Goal: Task Accomplishment & Management: Complete application form

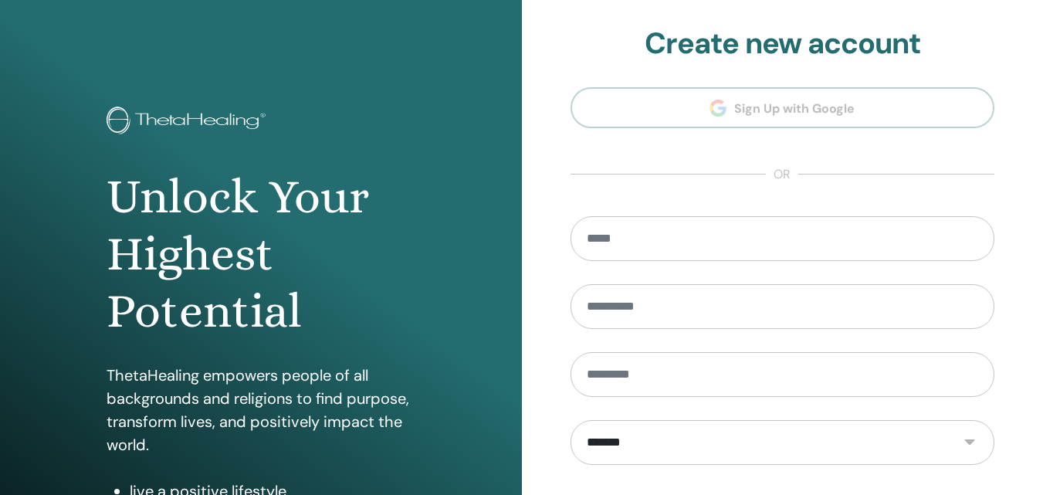
type input "**********"
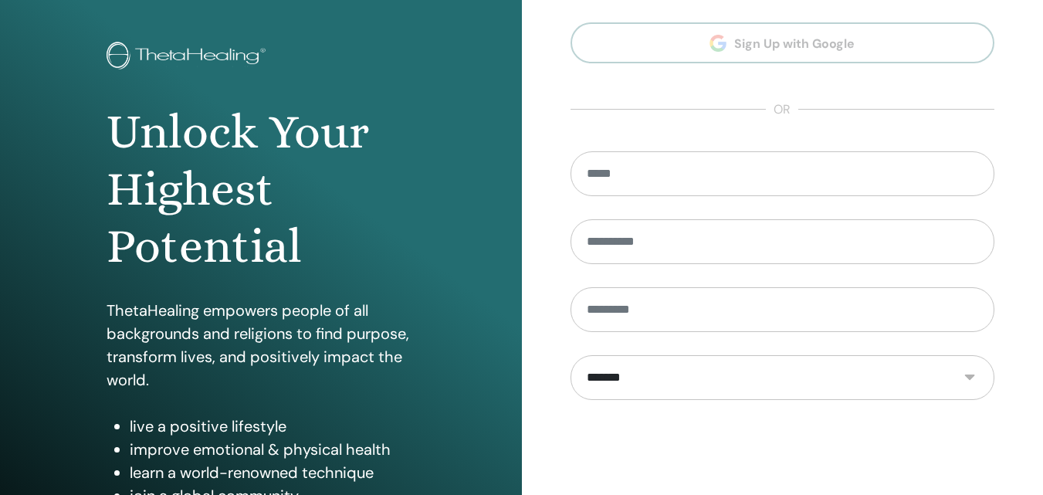
scroll to position [246, 0]
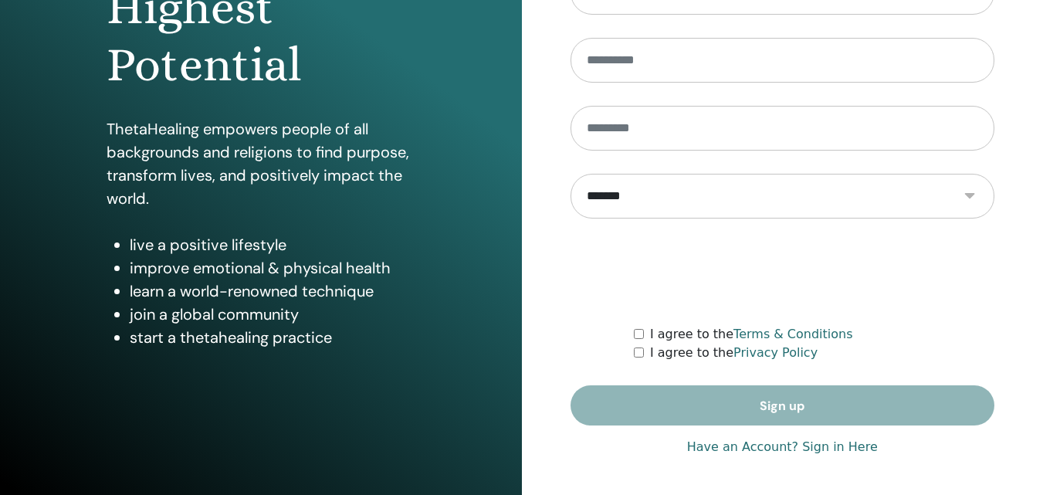
click at [1042, 248] on html "**********" at bounding box center [521, 1] width 1043 height 495
click at [855, 446] on link "Have an Account? Sign in Here" at bounding box center [782, 447] width 191 height 19
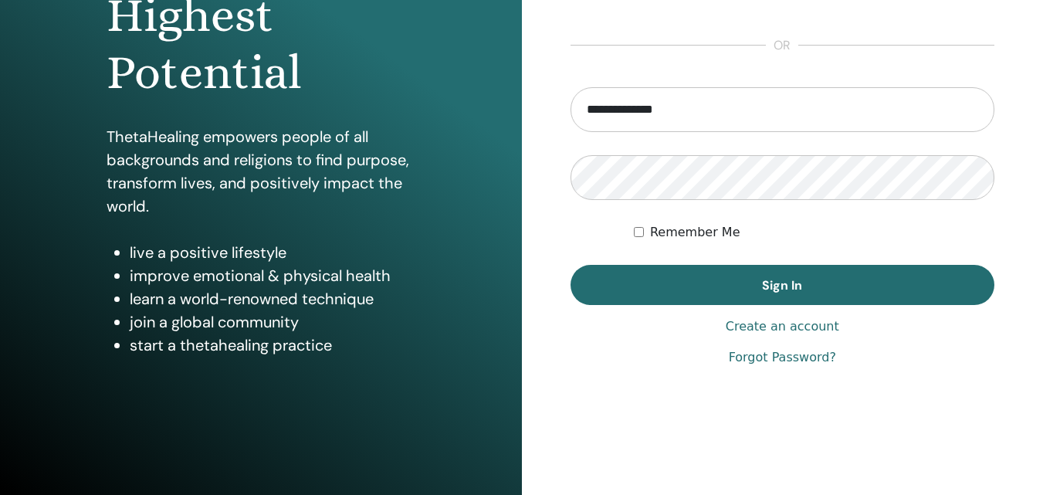
scroll to position [246, 0]
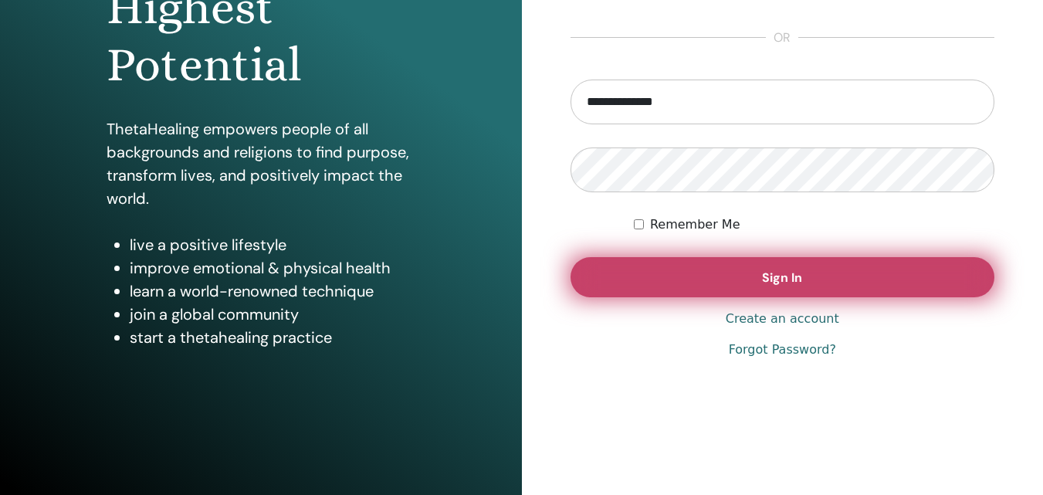
click at [873, 282] on button "Sign In" at bounding box center [782, 277] width 424 height 40
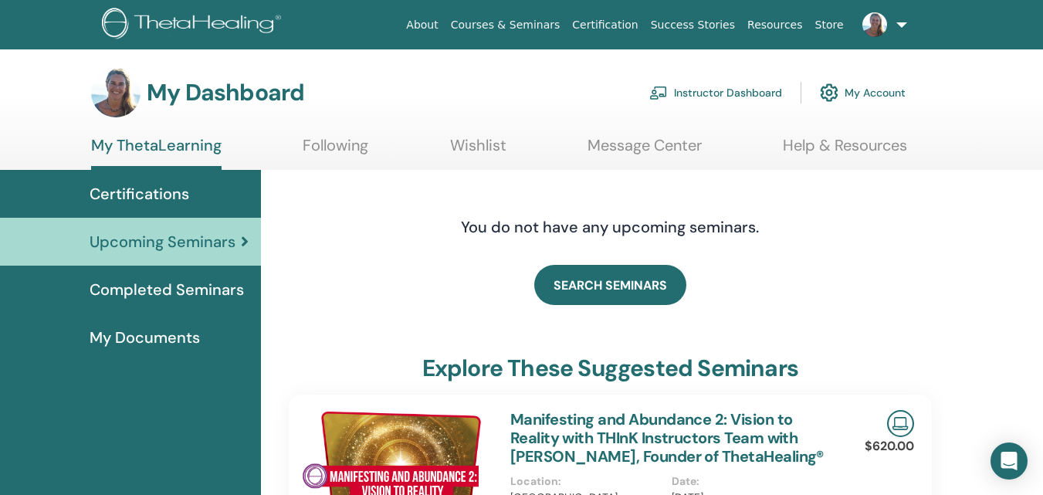
click at [690, 97] on link "Instructor Dashboard" at bounding box center [715, 93] width 133 height 34
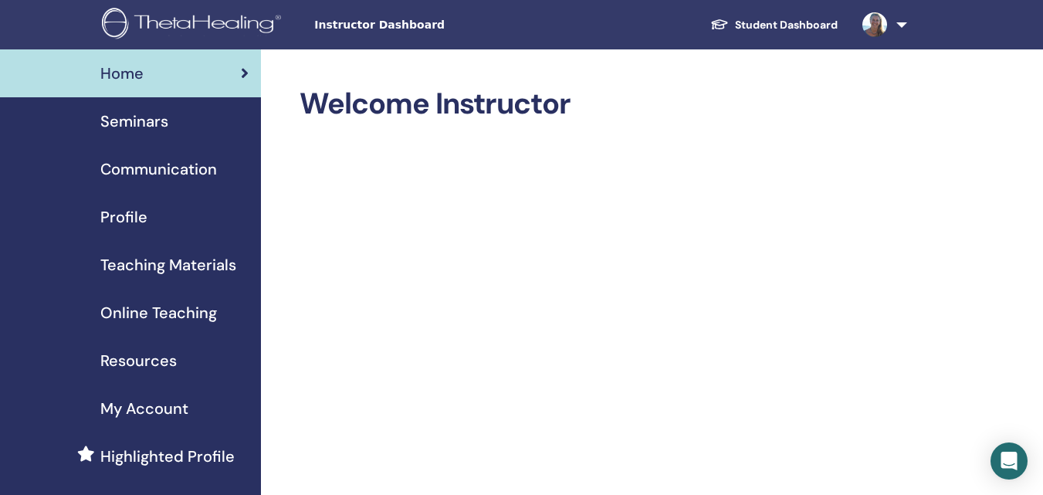
click at [153, 109] on link "Seminars" at bounding box center [130, 121] width 261 height 48
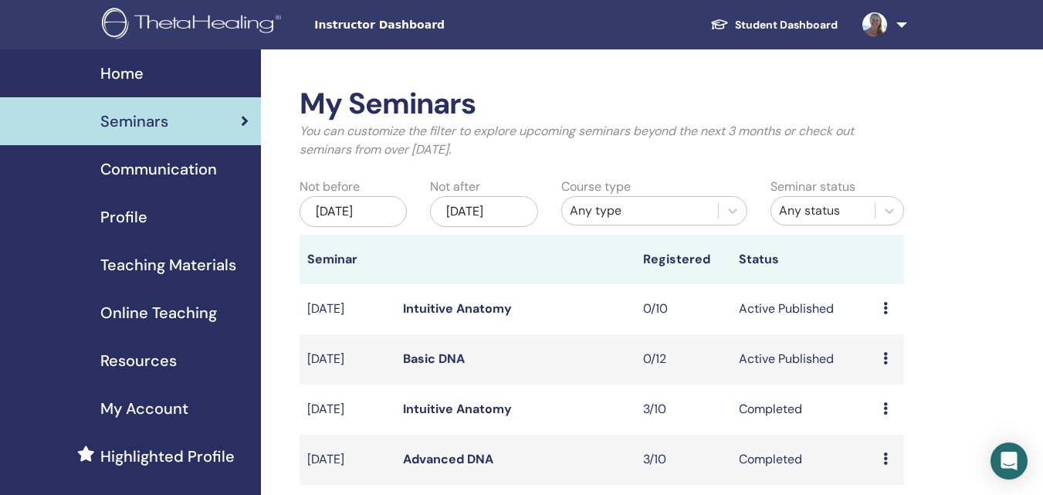
click at [906, 28] on link at bounding box center [881, 24] width 63 height 49
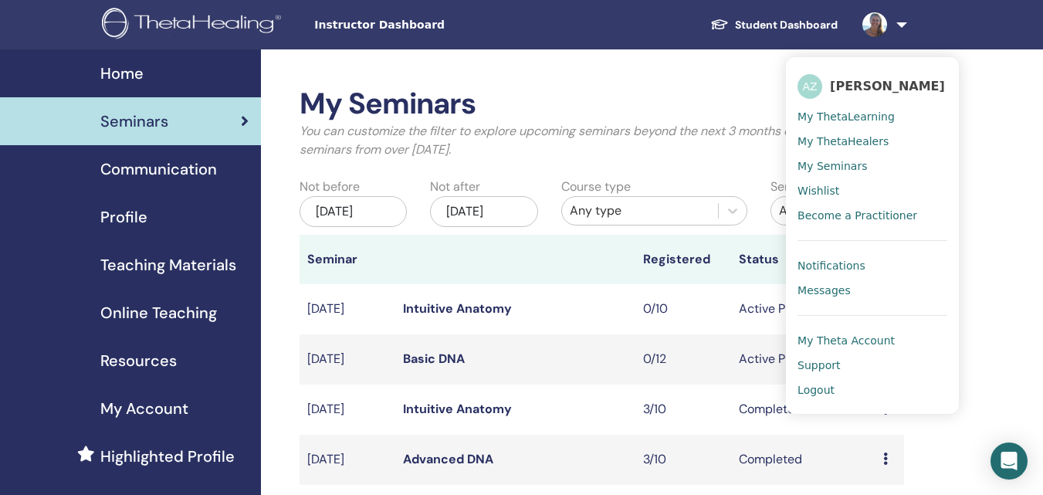
click at [822, 293] on span "Messages" at bounding box center [823, 290] width 53 height 14
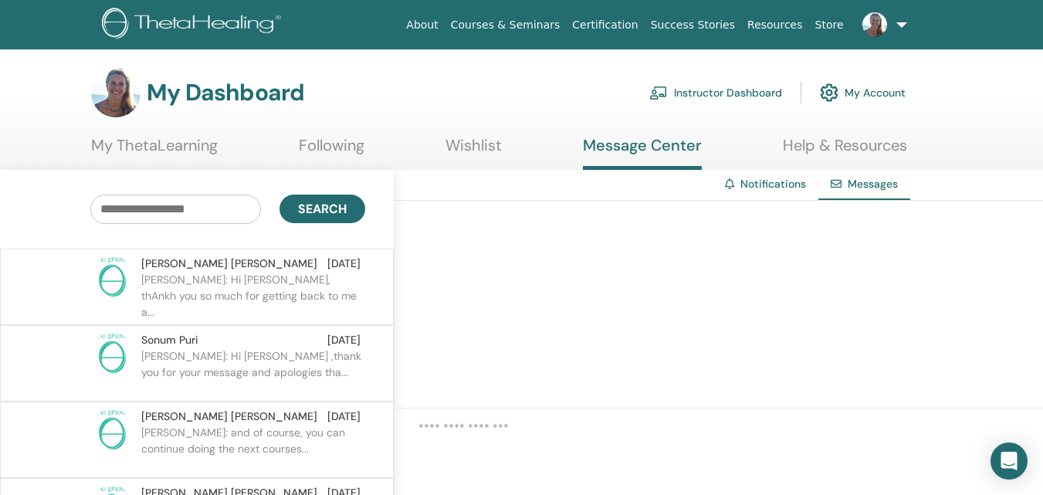
click at [663, 90] on img at bounding box center [658, 93] width 19 height 14
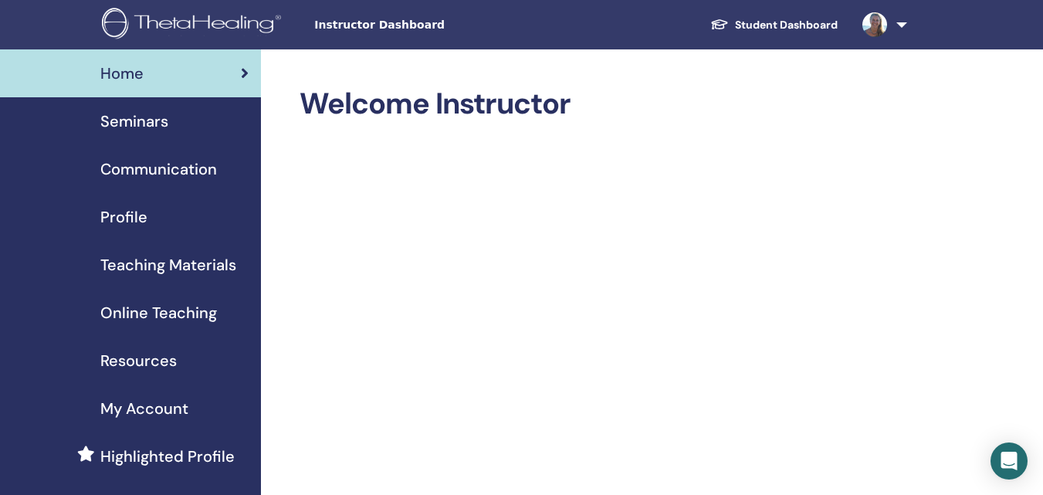
click at [156, 398] on span "My Account" at bounding box center [144, 408] width 88 height 23
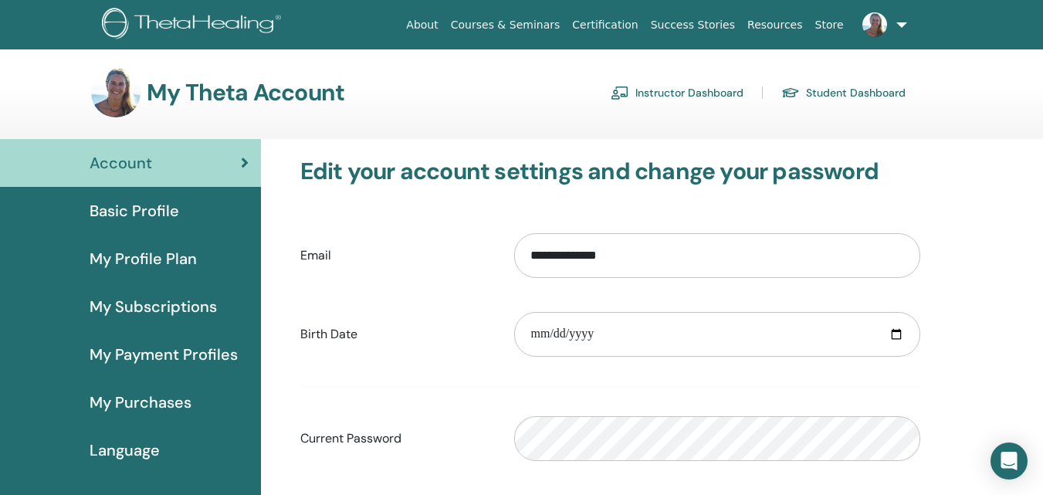
click at [169, 260] on span "My Profile Plan" at bounding box center [143, 258] width 107 height 23
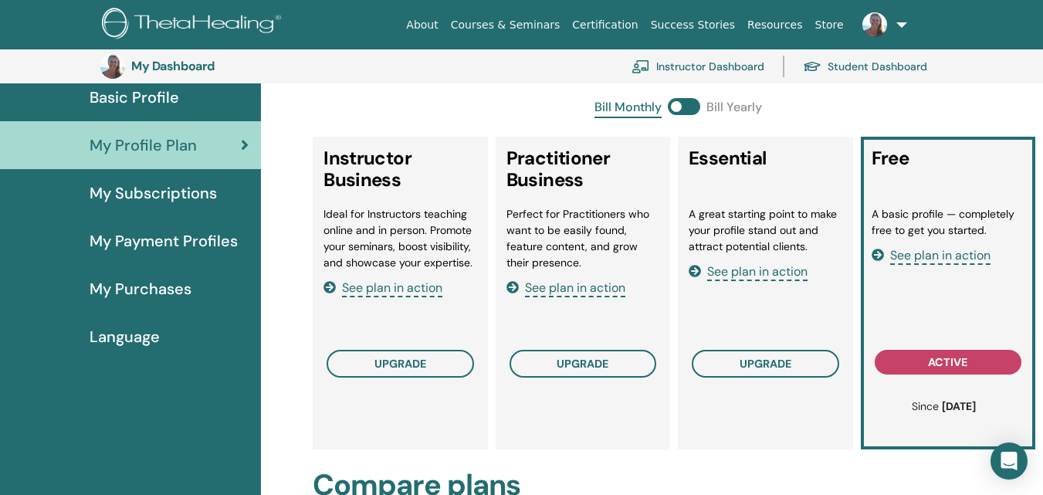
scroll to position [154, 0]
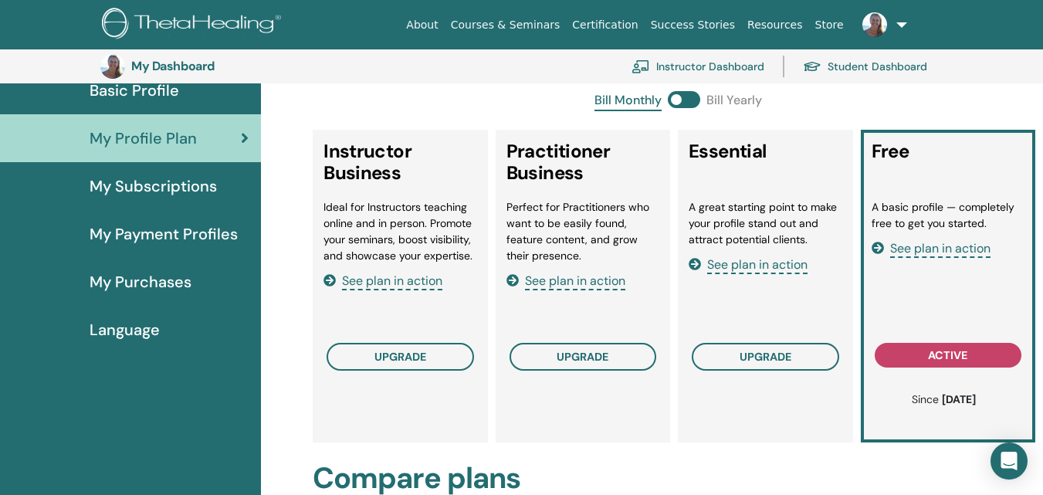
click at [738, 264] on span "See plan in action" at bounding box center [757, 265] width 100 height 18
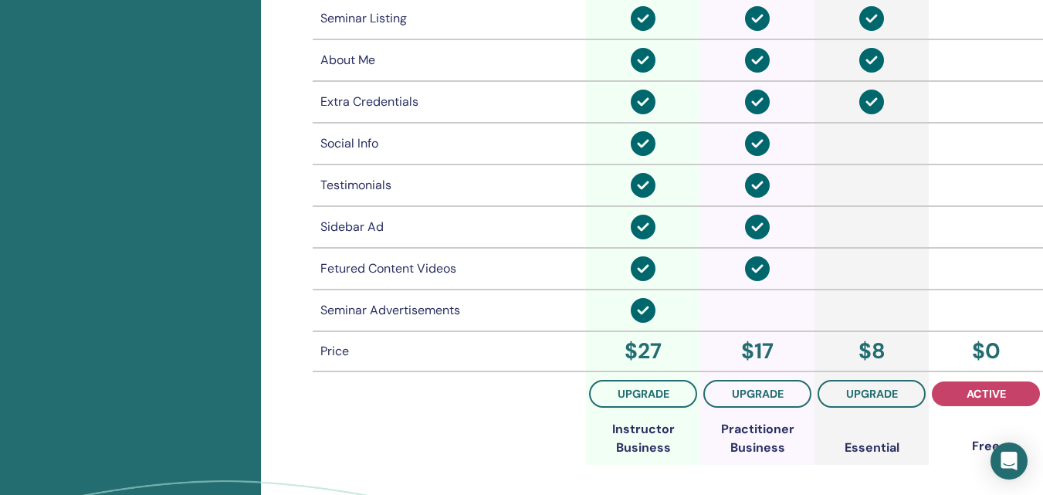
scroll to position [1134, 0]
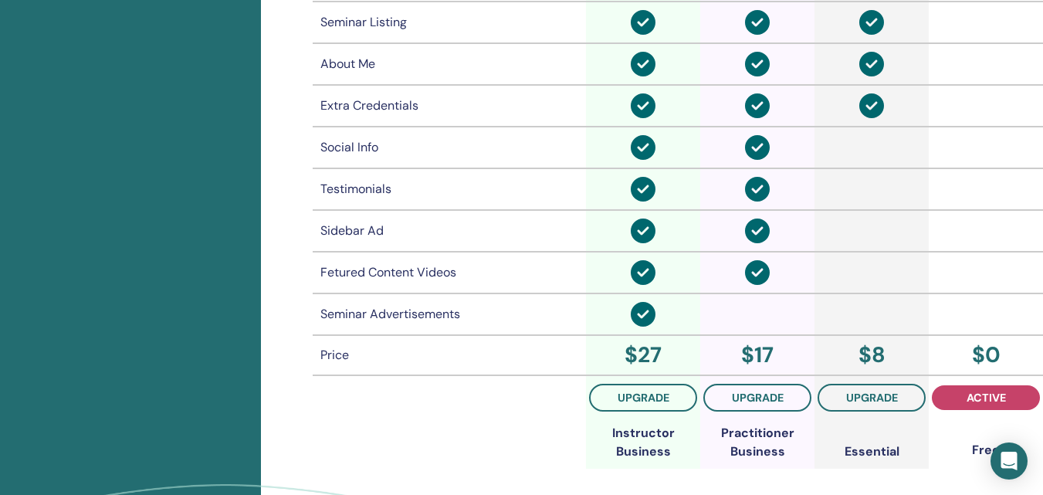
click at [385, 28] on div "Seminar Listing" at bounding box center [449, 22] width 258 height 19
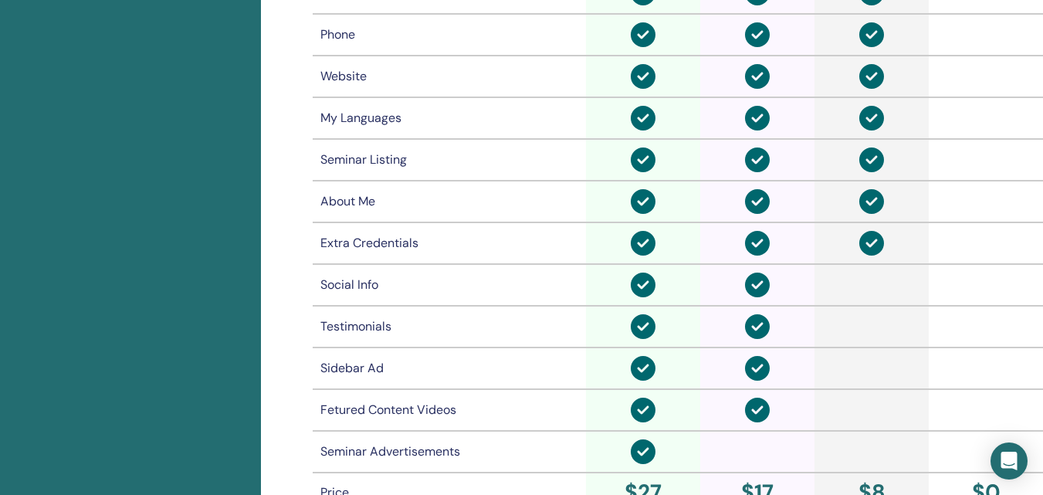
scroll to position [1018, 0]
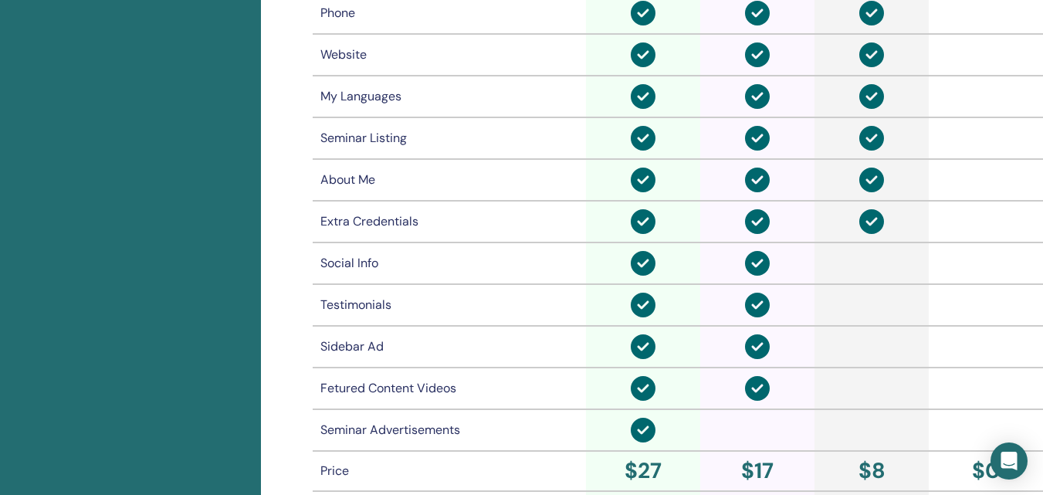
click at [412, 433] on div "Seminar Advertisements" at bounding box center [449, 430] width 258 height 19
click at [492, 439] on div "Seminar Advertisements" at bounding box center [449, 430] width 258 height 19
click at [470, 140] on div "Seminar Listing" at bounding box center [449, 138] width 258 height 19
click at [384, 144] on div "Seminar Listing" at bounding box center [449, 138] width 258 height 19
drag, startPoint x: 407, startPoint y: 140, endPoint x: 328, endPoint y: 147, distance: 79.8
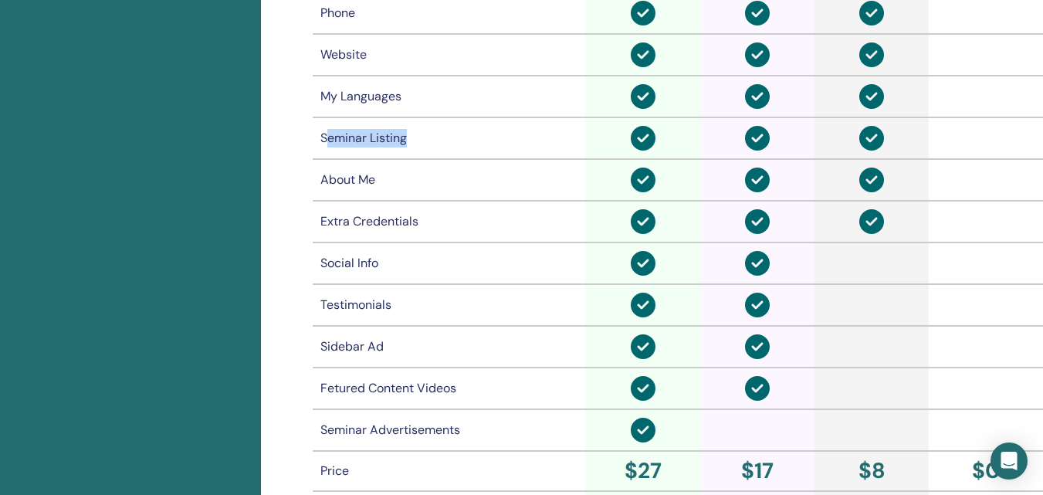
click at [328, 147] on div "Seminar Listing" at bounding box center [449, 138] width 258 height 19
click at [373, 136] on div "Seminar Listing" at bounding box center [449, 138] width 258 height 19
click at [426, 133] on div "Seminar Listing" at bounding box center [449, 138] width 258 height 19
click at [402, 133] on div "Seminar Listing" at bounding box center [449, 138] width 258 height 19
click at [405, 133] on div "Seminar Listing" at bounding box center [449, 138] width 258 height 19
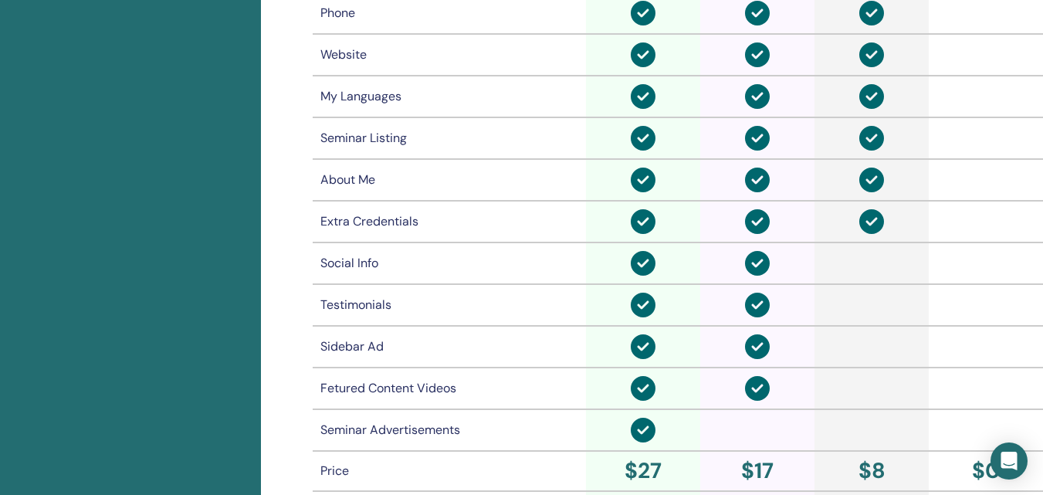
click at [428, 431] on div "Seminar Advertisements" at bounding box center [449, 430] width 258 height 19
click at [436, 428] on div "Seminar Advertisements" at bounding box center [449, 430] width 258 height 19
click at [465, 430] on div "Seminar Advertisements" at bounding box center [449, 430] width 258 height 19
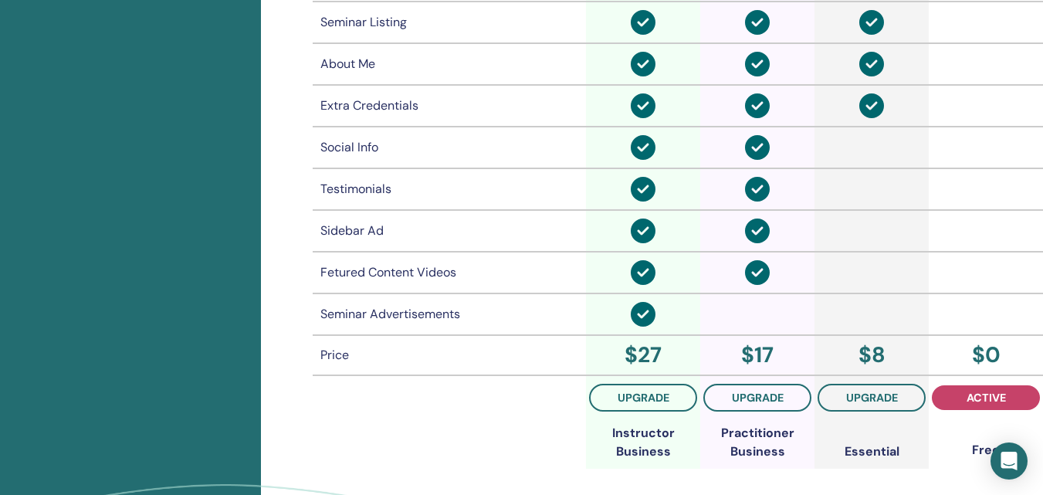
scroll to position [1137, 0]
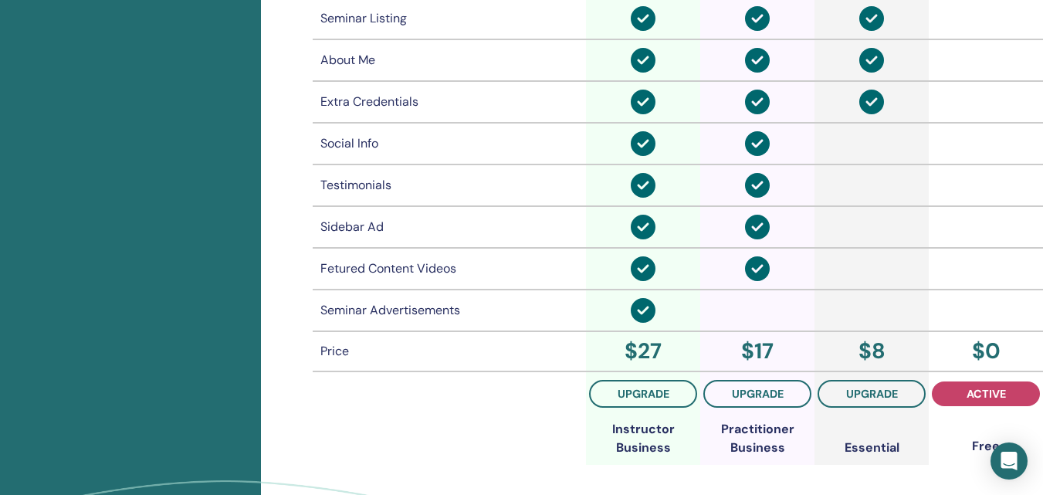
drag, startPoint x: 400, startPoint y: 312, endPoint x: 754, endPoint y: 262, distance: 357.7
click at [411, 303] on div "Seminar Advertisements" at bounding box center [449, 310] width 258 height 19
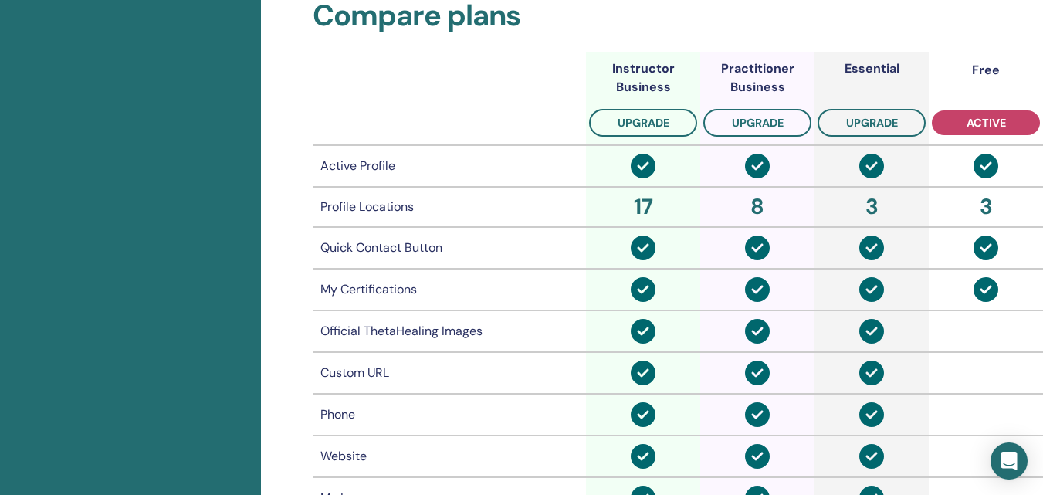
scroll to position [602, 0]
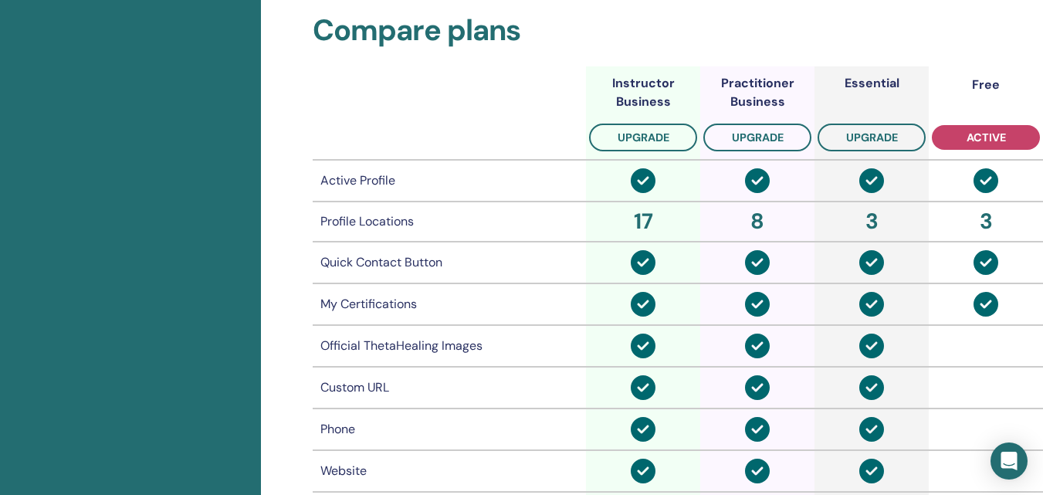
click at [494, 103] on th at bounding box center [449, 112] width 273 height 93
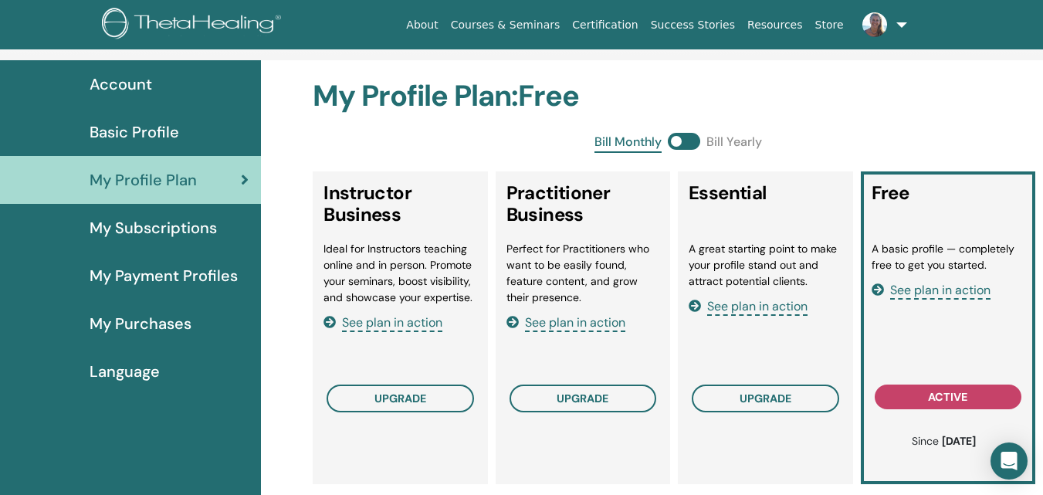
scroll to position [93, 0]
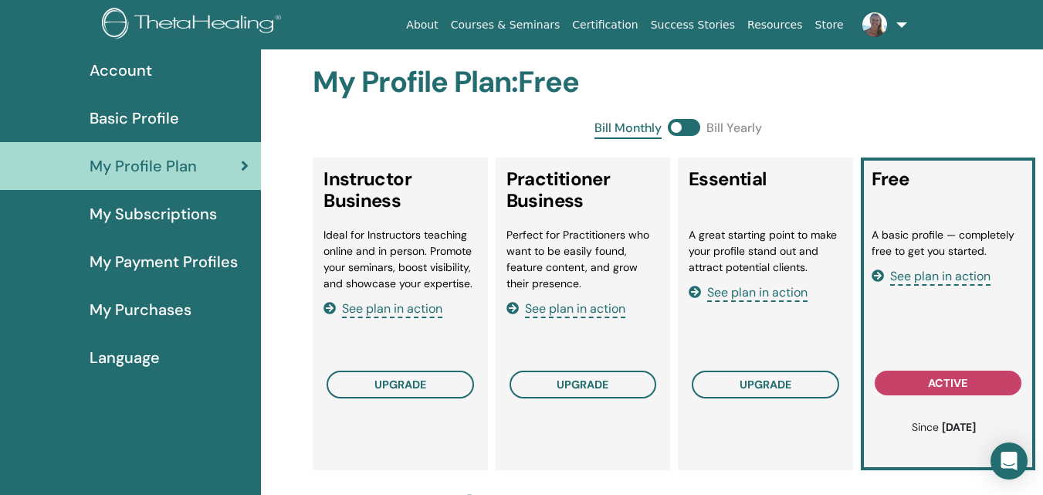
click at [420, 270] on li "Ideal for Instructors teaching online and in person. Promote your seminars, boo…" at bounding box center [399, 259] width 153 height 65
click at [209, 215] on span "My Subscriptions" at bounding box center [153, 213] width 127 height 23
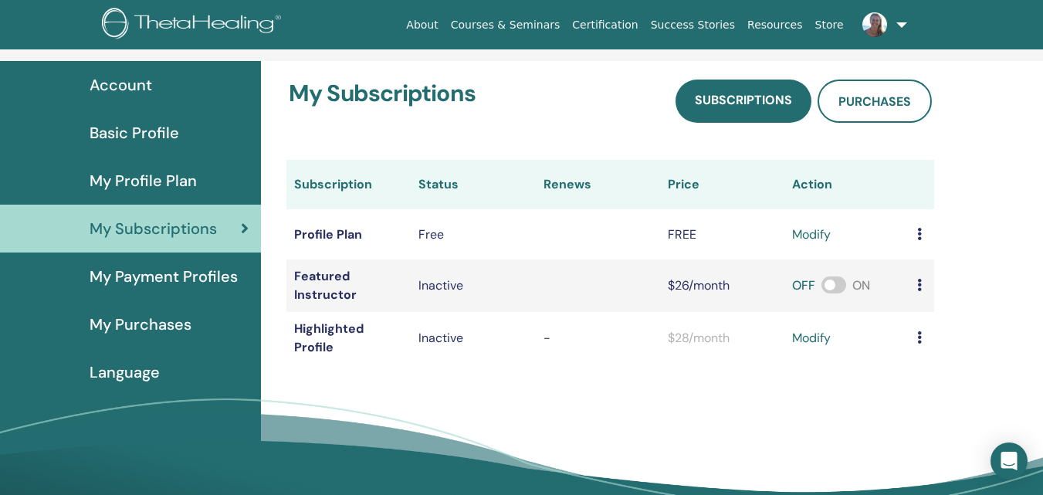
scroll to position [66, 0]
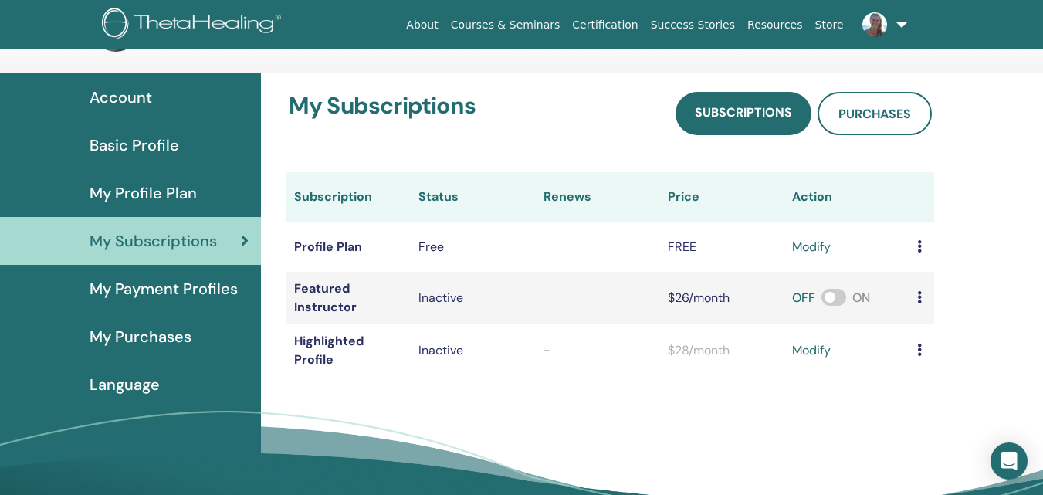
click at [918, 300] on icon at bounding box center [919, 297] width 5 height 12
click at [992, 261] on div "My Subscriptions Subscriptions Purchases Subscription Status Renews Price Actio…" at bounding box center [652, 319] width 782 height 492
click at [183, 196] on span "My Profile Plan" at bounding box center [143, 192] width 107 height 23
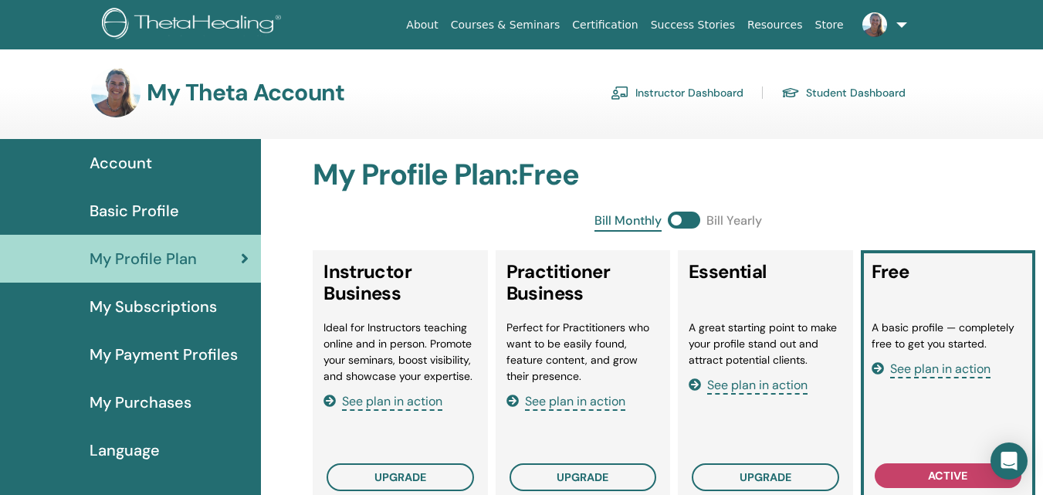
click at [181, 310] on span "My Subscriptions" at bounding box center [153, 306] width 127 height 23
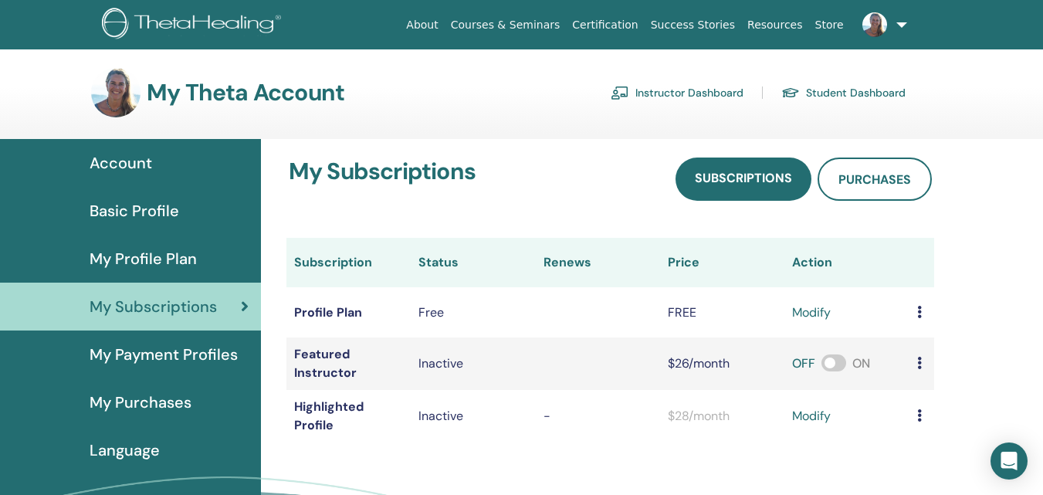
click at [197, 264] on div "My Profile Plan" at bounding box center [130, 258] width 236 height 23
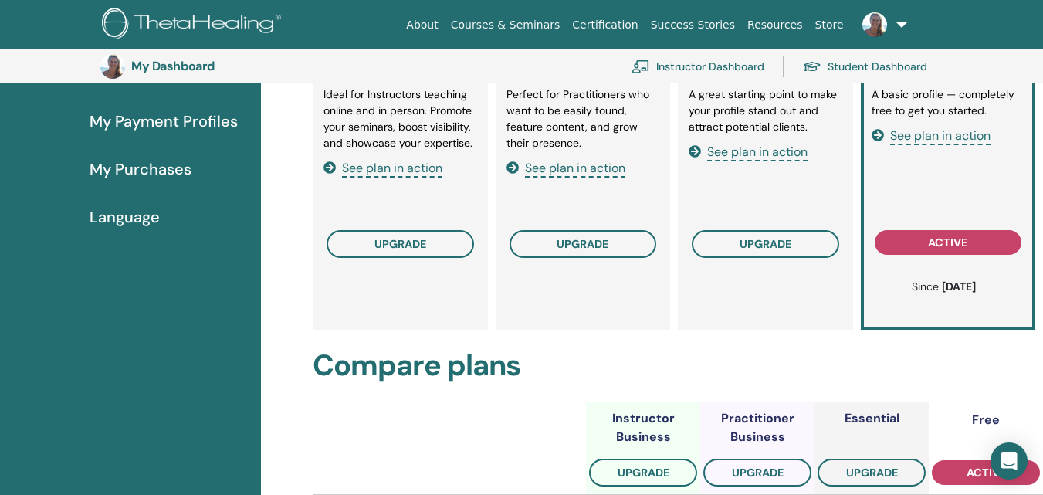
scroll to position [263, 0]
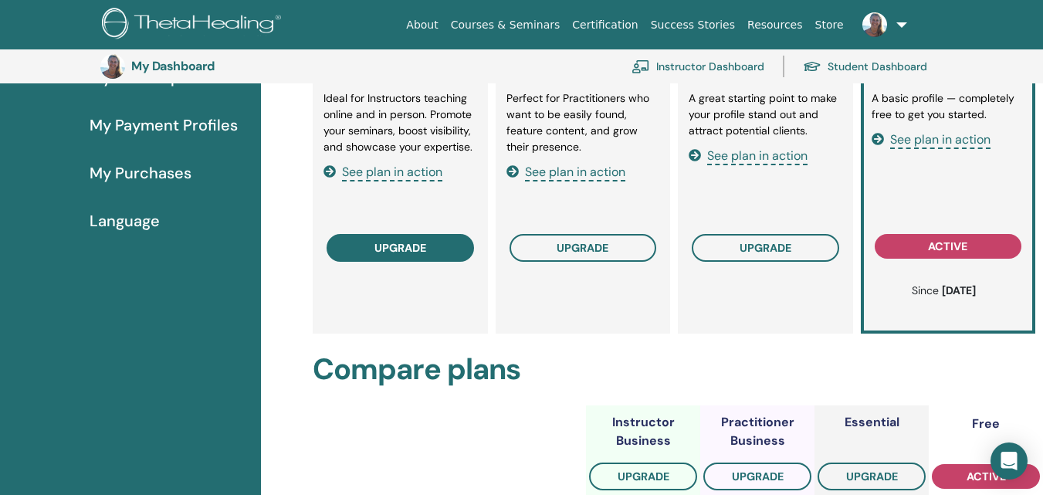
click at [389, 245] on span "upgrade" at bounding box center [400, 248] width 52 height 12
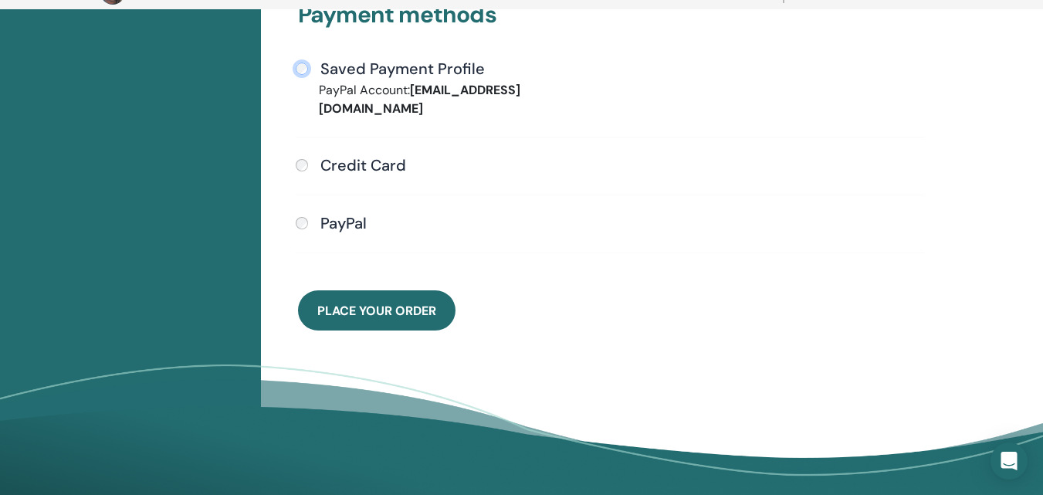
scroll to position [494, 0]
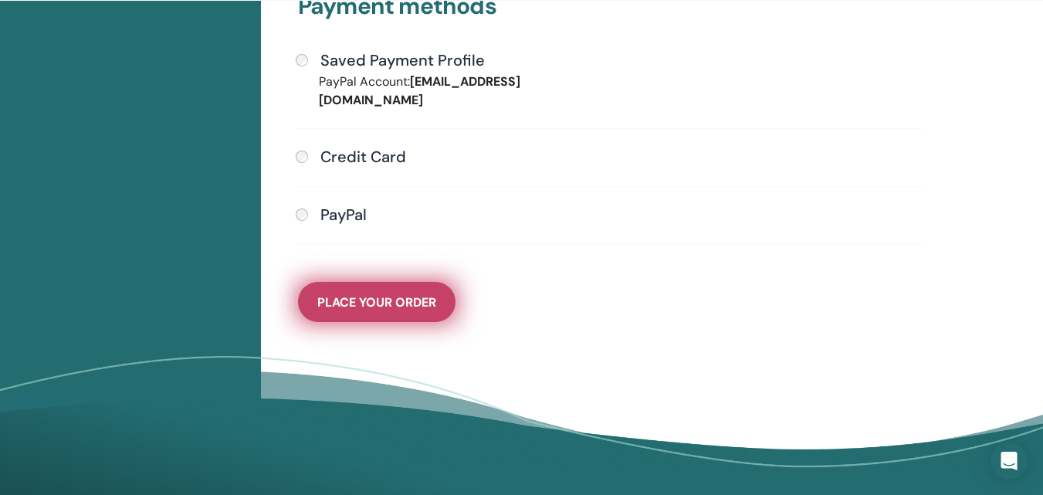
click at [398, 294] on span "Place Your Order" at bounding box center [376, 302] width 119 height 16
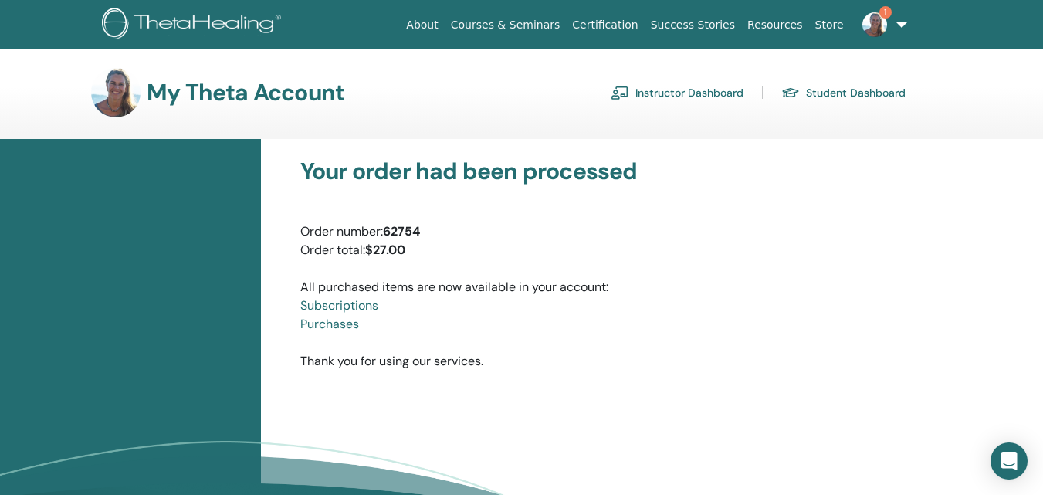
click at [339, 323] on link "Purchases" at bounding box center [329, 324] width 59 height 16
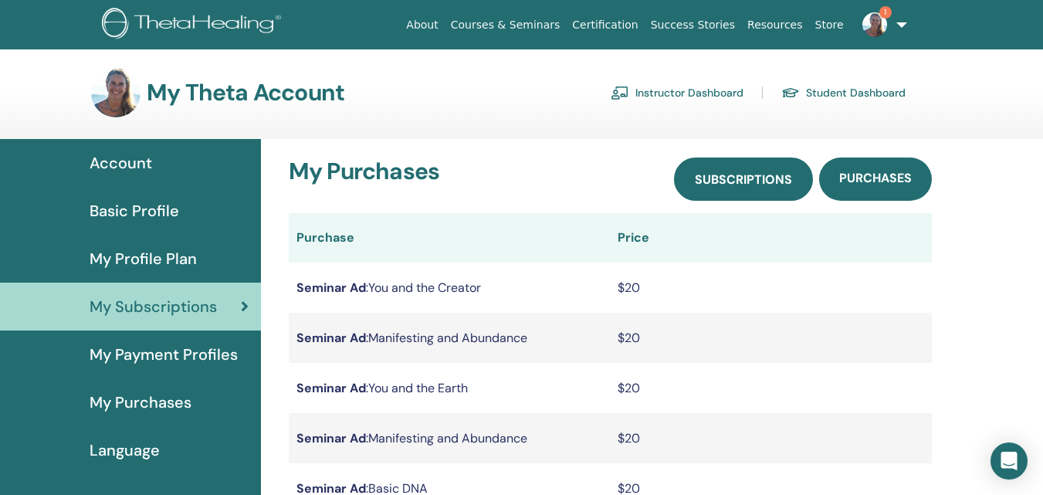
click at [748, 177] on span "Subscriptions" at bounding box center [742, 179] width 97 height 16
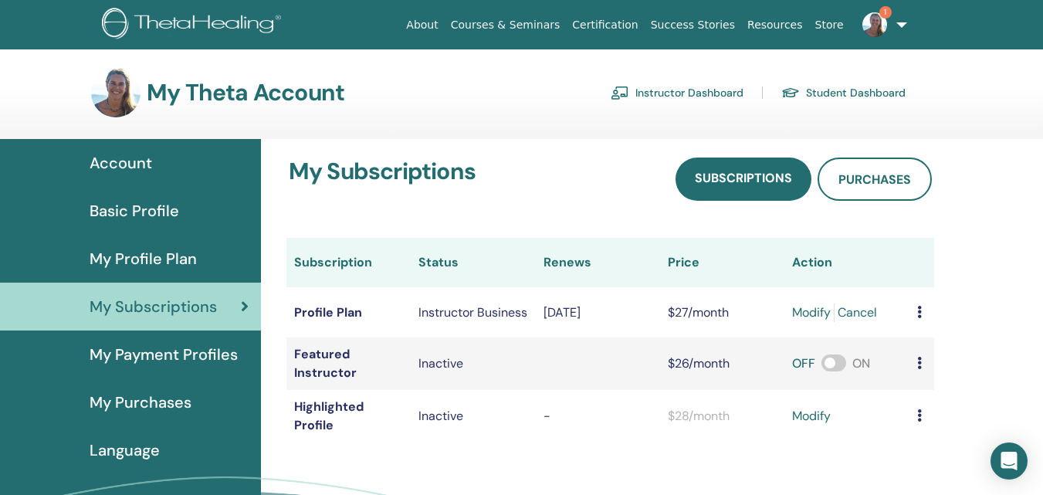
click at [921, 311] on icon at bounding box center [919, 312] width 5 height 12
click at [918, 310] on icon at bounding box center [919, 312] width 5 height 12
click at [992, 197] on div "My Subscriptions Subscriptions Purchases Subscription Status Renews Price Actio…" at bounding box center [652, 385] width 782 height 492
click at [141, 262] on span "My Profile Plan" at bounding box center [143, 258] width 107 height 23
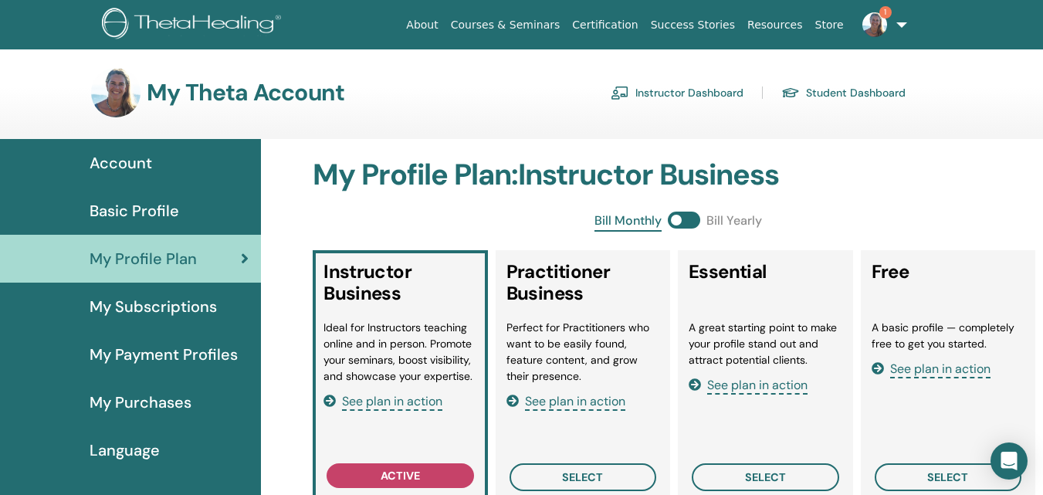
click at [513, 21] on link "Courses & Seminars" at bounding box center [505, 25] width 122 height 29
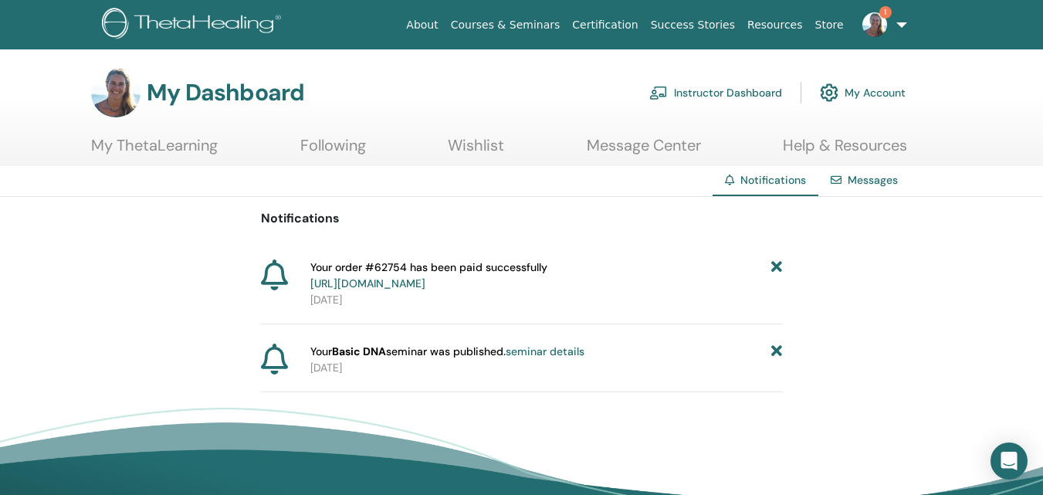
click at [722, 85] on link "Instructor Dashboard" at bounding box center [715, 93] width 133 height 34
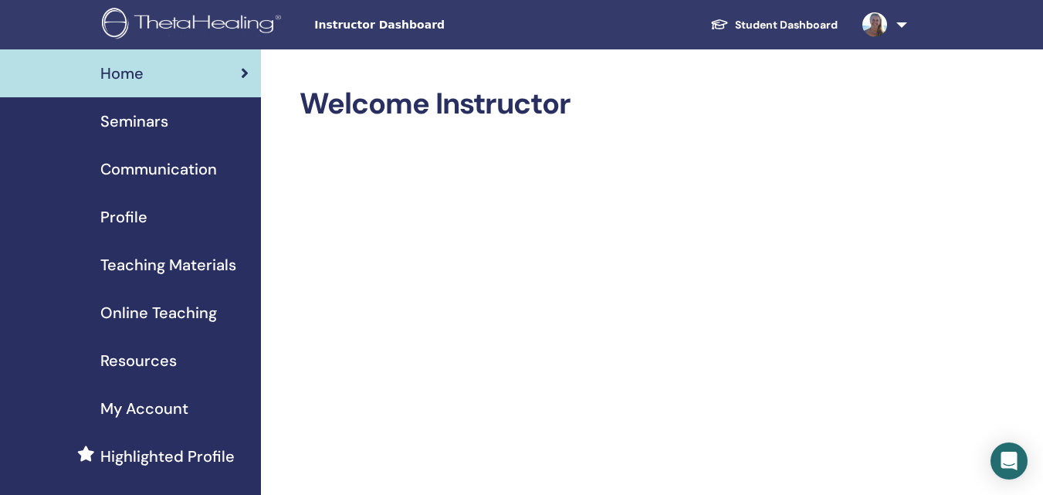
click at [131, 121] on span "Seminars" at bounding box center [134, 121] width 68 height 23
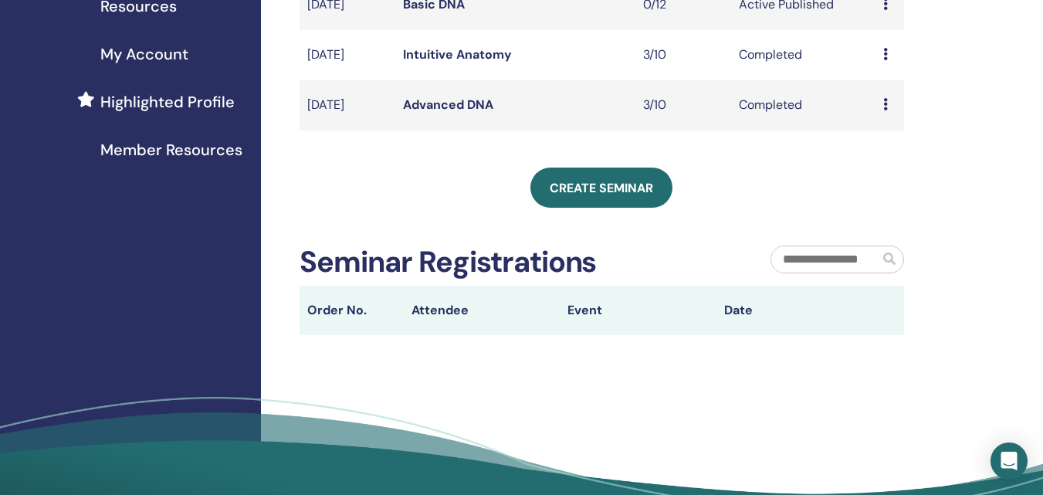
scroll to position [421, 0]
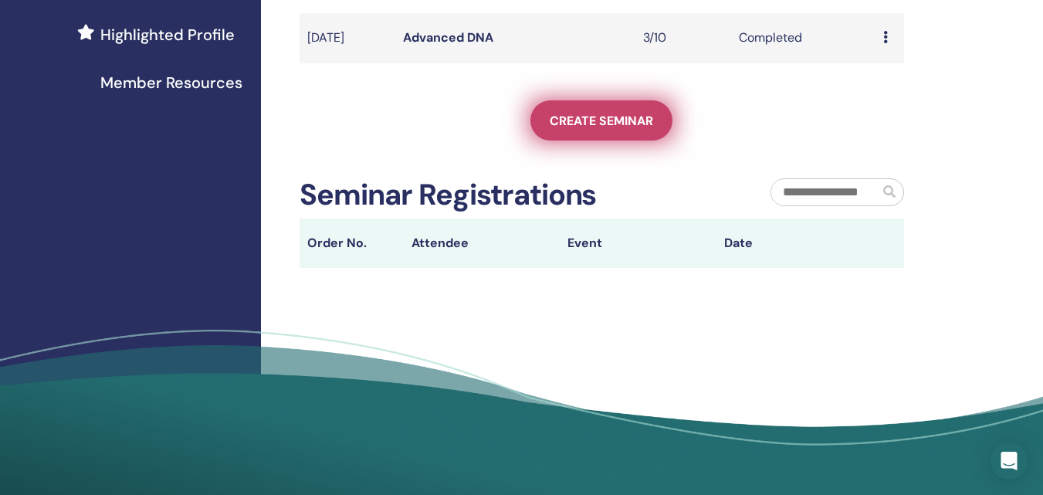
click at [586, 127] on span "Create seminar" at bounding box center [600, 121] width 103 height 16
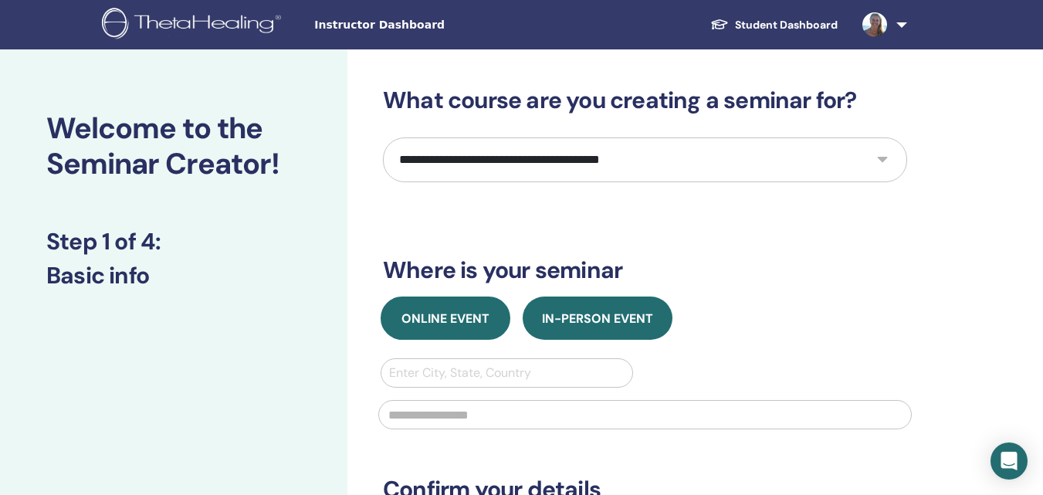
click at [403, 317] on span "Online Event" at bounding box center [445, 318] width 88 height 16
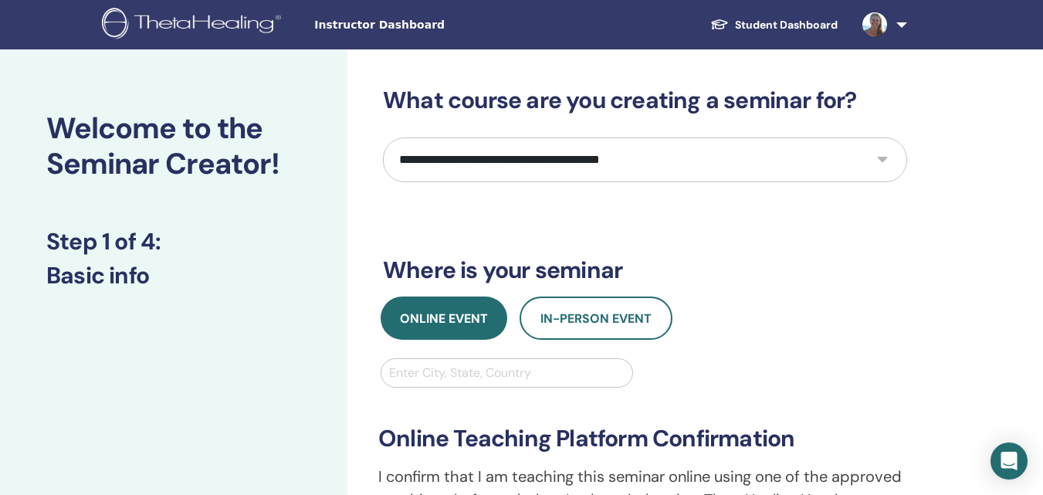
click at [614, 143] on select "**********" at bounding box center [645, 159] width 524 height 45
select select "**"
click at [383, 137] on select "**********" at bounding box center [645, 159] width 524 height 45
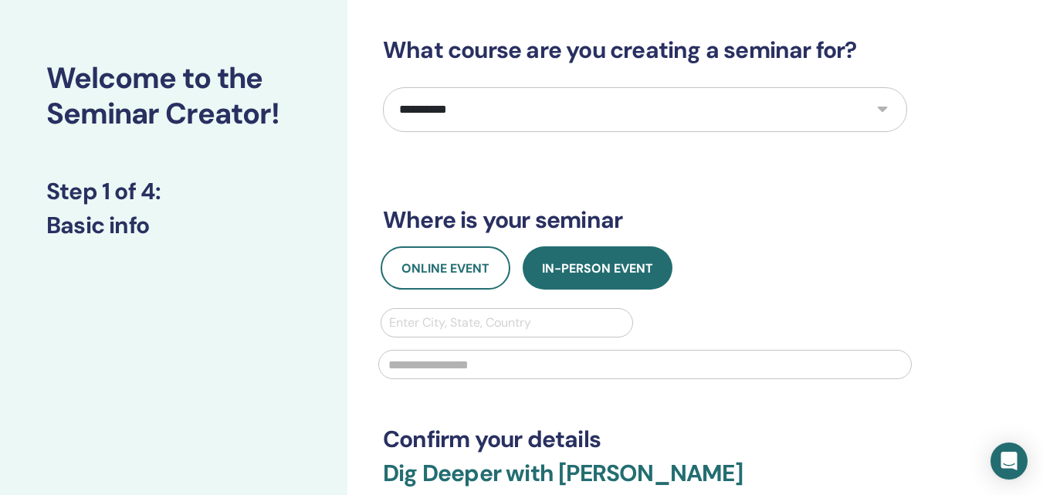
scroll to position [60, 0]
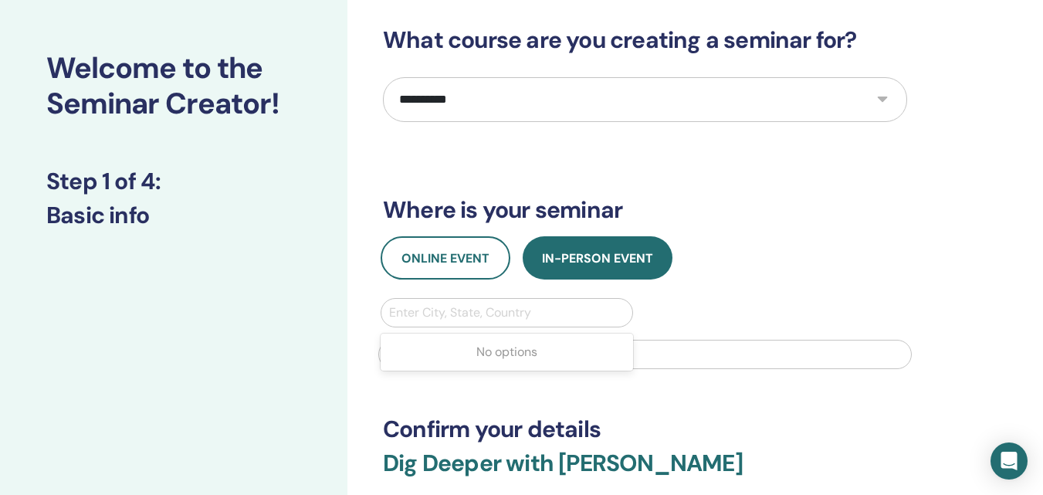
click at [521, 307] on div at bounding box center [506, 313] width 235 height 22
click at [498, 361] on div "No options" at bounding box center [506, 351] width 252 height 31
click at [892, 291] on div "Online Event In-Person Event Enter City, State, Country" at bounding box center [644, 307] width 547 height 142
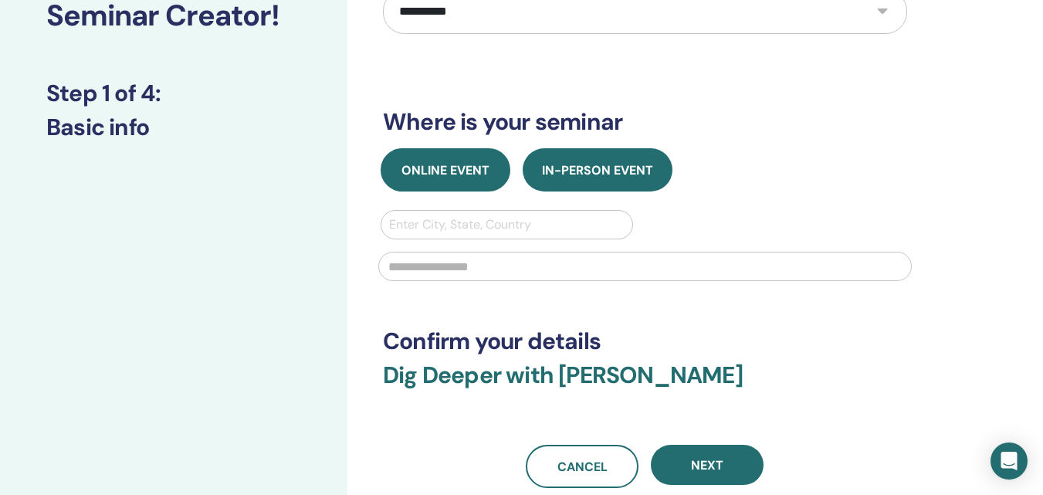
click at [405, 161] on button "Online Event" at bounding box center [445, 169] width 130 height 43
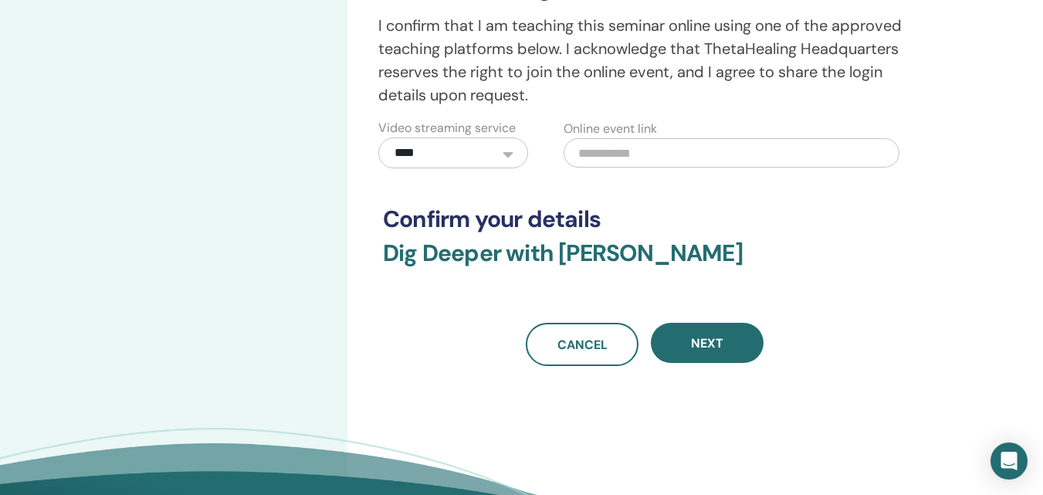
scroll to position [453, 0]
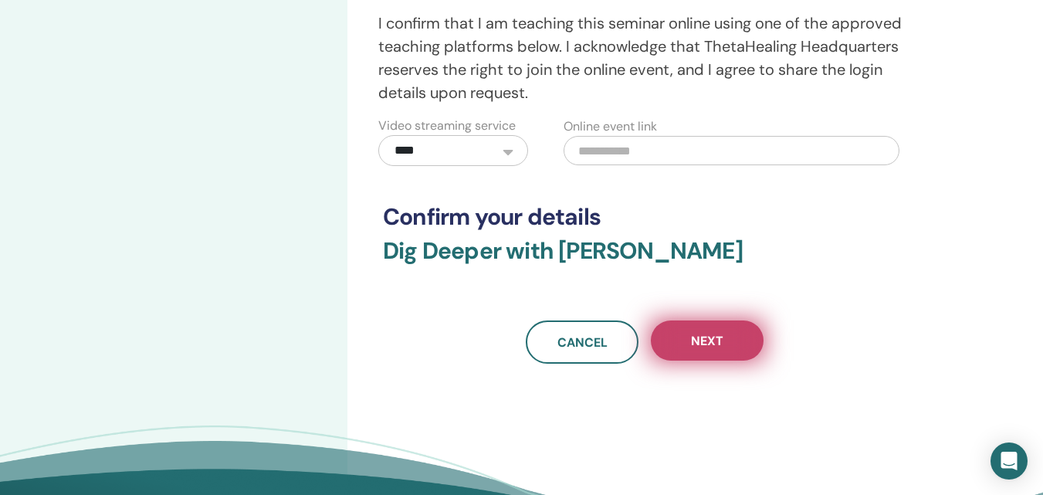
click at [706, 343] on span "Next" at bounding box center [707, 341] width 32 height 16
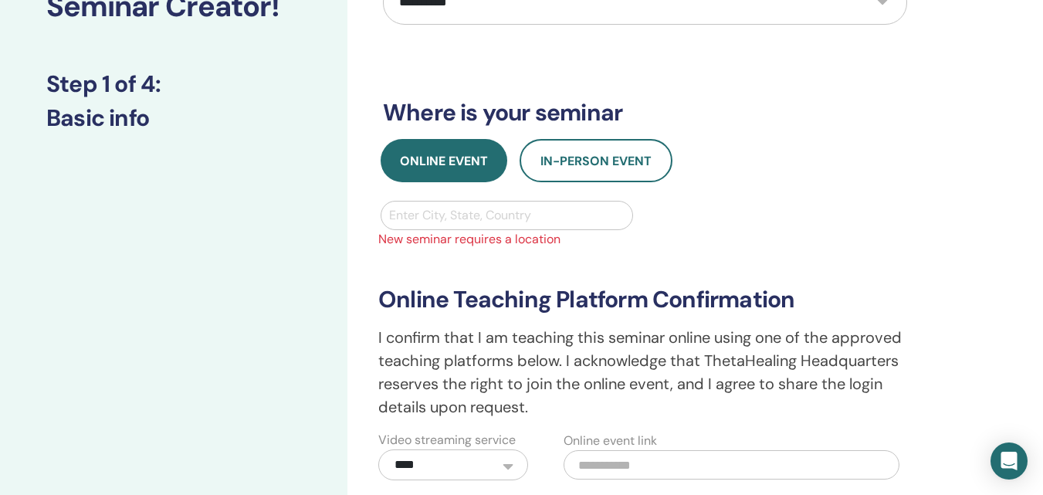
scroll to position [150, 0]
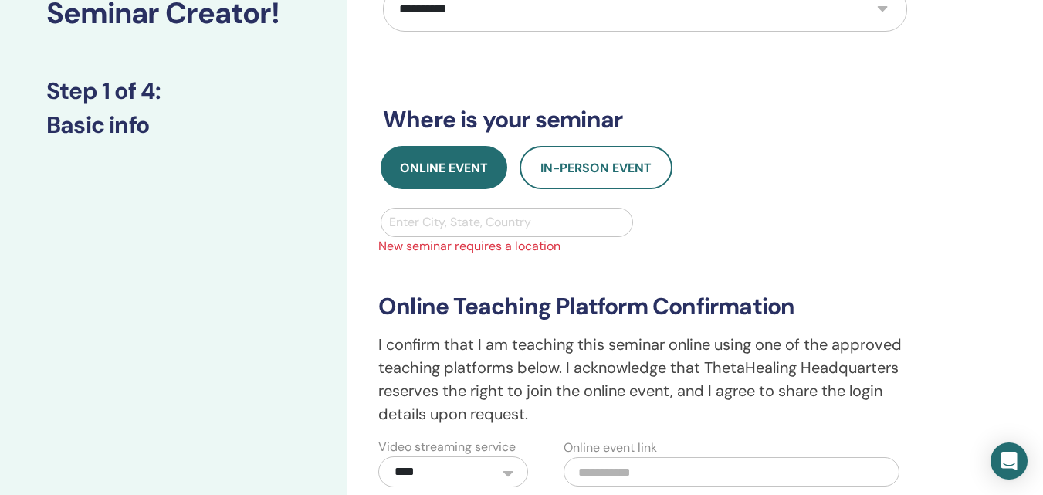
click at [464, 222] on div at bounding box center [506, 222] width 235 height 22
type input "*******"
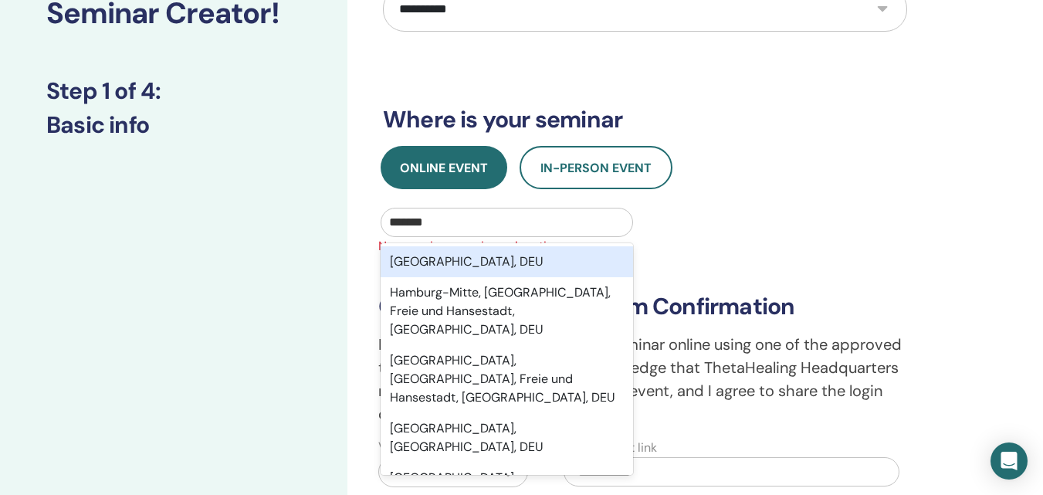
click at [515, 265] on div "Hamburg, DEU" at bounding box center [506, 261] width 252 height 31
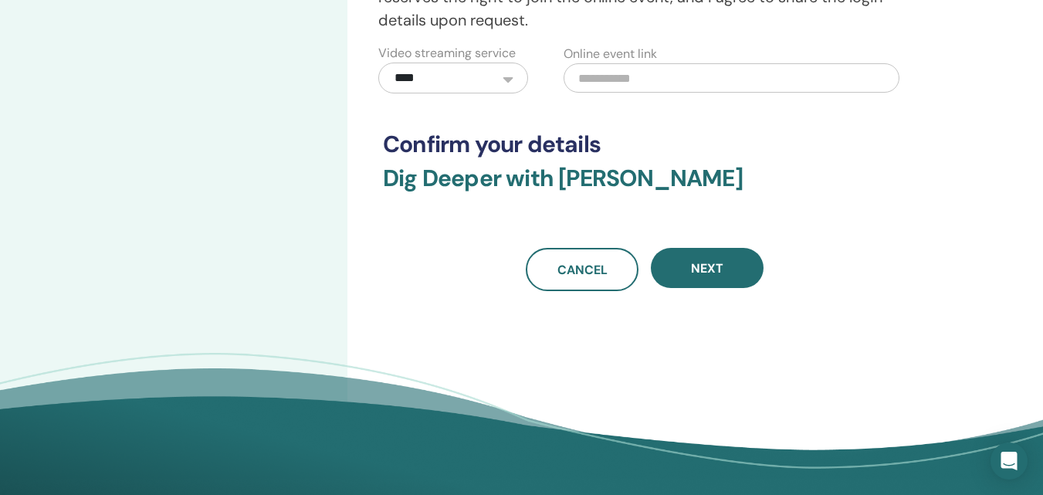
scroll to position [567, 0]
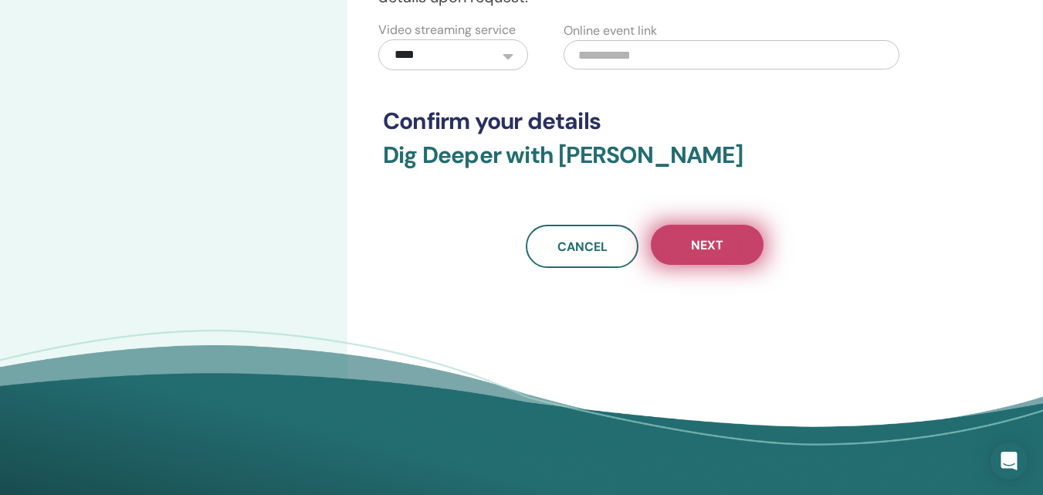
click at [721, 242] on span "Next" at bounding box center [707, 245] width 32 height 16
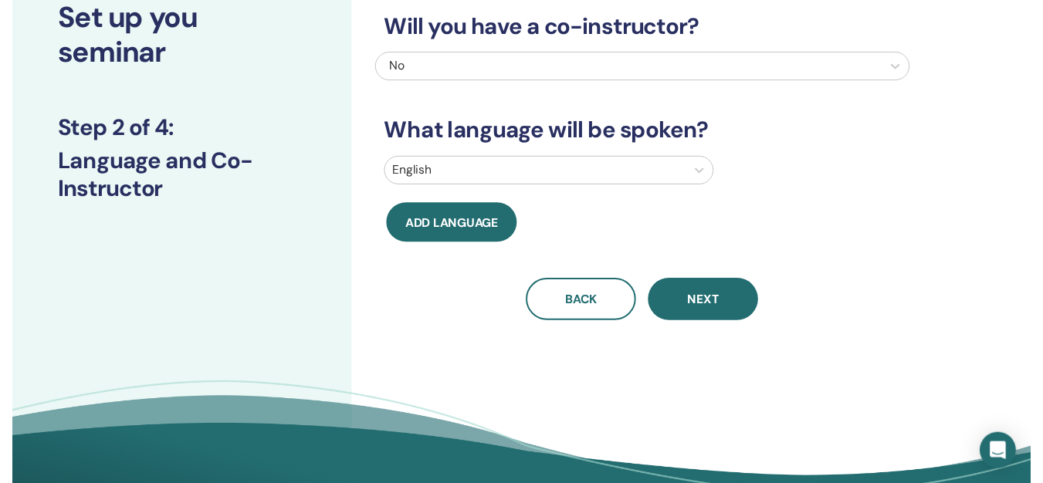
scroll to position [113, 0]
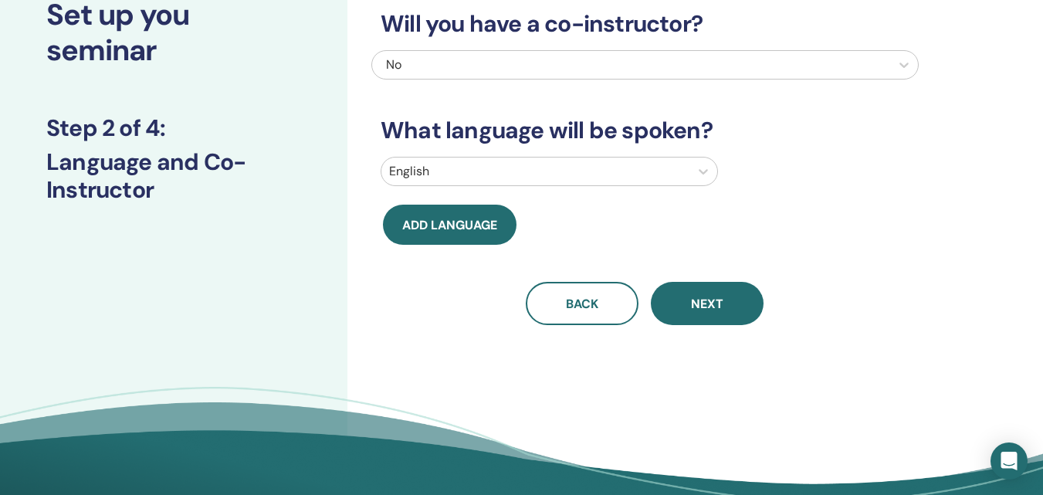
click at [651, 158] on div "English" at bounding box center [535, 171] width 308 height 28
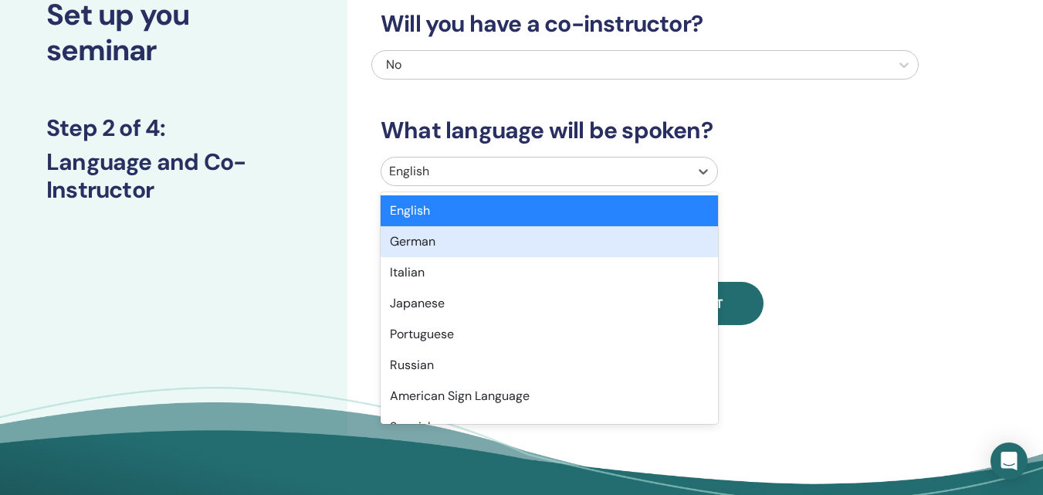
click at [621, 240] on div "German" at bounding box center [548, 241] width 337 height 31
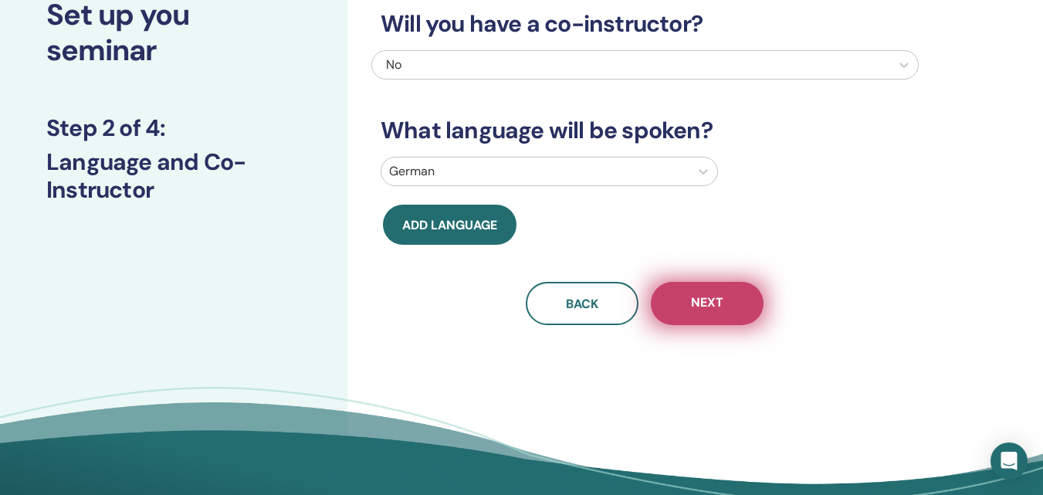
click at [722, 302] on span "Next" at bounding box center [707, 303] width 32 height 19
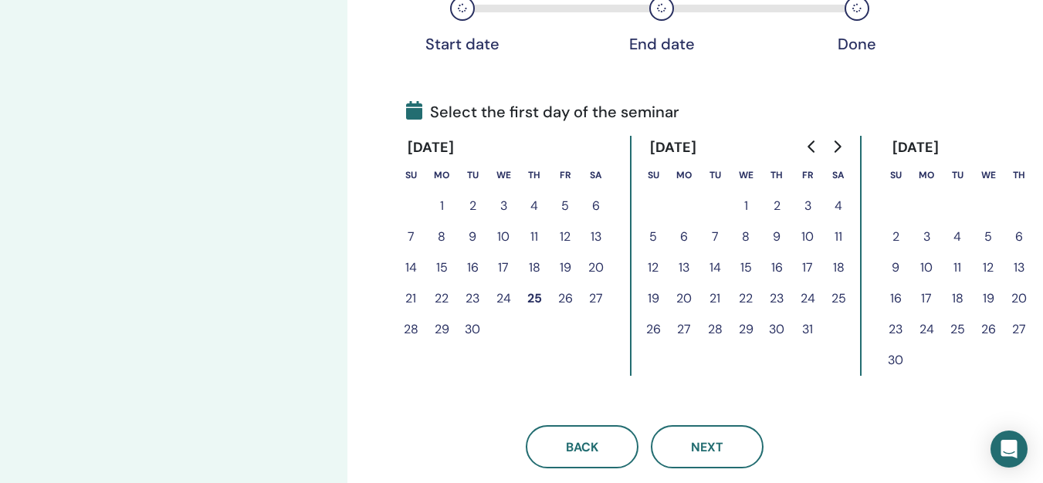
scroll to position [284, 53]
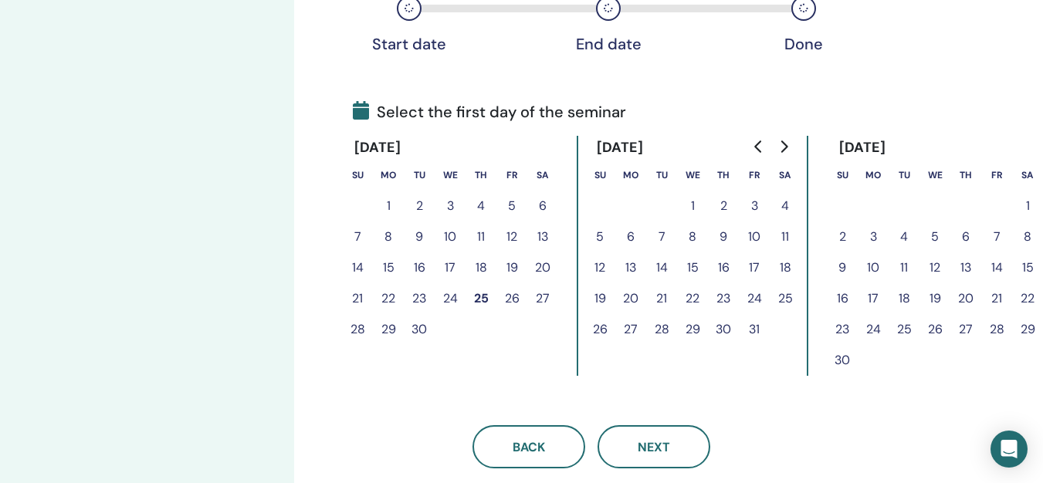
click at [1028, 198] on button "1" at bounding box center [1027, 206] width 31 height 31
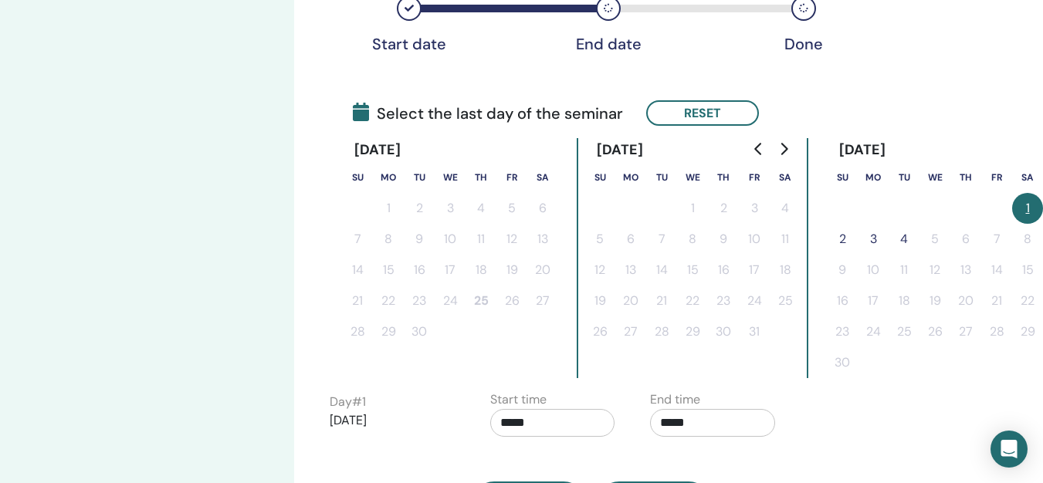
click at [841, 236] on button "2" at bounding box center [841, 239] width 31 height 31
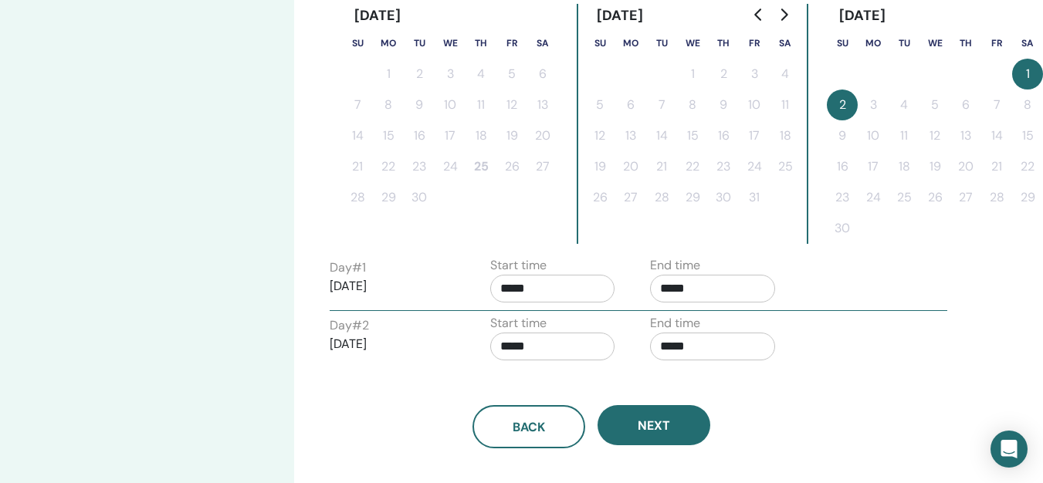
scroll to position [379, 53]
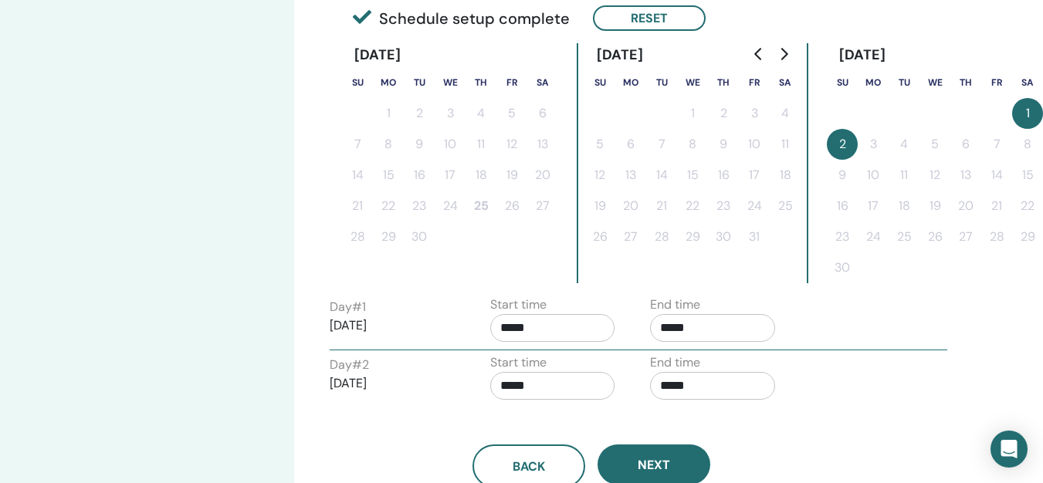
click at [582, 322] on input "*****" at bounding box center [552, 328] width 125 height 28
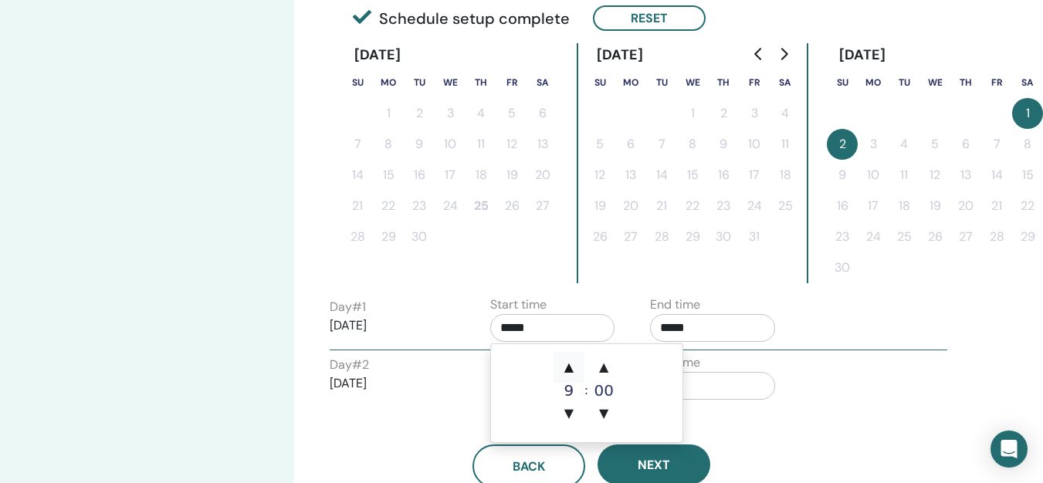
click at [566, 368] on span "▲" at bounding box center [568, 367] width 31 height 31
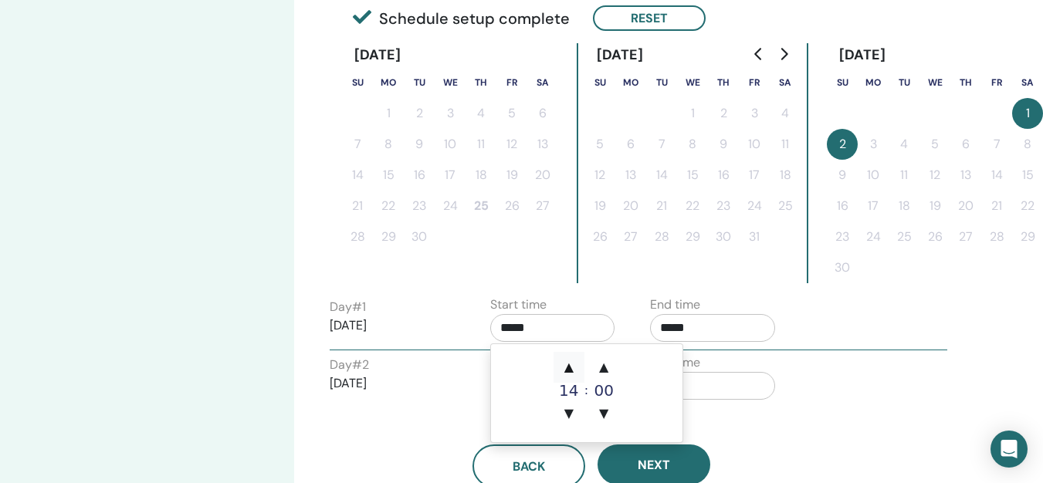
click at [566, 368] on span "▲" at bounding box center [568, 367] width 31 height 31
click at [568, 415] on span "▼" at bounding box center [568, 413] width 31 height 31
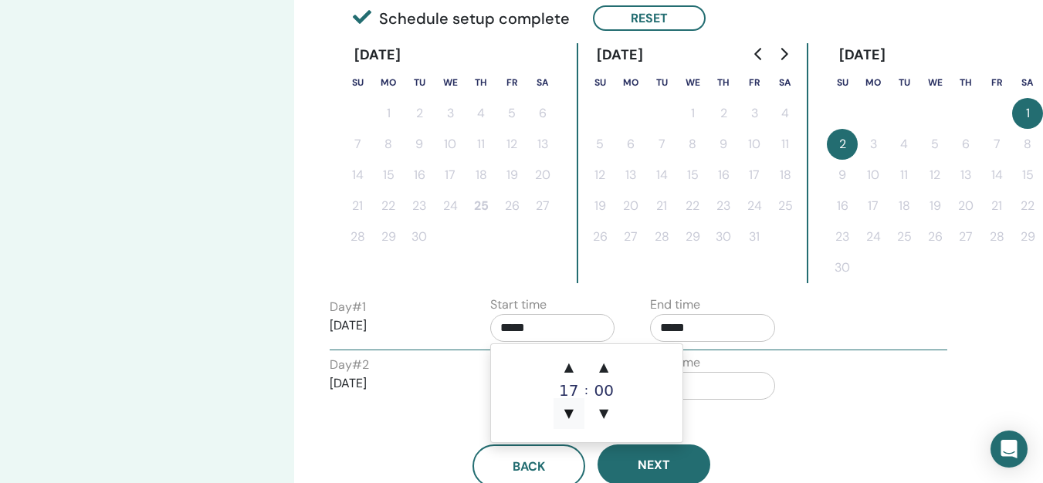
click at [568, 415] on span "▼" at bounding box center [568, 413] width 31 height 31
type input "*****"
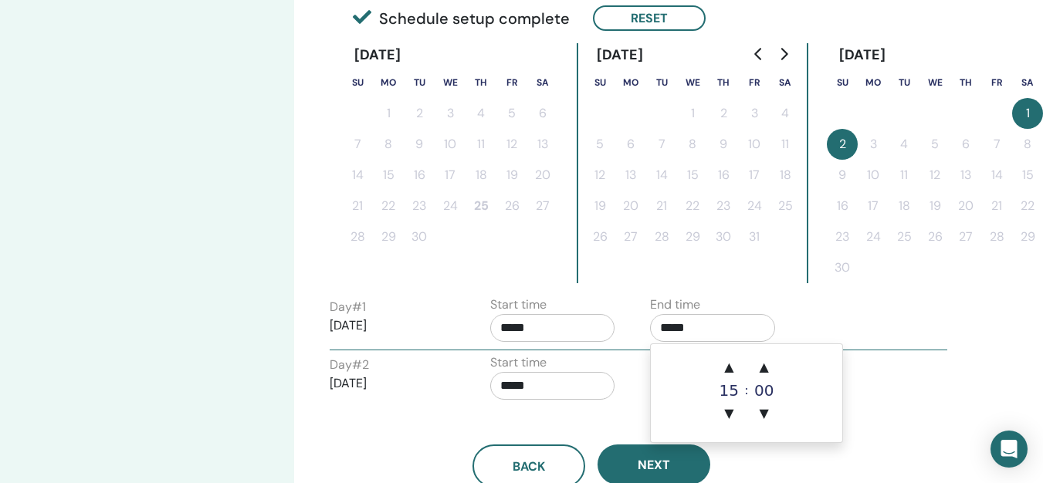
click at [704, 327] on input "*****" at bounding box center [712, 328] width 125 height 28
click at [728, 369] on span "▲" at bounding box center [728, 367] width 31 height 31
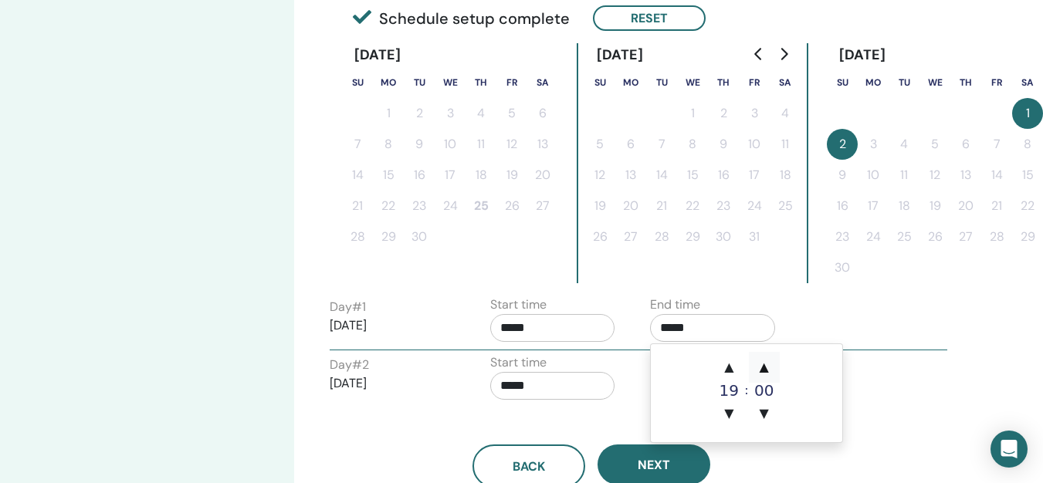
click at [765, 369] on span "▲" at bounding box center [764, 367] width 31 height 31
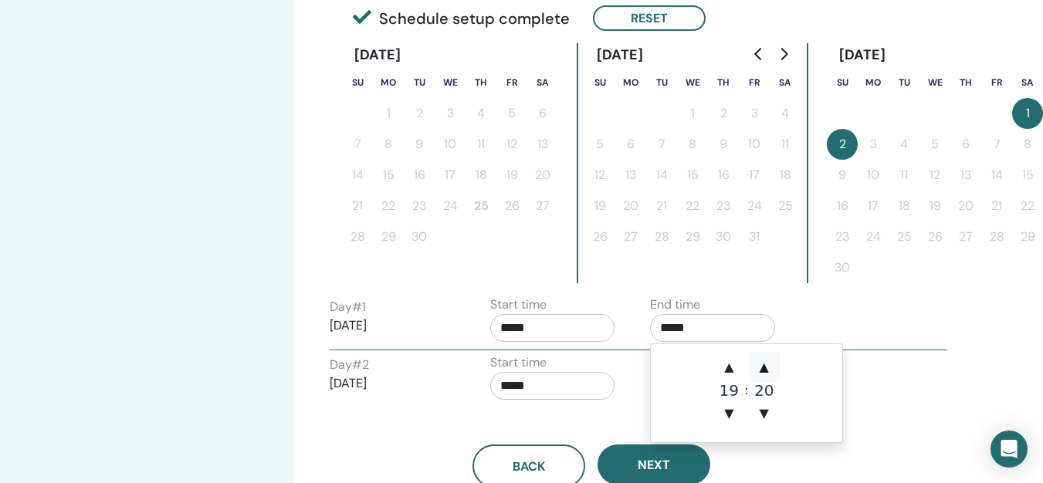
click at [765, 369] on span "▲" at bounding box center [764, 367] width 31 height 31
click at [761, 414] on span "▼" at bounding box center [764, 413] width 31 height 31
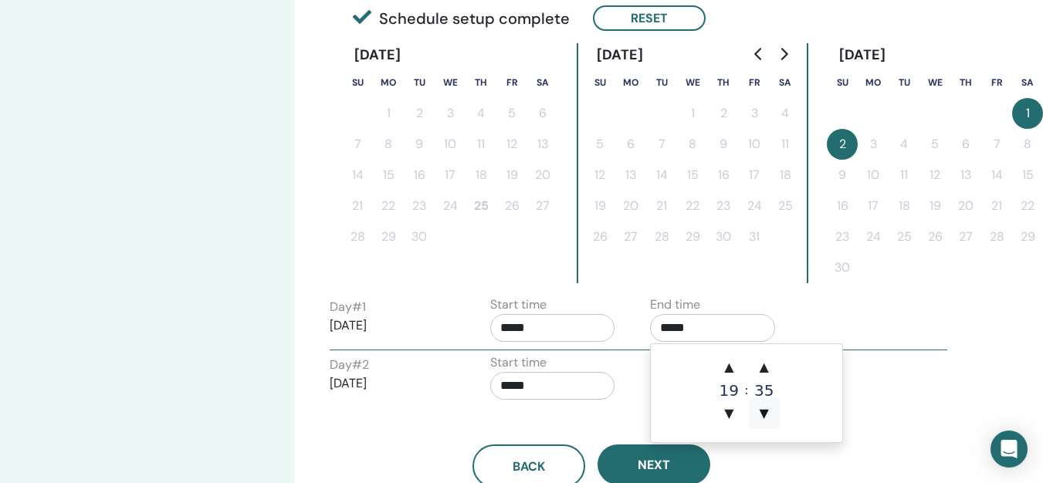
click at [761, 414] on span "▼" at bounding box center [764, 413] width 31 height 31
type input "*****"
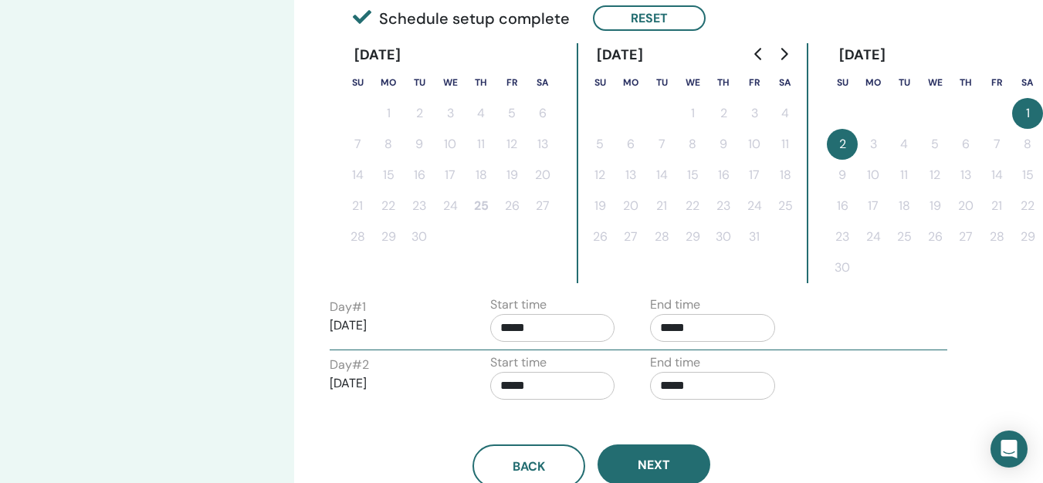
click at [987, 287] on div "Time Zone Time Zone (GMT-8) US/Alaska Seminar Date and Time Start date End date…" at bounding box center [641, 186] width 695 height 1033
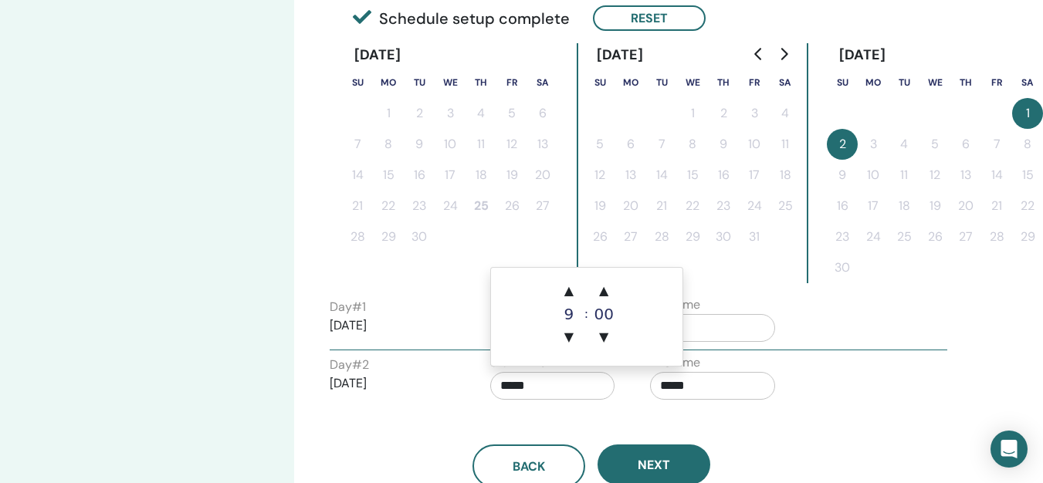
click at [563, 373] on input "*****" at bounding box center [552, 386] width 125 height 28
click at [709, 390] on input "*****" at bounding box center [712, 386] width 125 height 28
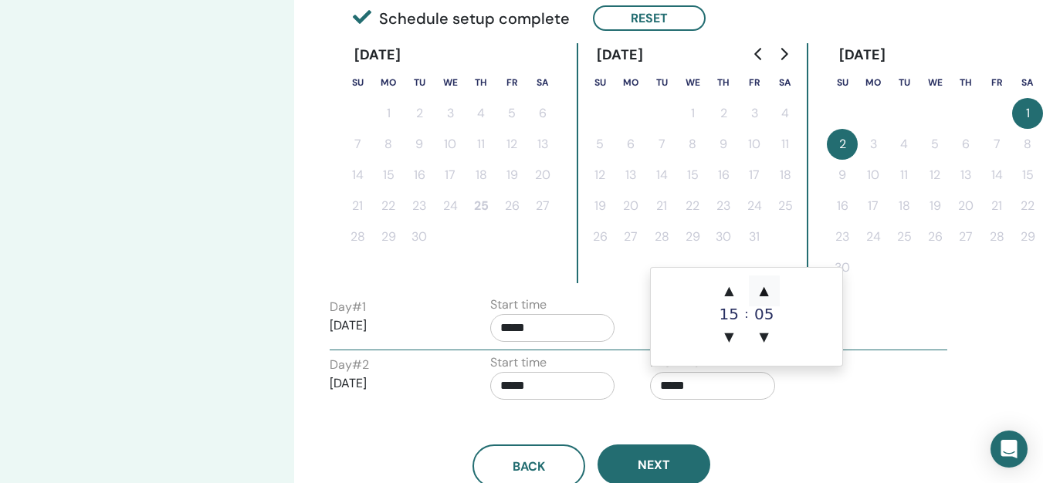
click at [765, 294] on span "▲" at bounding box center [764, 290] width 31 height 31
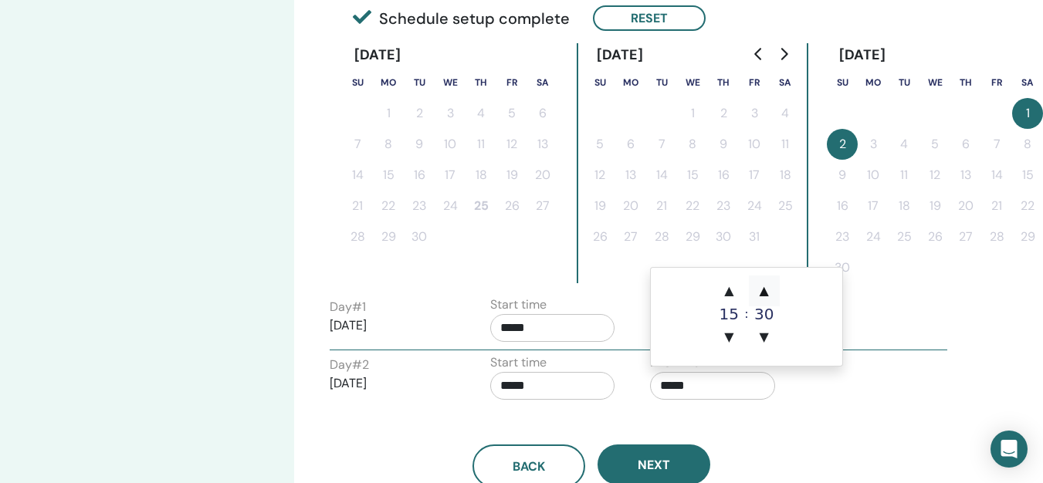
click at [765, 294] on span "▲" at bounding box center [764, 290] width 31 height 31
type input "*****"
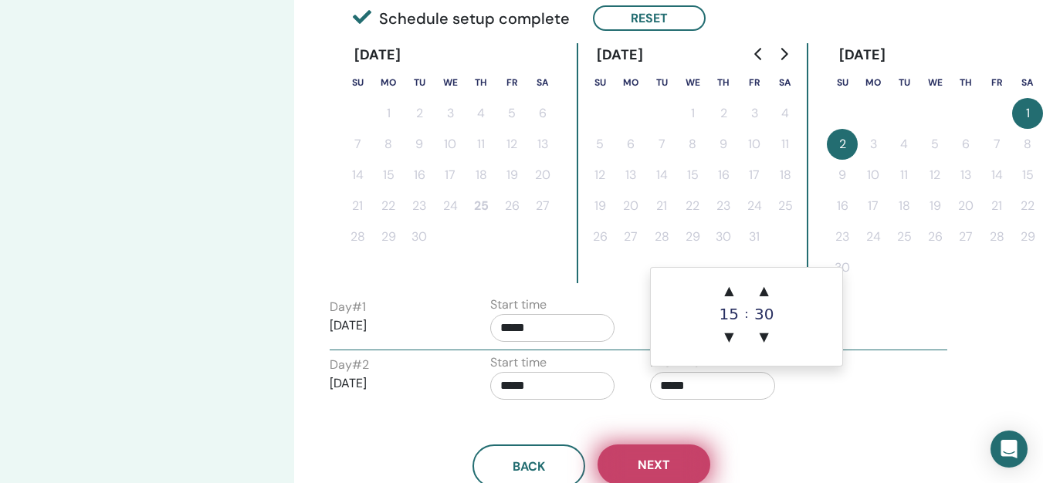
click at [647, 469] on span "Next" at bounding box center [653, 465] width 32 height 16
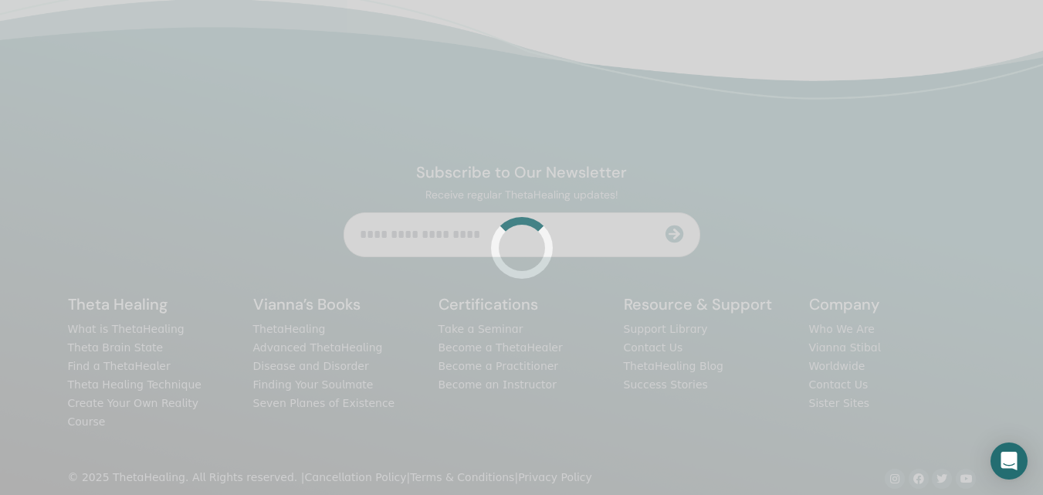
scroll to position [379, 0]
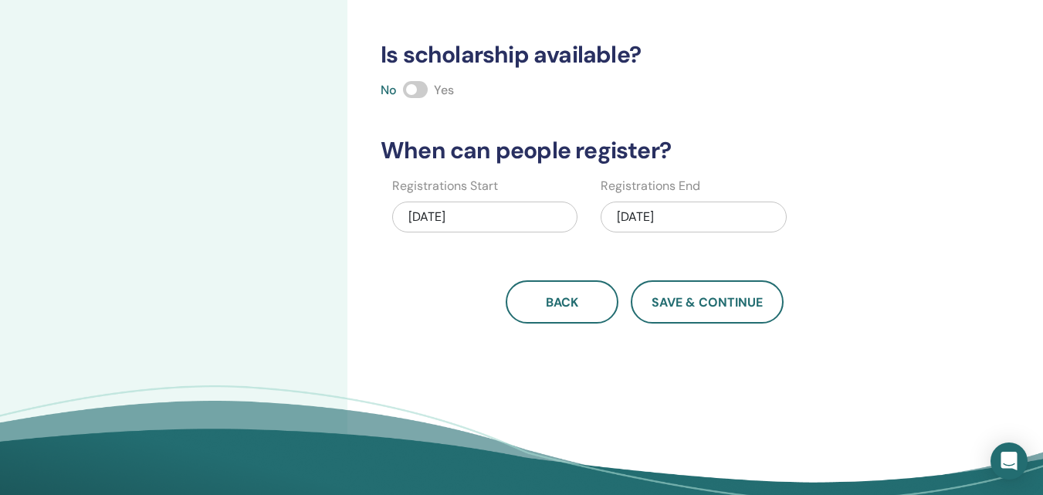
click at [424, 90] on span at bounding box center [415, 89] width 25 height 17
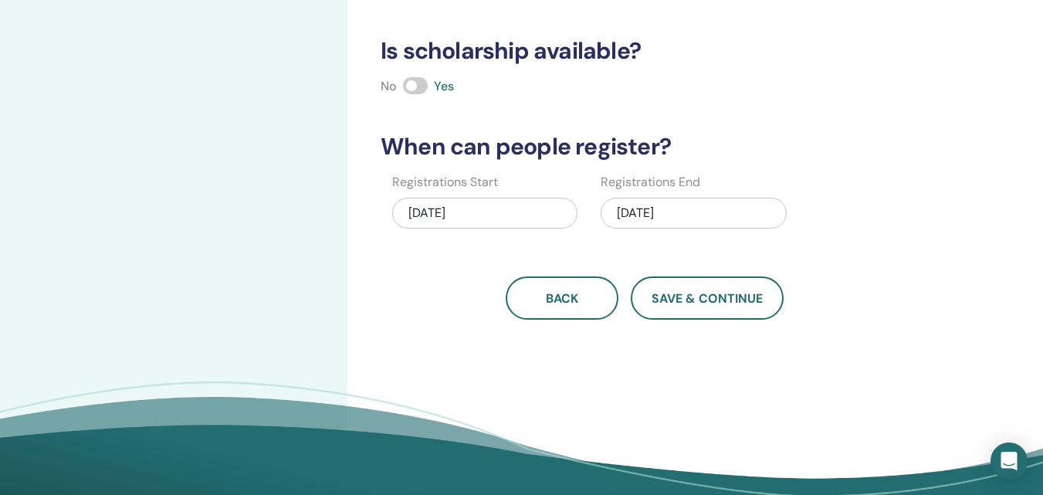
scroll to position [0, 0]
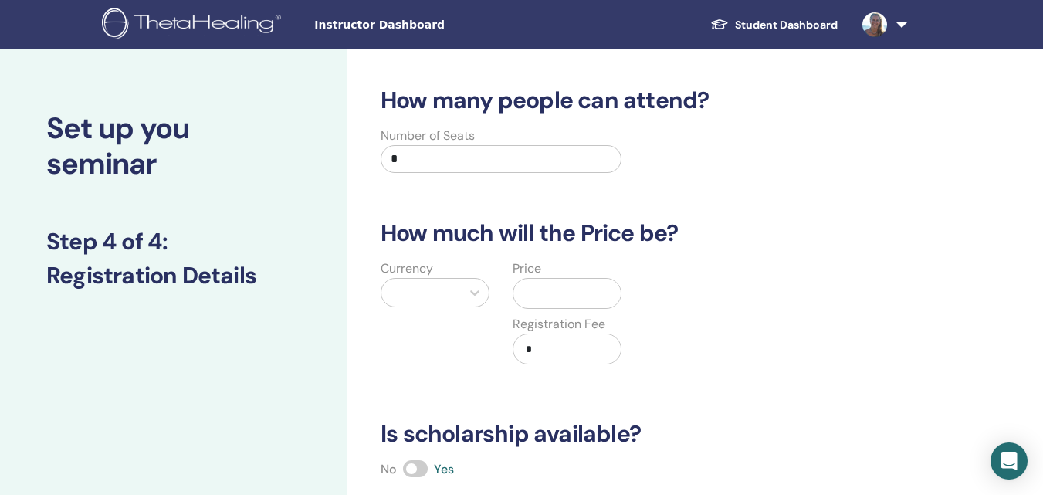
click at [416, 160] on input "*" at bounding box center [500, 159] width 241 height 28
type input "**"
click at [563, 296] on input "text" at bounding box center [569, 293] width 101 height 29
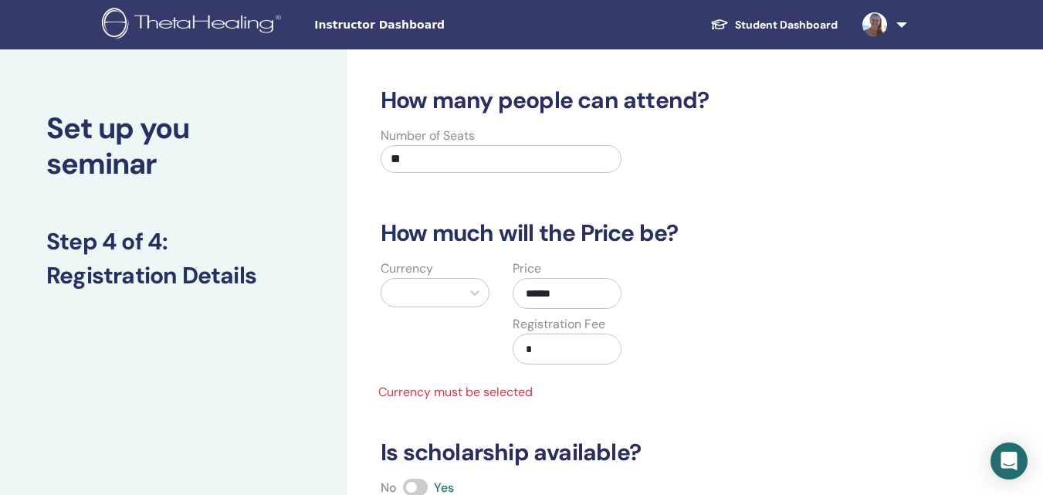
type input "******"
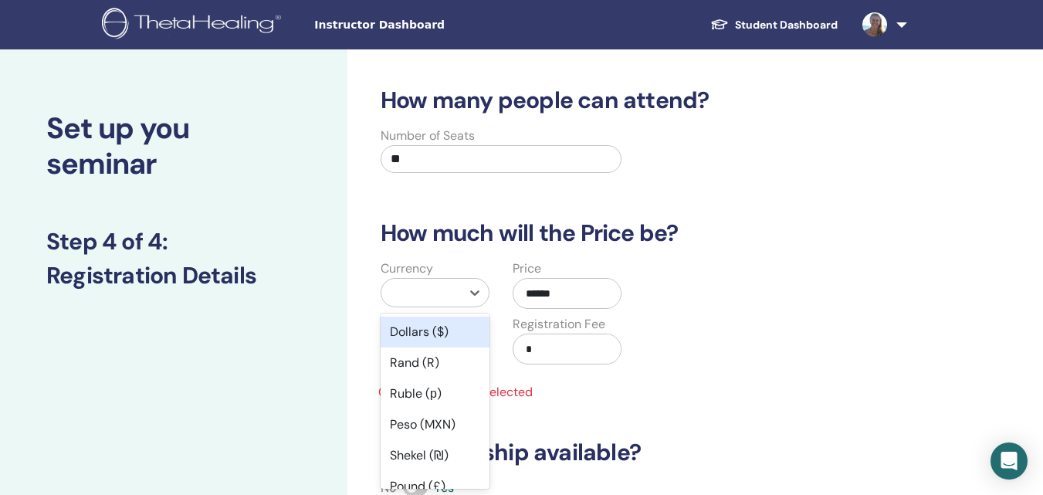
click at [397, 302] on div at bounding box center [421, 293] width 64 height 22
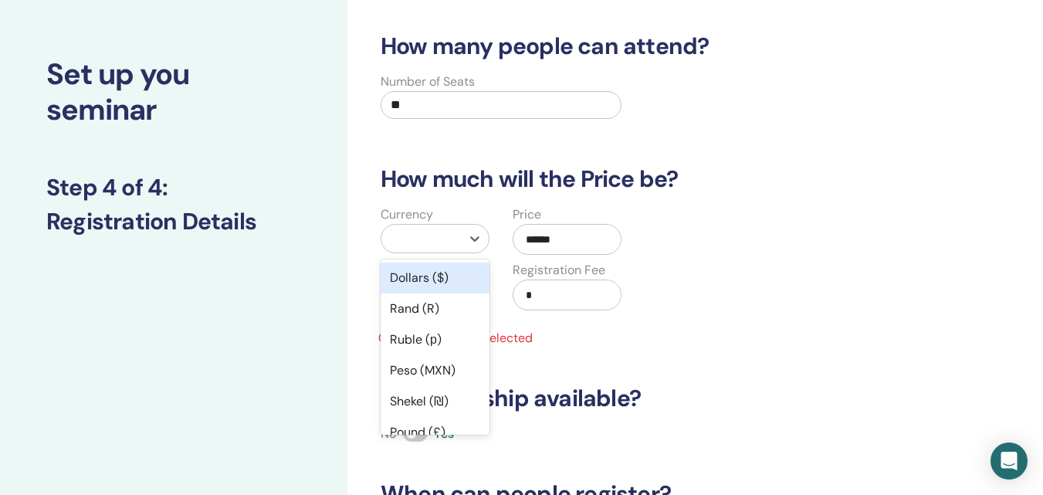
scroll to position [56, 0]
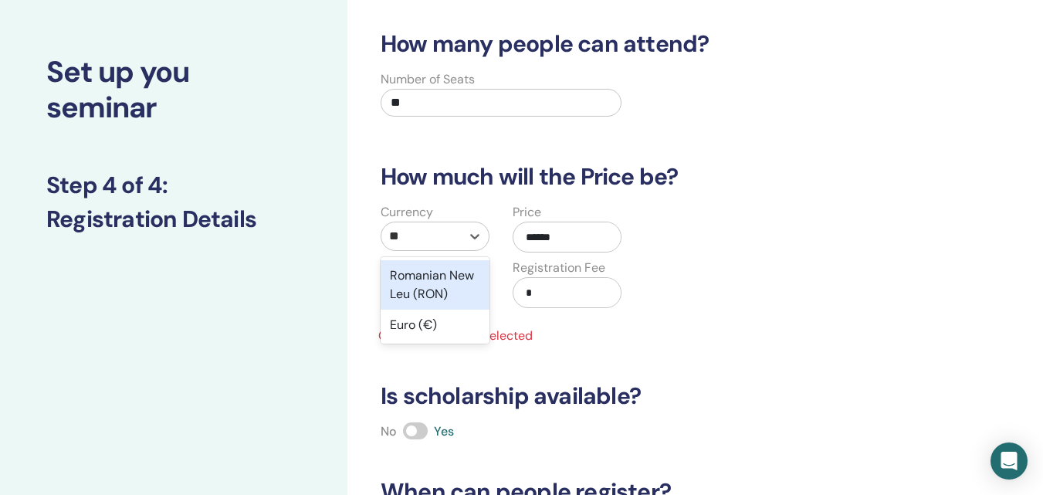
type input "***"
click at [454, 275] on div "Euro (€)" at bounding box center [434, 275] width 109 height 31
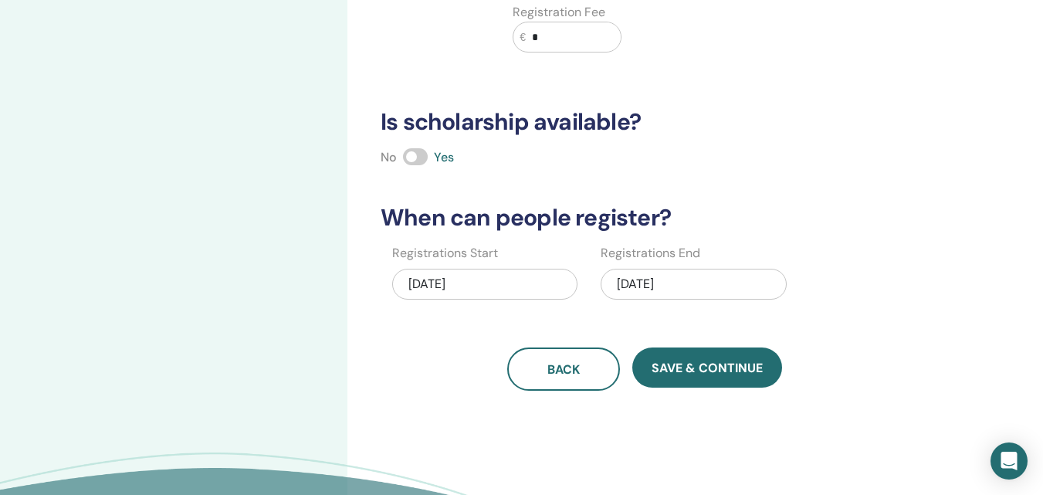
scroll to position [316, 0]
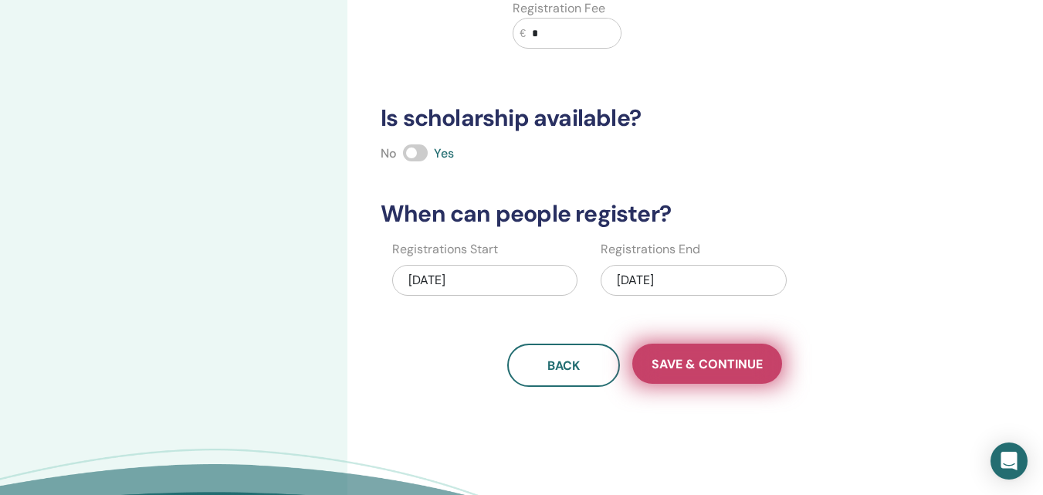
click at [723, 365] on span "Save & Continue" at bounding box center [706, 364] width 111 height 16
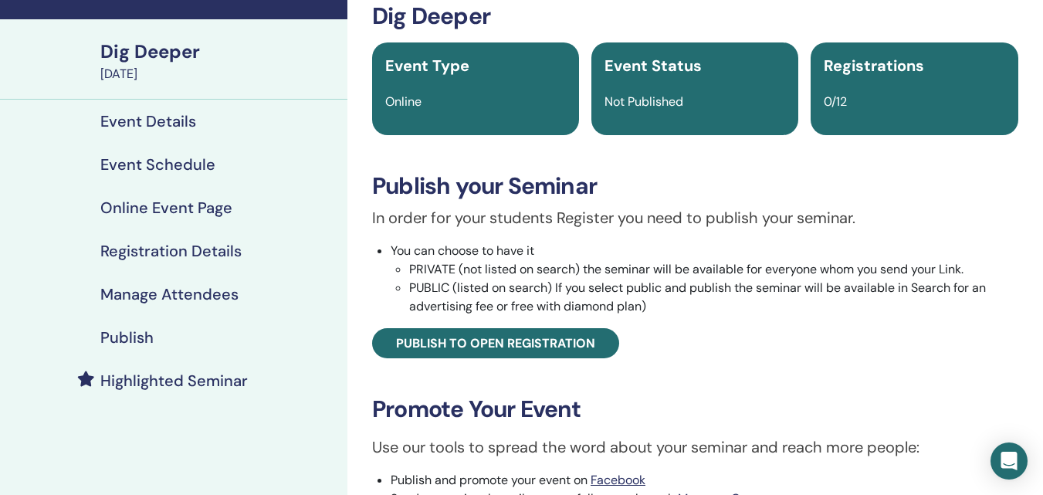
scroll to position [79, 0]
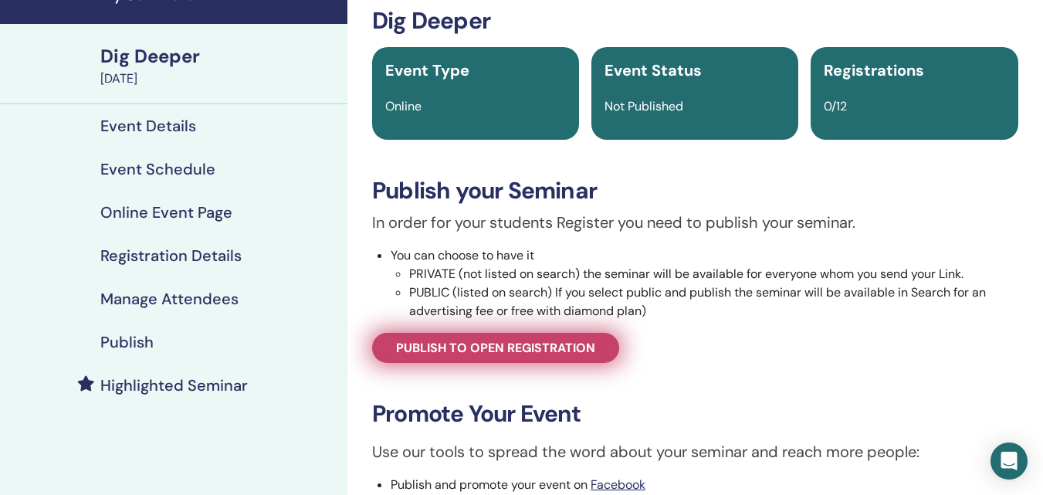
click at [512, 353] on span "Publish to open registration" at bounding box center [495, 348] width 199 height 16
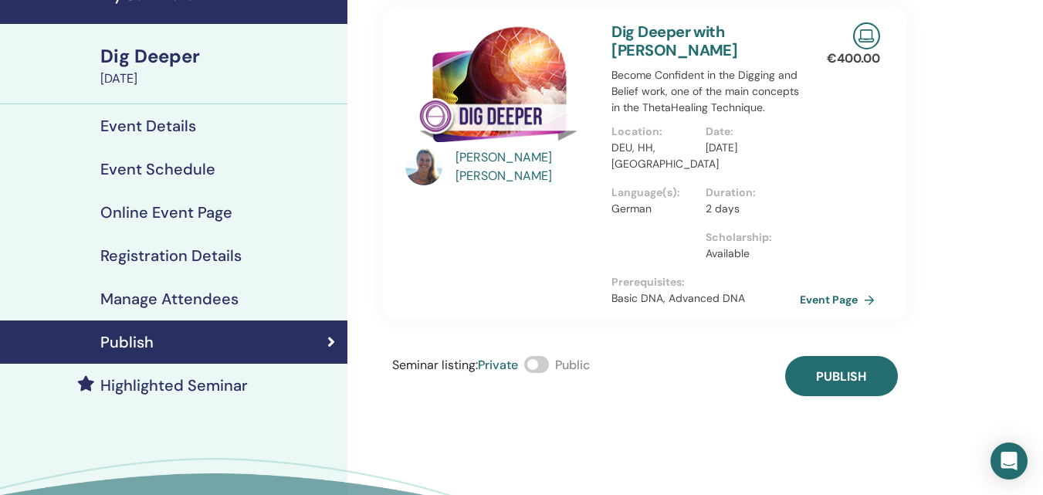
click at [546, 362] on span at bounding box center [536, 364] width 25 height 17
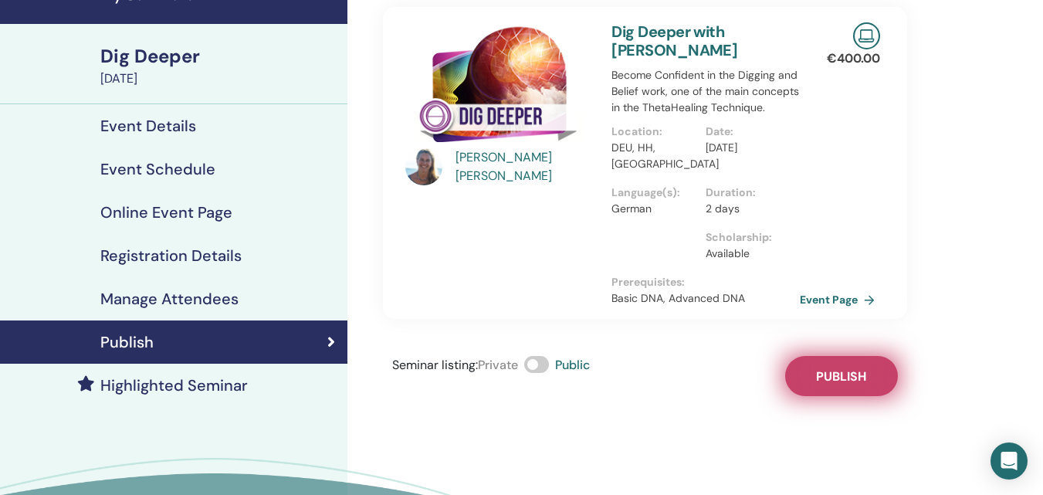
click at [849, 370] on span "Publish" at bounding box center [841, 376] width 50 height 16
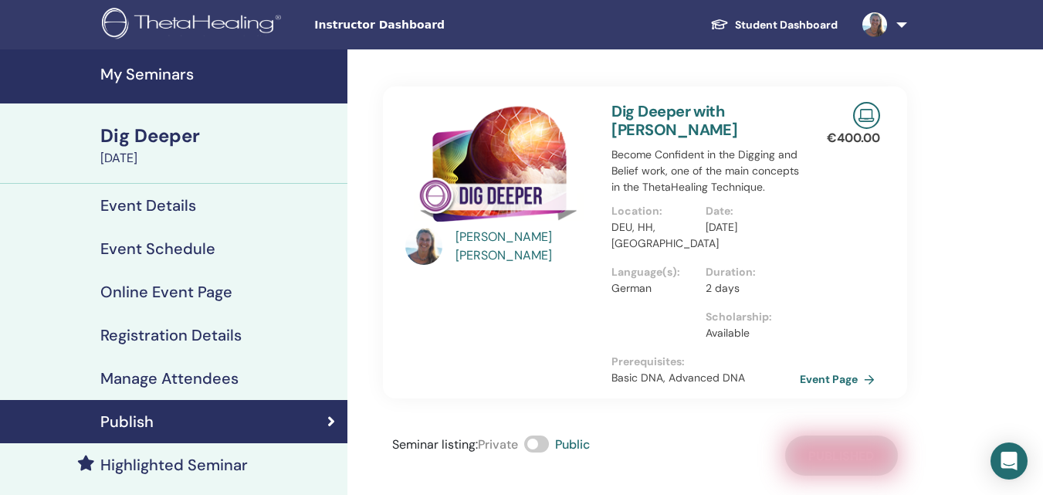
click at [174, 67] on h4 "My Seminars" at bounding box center [219, 74] width 238 height 19
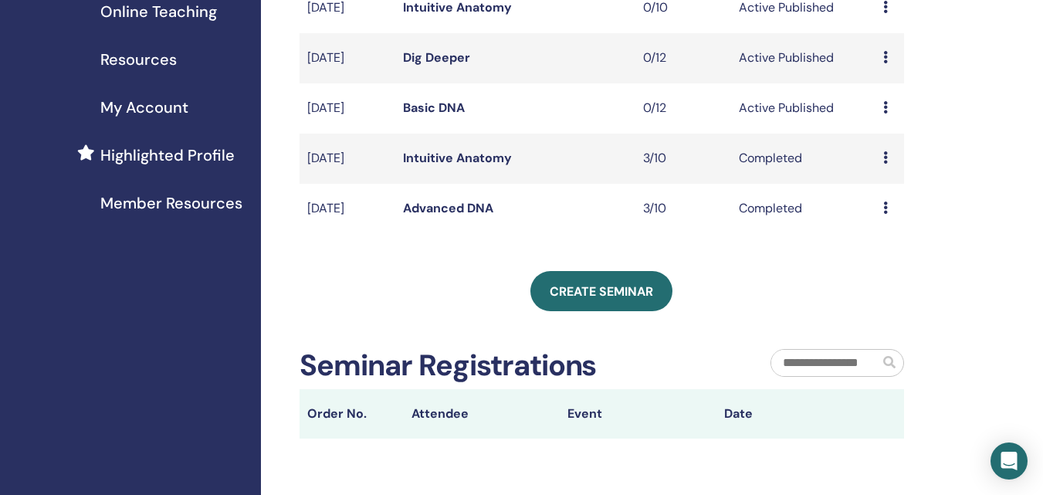
scroll to position [312, 0]
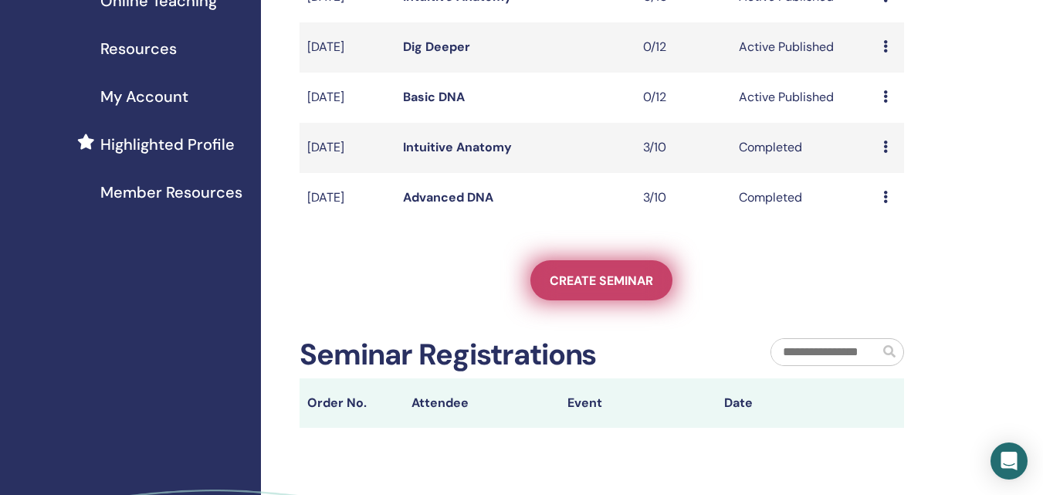
click at [589, 285] on link "Create seminar" at bounding box center [601, 280] width 142 height 40
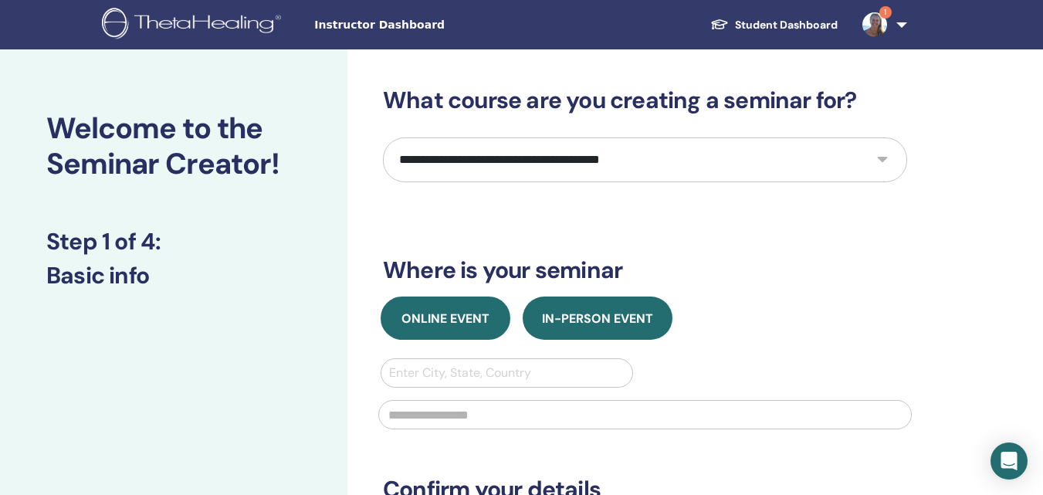
click at [456, 313] on span "Online Event" at bounding box center [445, 318] width 88 height 16
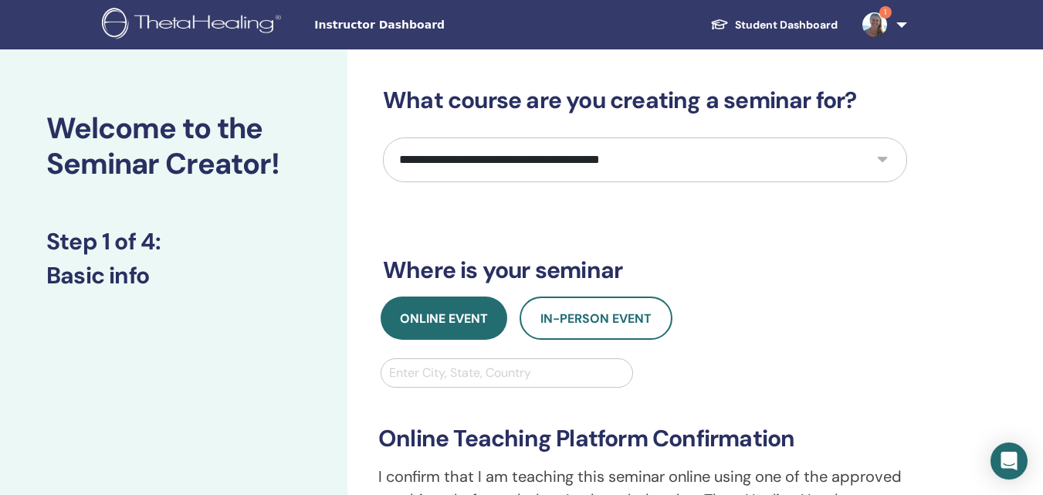
click at [667, 157] on select "**********" at bounding box center [645, 159] width 524 height 45
select select "**"
click at [383, 137] on select "**********" at bounding box center [645, 159] width 524 height 45
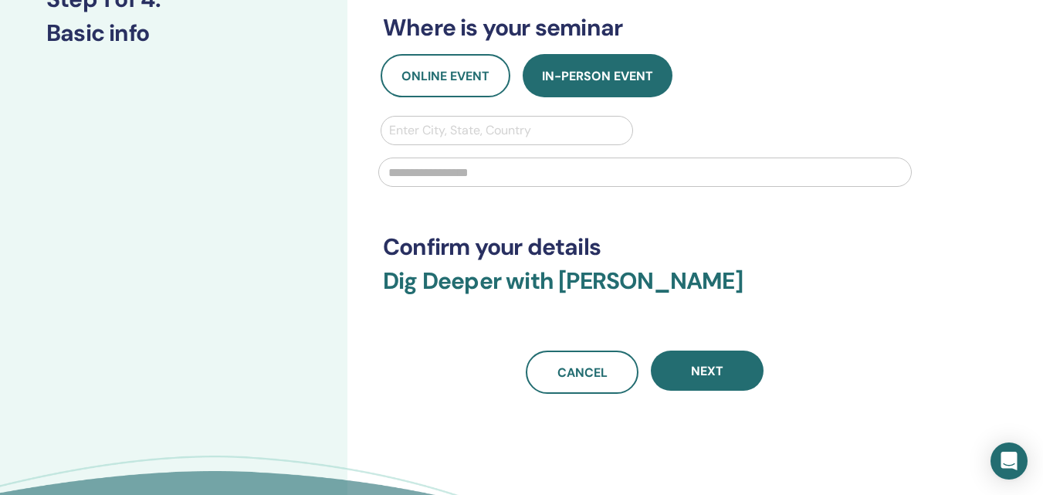
scroll to position [246, 0]
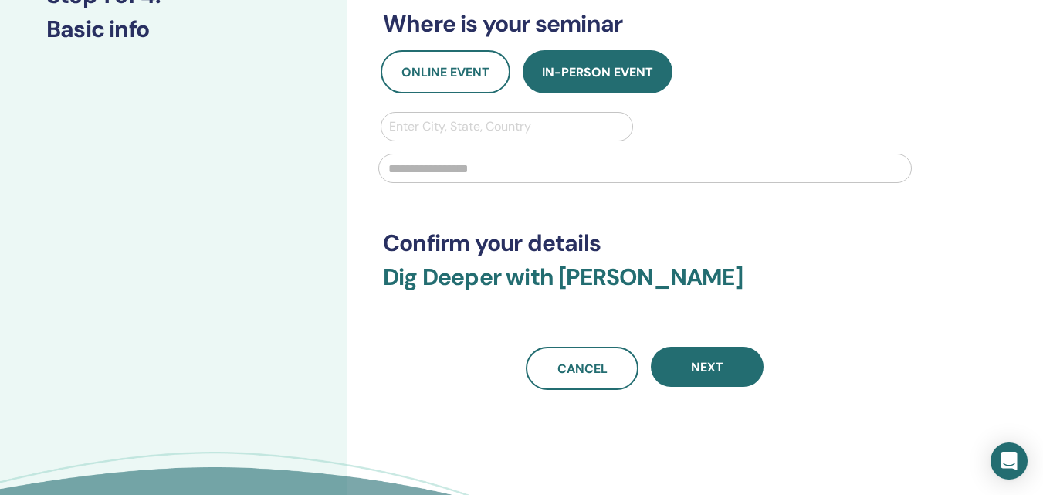
click at [555, 130] on div at bounding box center [506, 127] width 235 height 22
type input "***"
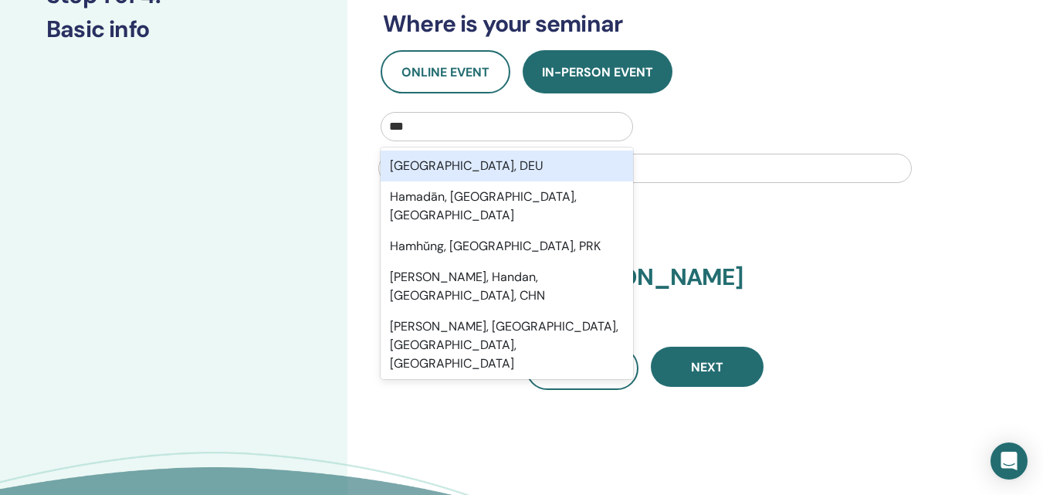
click at [519, 160] on div "Hamburg, DEU" at bounding box center [506, 165] width 252 height 31
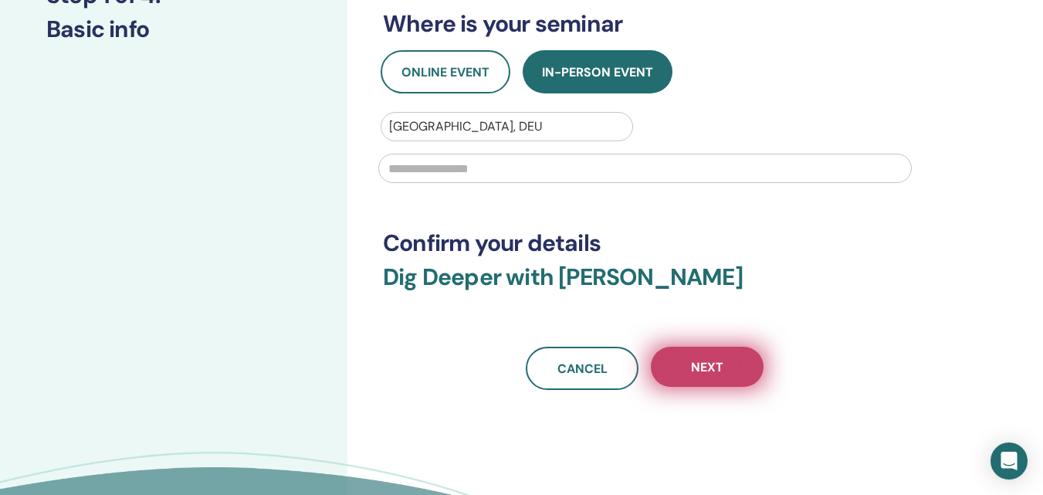
click at [711, 362] on span "Next" at bounding box center [707, 367] width 32 height 16
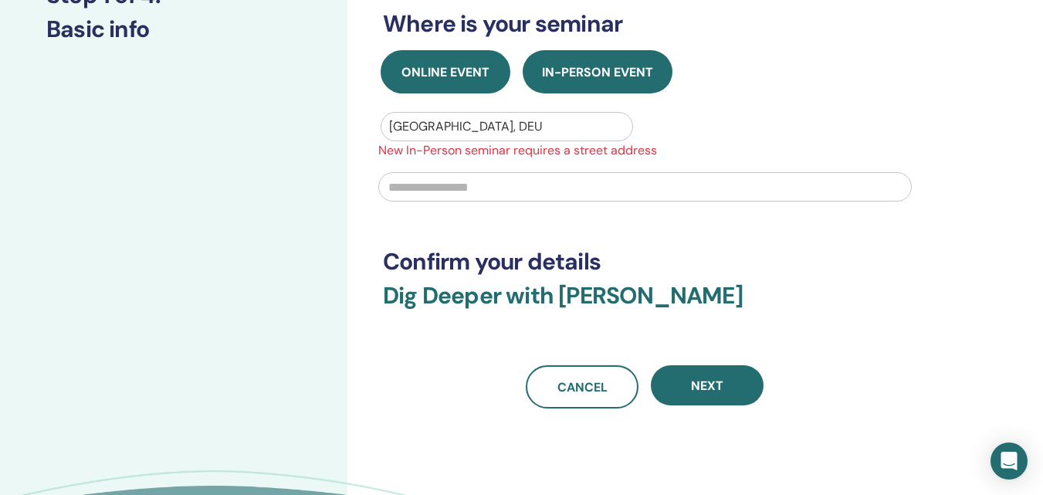
click at [420, 68] on span "Online Event" at bounding box center [445, 72] width 88 height 16
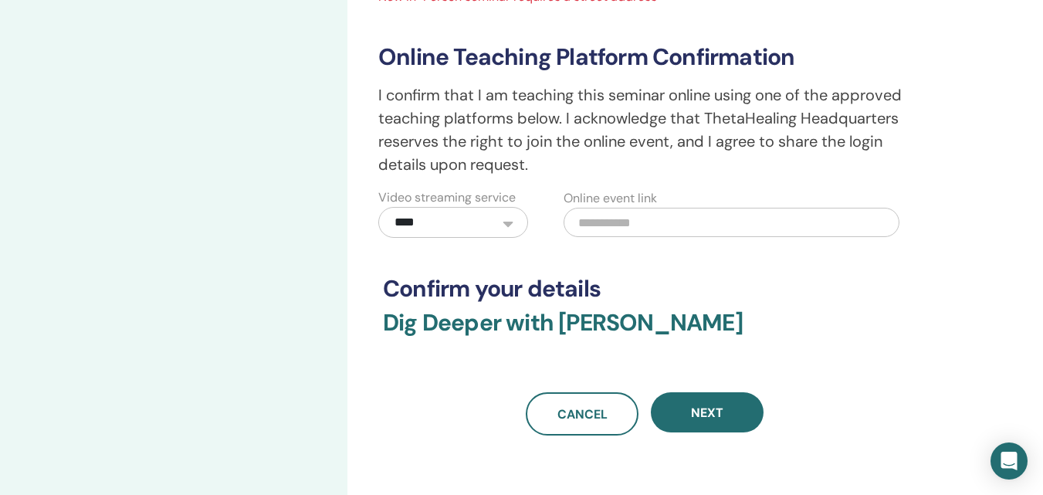
scroll to position [409, 0]
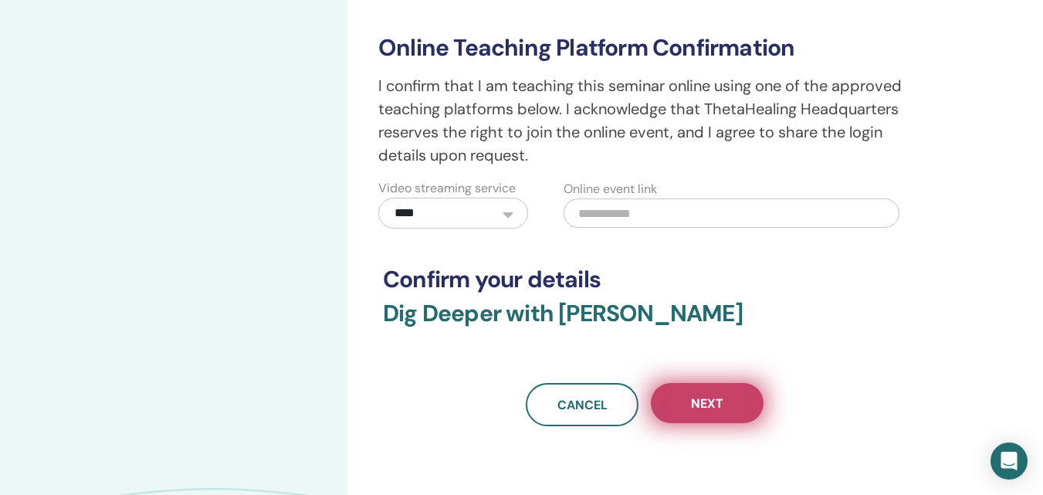
click at [718, 412] on button "Next" at bounding box center [707, 403] width 113 height 40
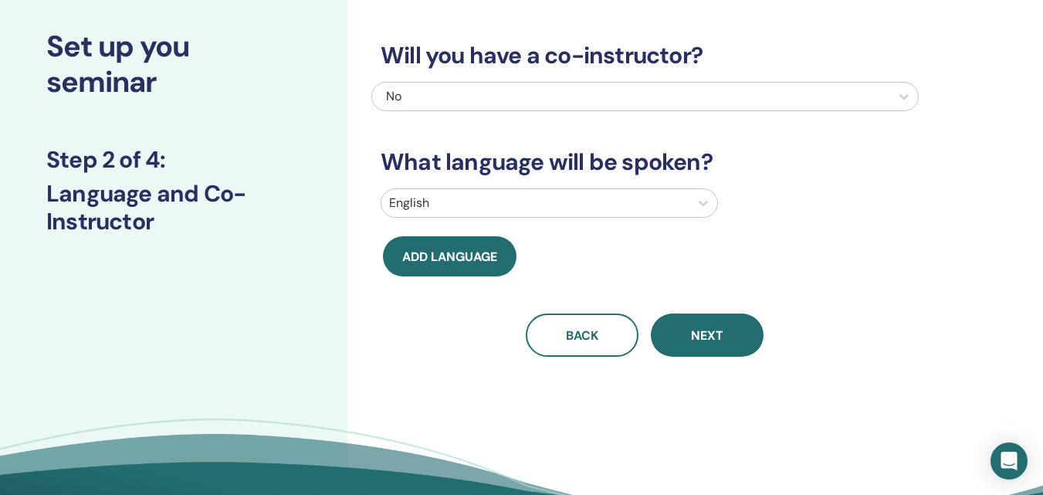
scroll to position [79, 0]
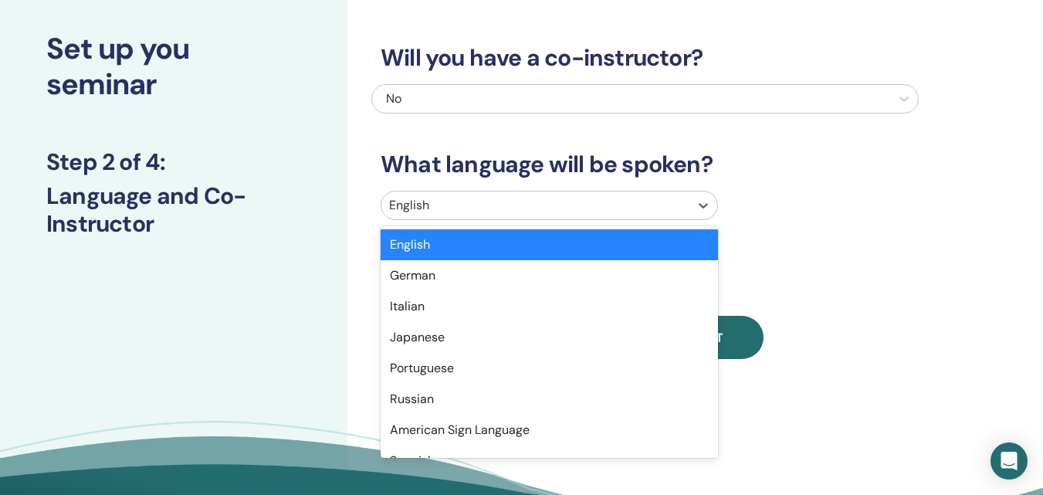
click at [582, 198] on div at bounding box center [535, 205] width 292 height 22
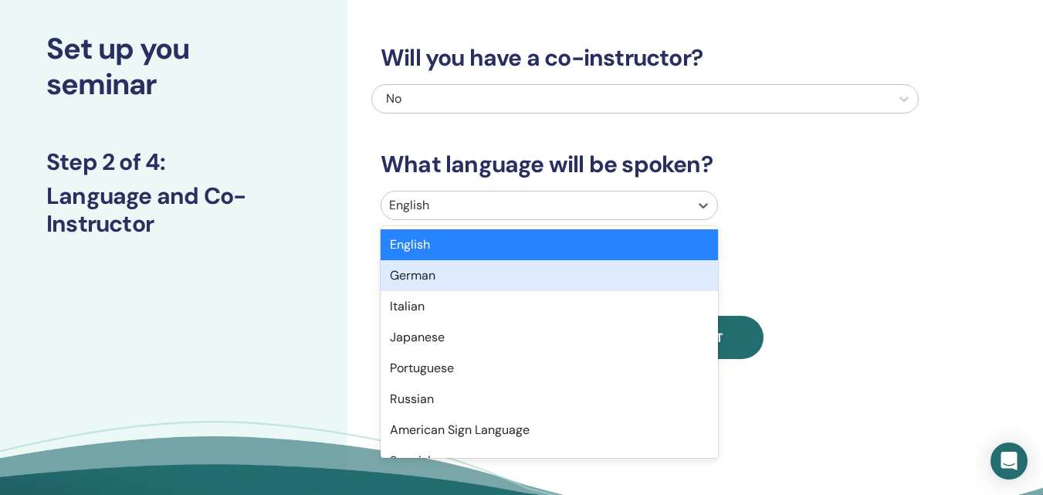
click at [512, 269] on div "German" at bounding box center [548, 275] width 337 height 31
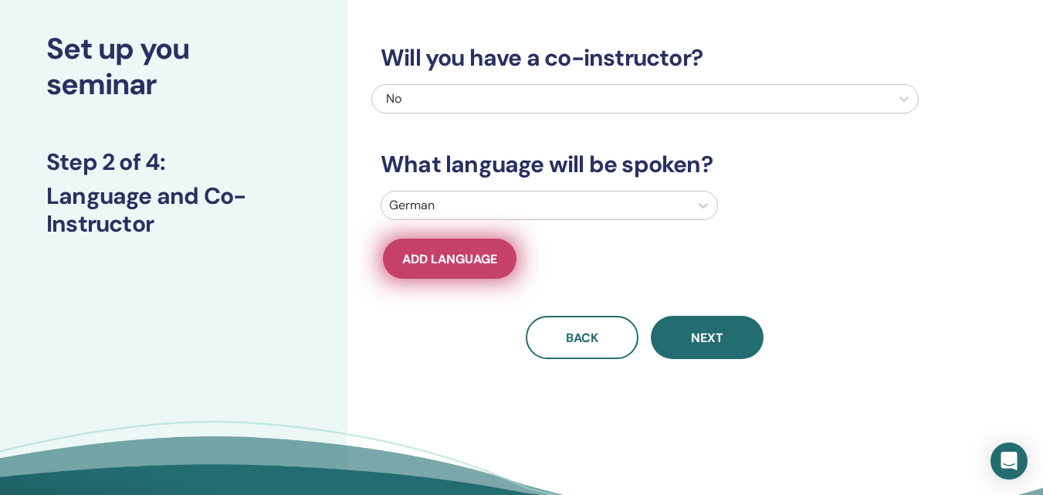
click at [474, 257] on span "Add language" at bounding box center [449, 259] width 95 height 16
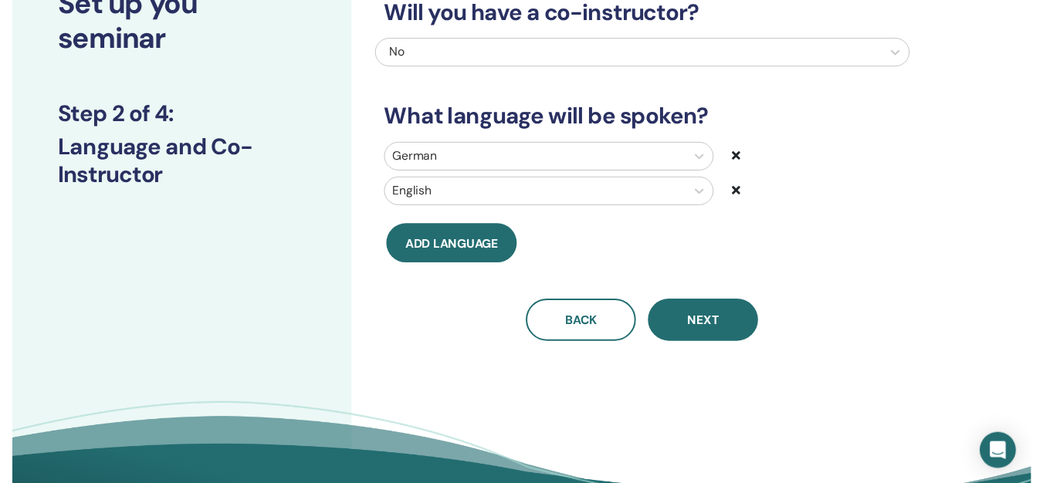
scroll to position [128, 0]
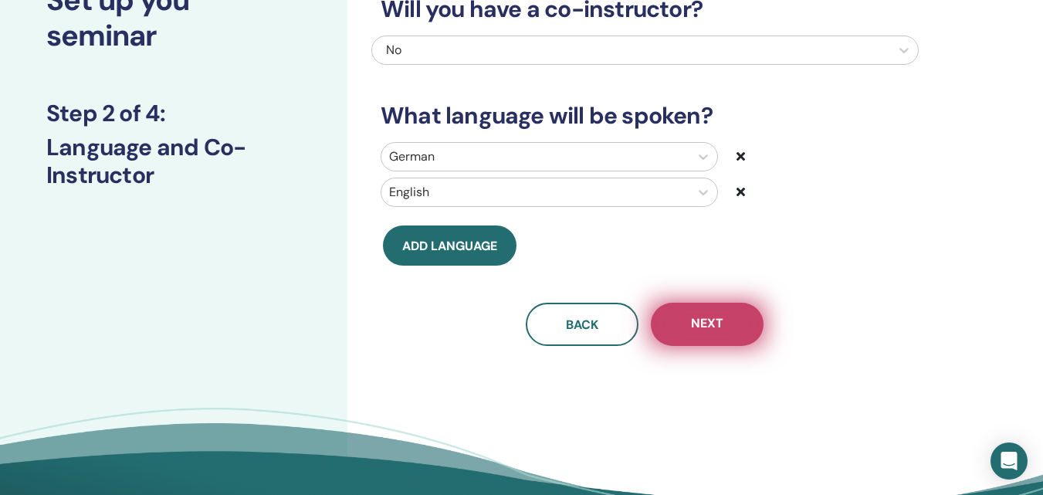
click at [754, 321] on button "Next" at bounding box center [707, 323] width 113 height 43
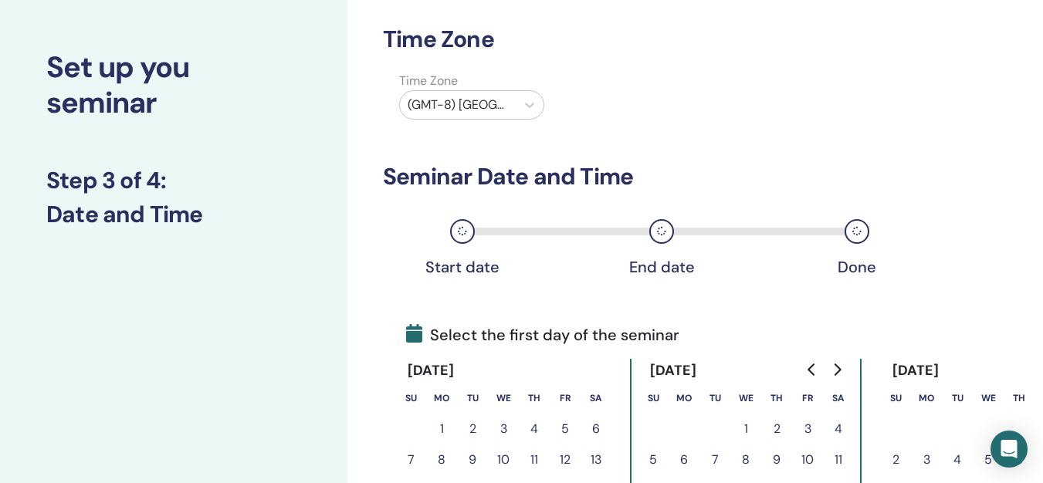
scroll to position [0, 0]
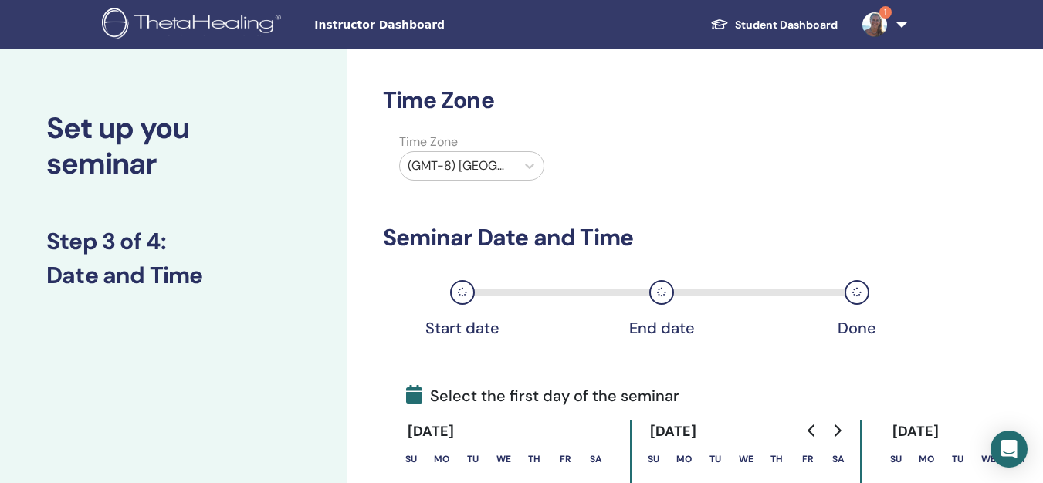
click at [487, 163] on div at bounding box center [457, 166] width 100 height 22
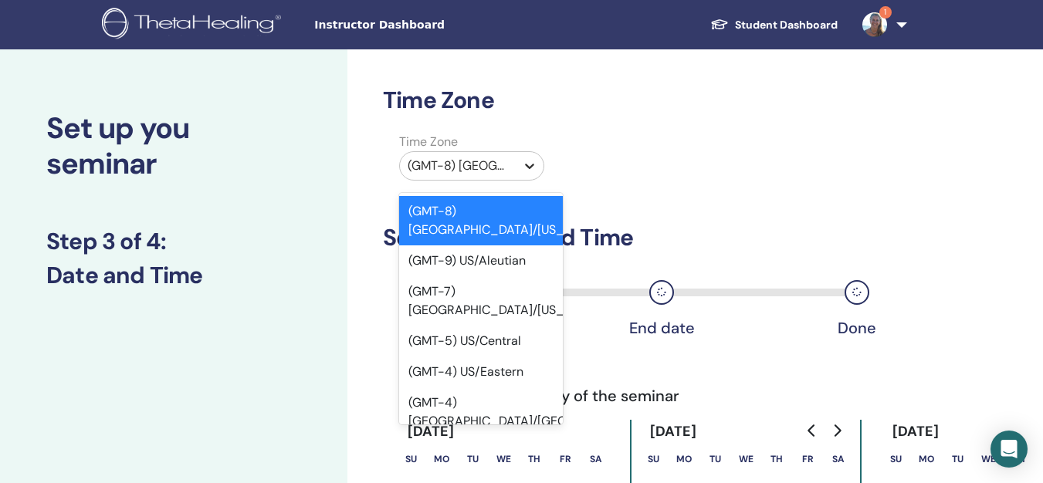
click at [534, 157] on div at bounding box center [529, 166] width 28 height 28
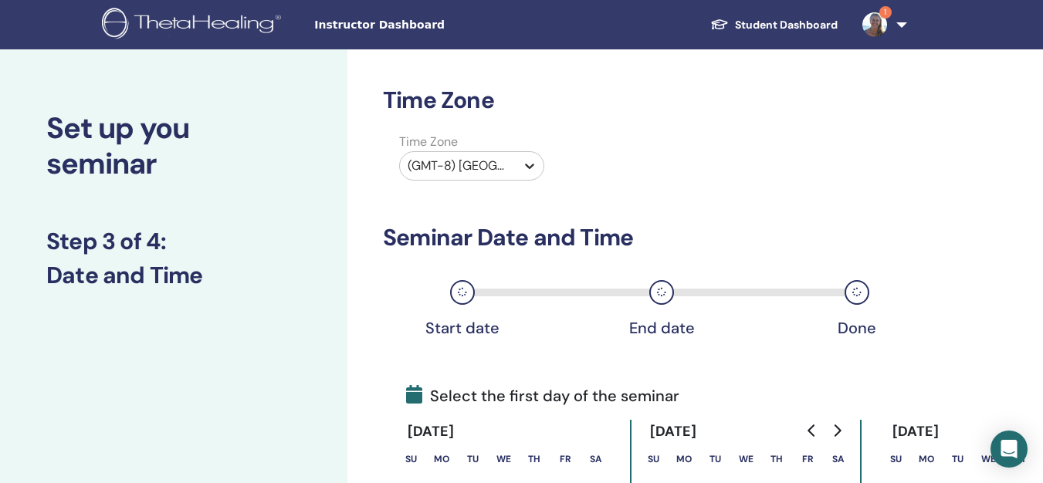
click at [534, 157] on div at bounding box center [529, 166] width 28 height 28
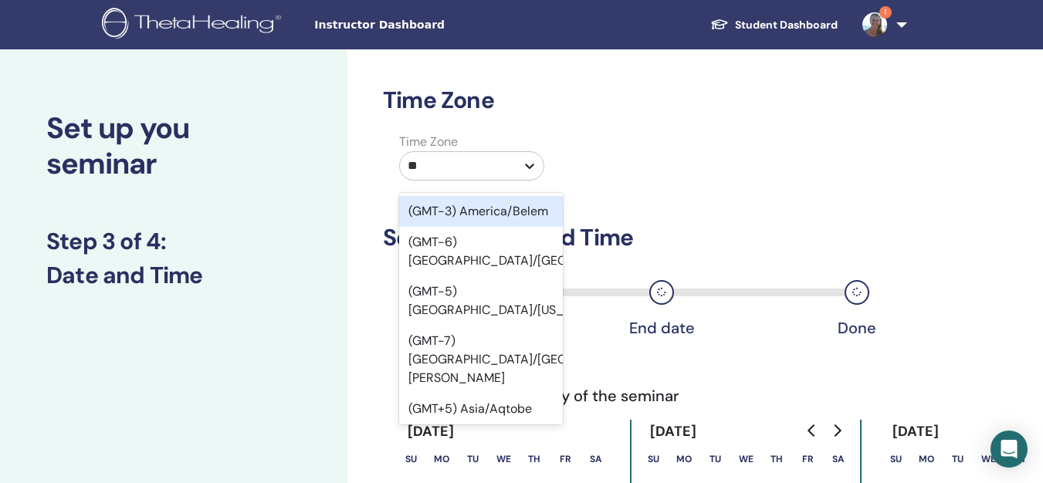
type input "***"
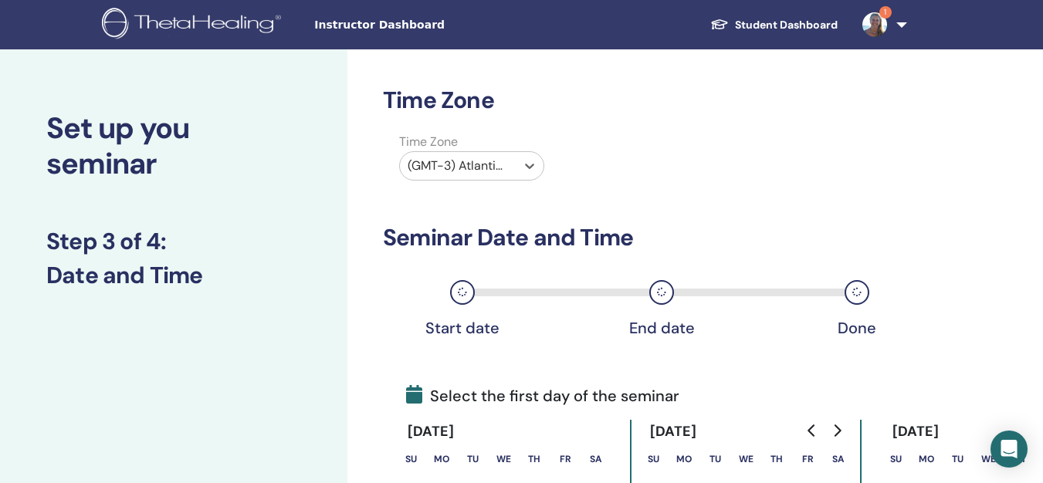
click at [506, 164] on div at bounding box center [457, 166] width 100 height 22
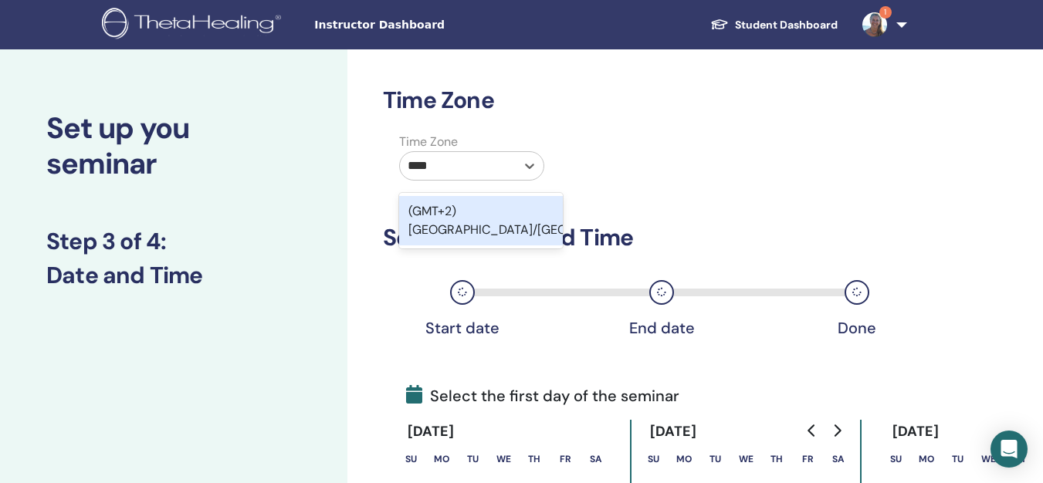
type input "*****"
click at [492, 220] on div "(GMT+2) [GEOGRAPHIC_DATA]/[GEOGRAPHIC_DATA]" at bounding box center [481, 220] width 164 height 49
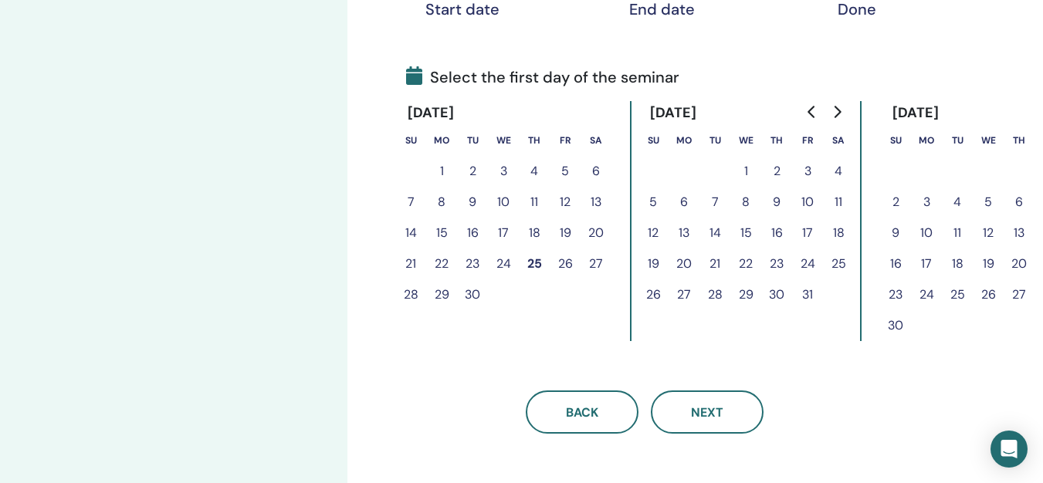
scroll to position [341, 0]
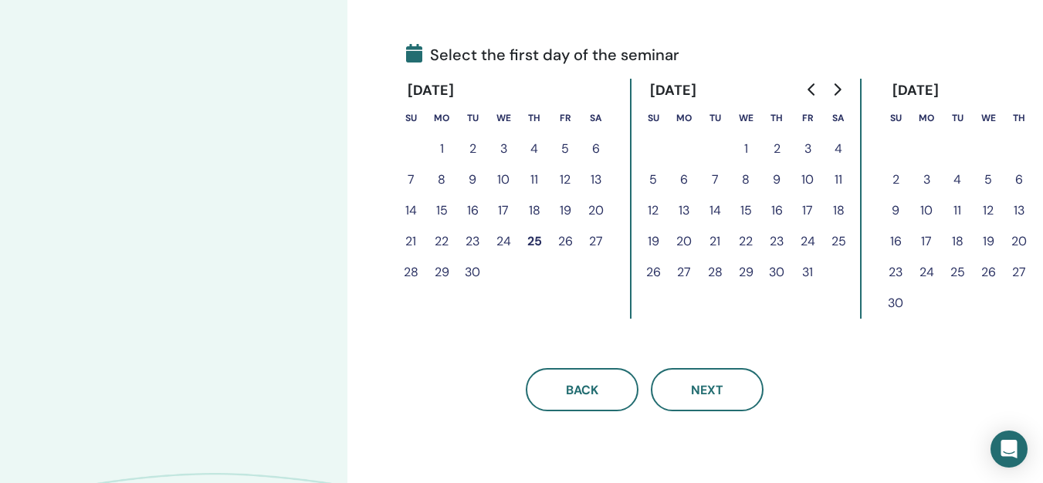
click at [836, 83] on icon "Go to next month" at bounding box center [836, 89] width 12 height 12
click at [830, 88] on icon "Go to next month" at bounding box center [836, 89] width 12 height 12
click at [840, 147] on button "6" at bounding box center [838, 148] width 31 height 31
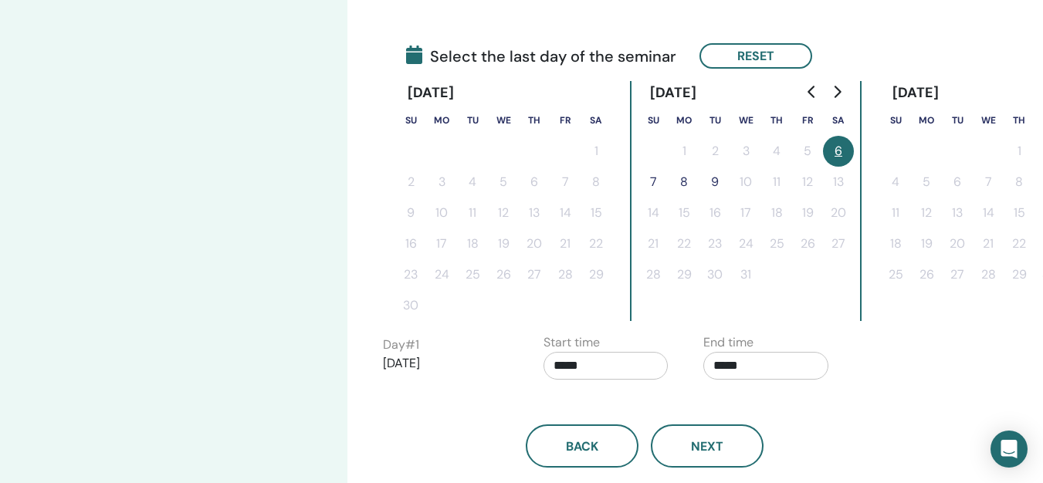
click at [652, 177] on button "7" at bounding box center [652, 182] width 31 height 31
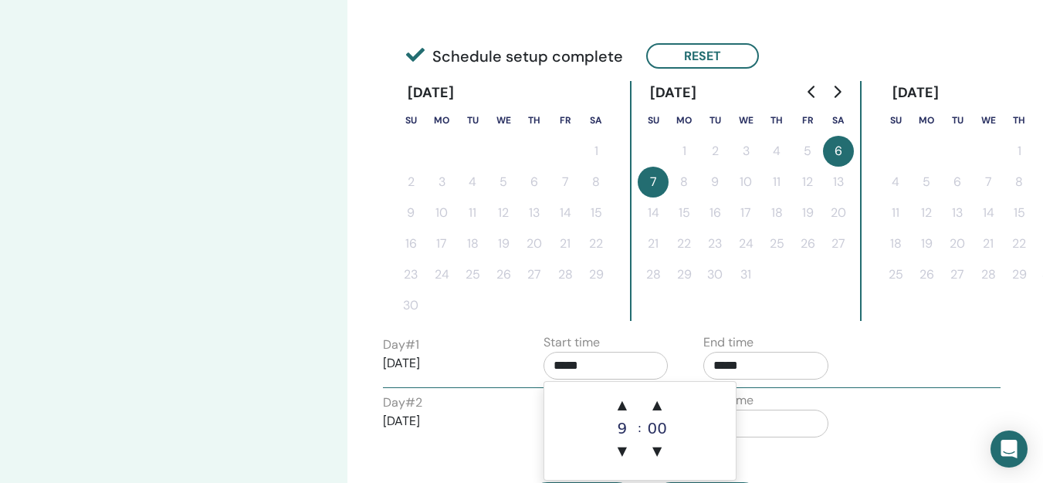
click at [605, 362] on input "*****" at bounding box center [605, 366] width 125 height 28
click at [623, 397] on span "▲" at bounding box center [622, 405] width 31 height 31
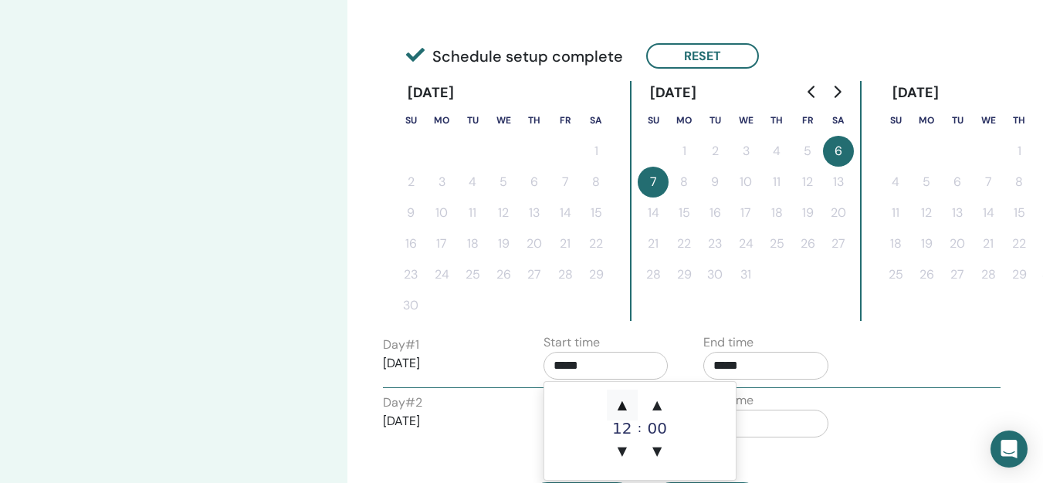
type input "*****"
click at [752, 358] on input "*****" at bounding box center [765, 366] width 125 height 28
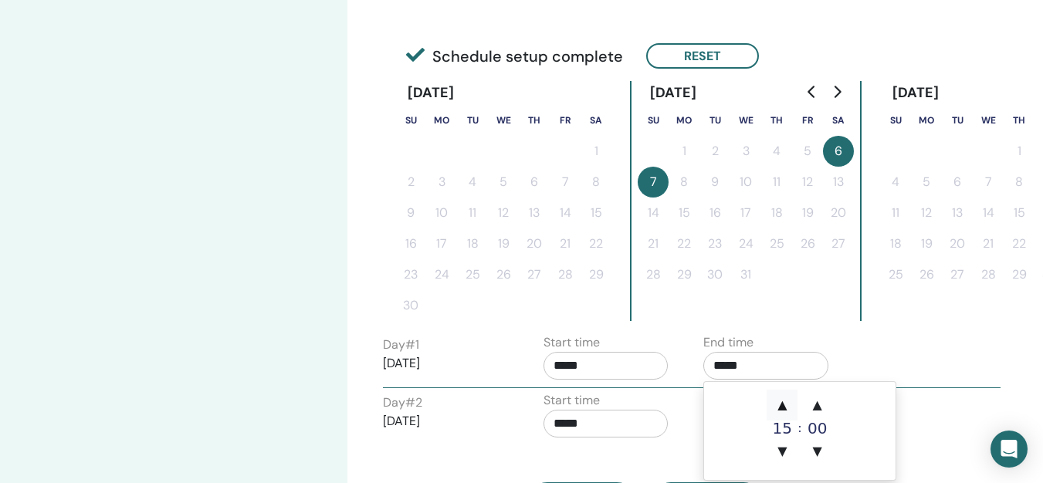
click at [781, 399] on span "▲" at bounding box center [781, 405] width 31 height 31
click at [816, 401] on span "▲" at bounding box center [817, 405] width 31 height 31
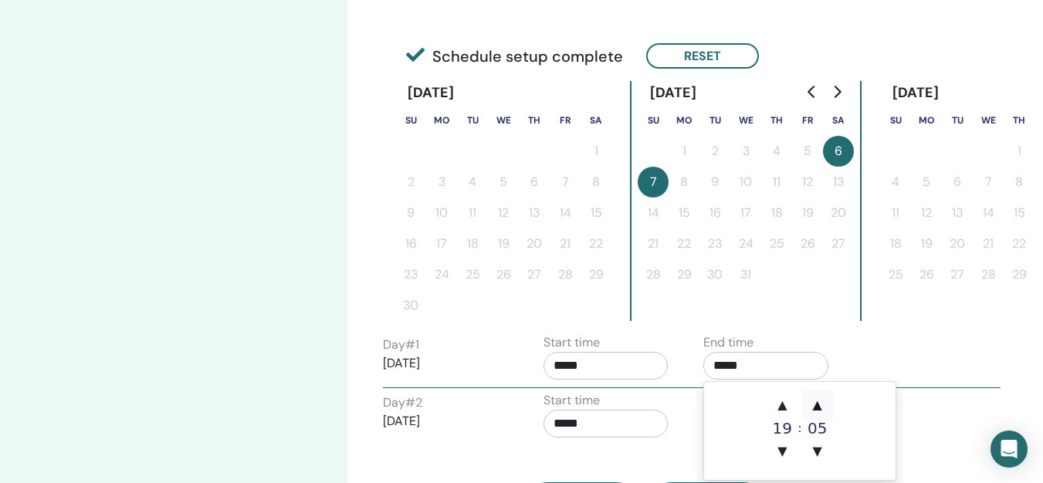
click at [816, 401] on span "▲" at bounding box center [817, 405] width 31 height 31
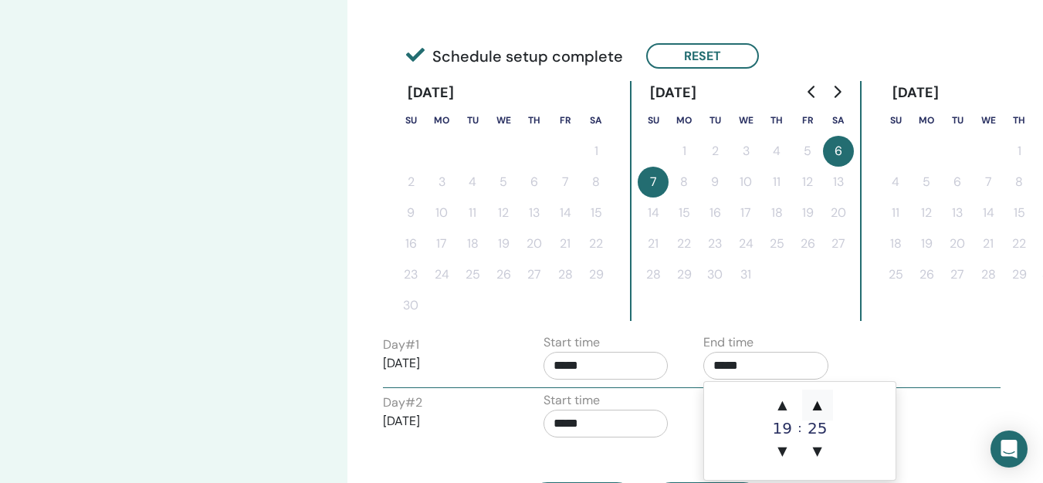
type input "*****"
click at [924, 333] on div "Time Zone Time Zone (GMT+2) Europe/Berlin Seminar Date and Time Start date End …" at bounding box center [694, 224] width 695 height 1033
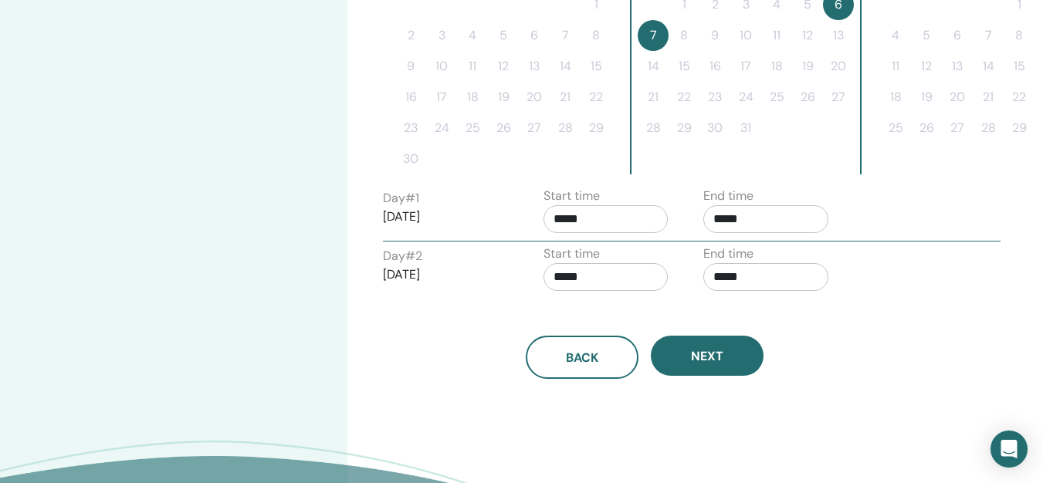
scroll to position [498, 0]
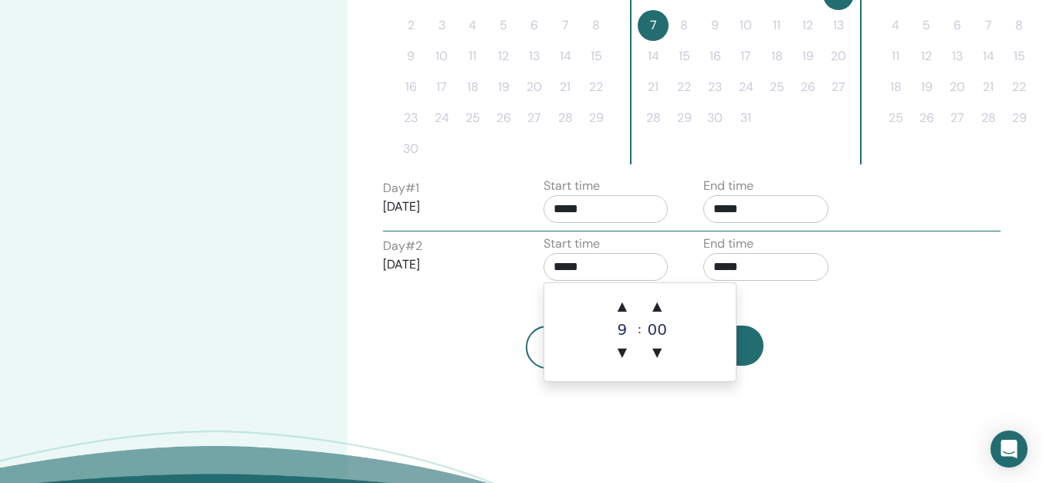
click at [619, 271] on input "*****" at bounding box center [605, 267] width 125 height 28
click at [620, 302] on span "▲" at bounding box center [622, 306] width 31 height 31
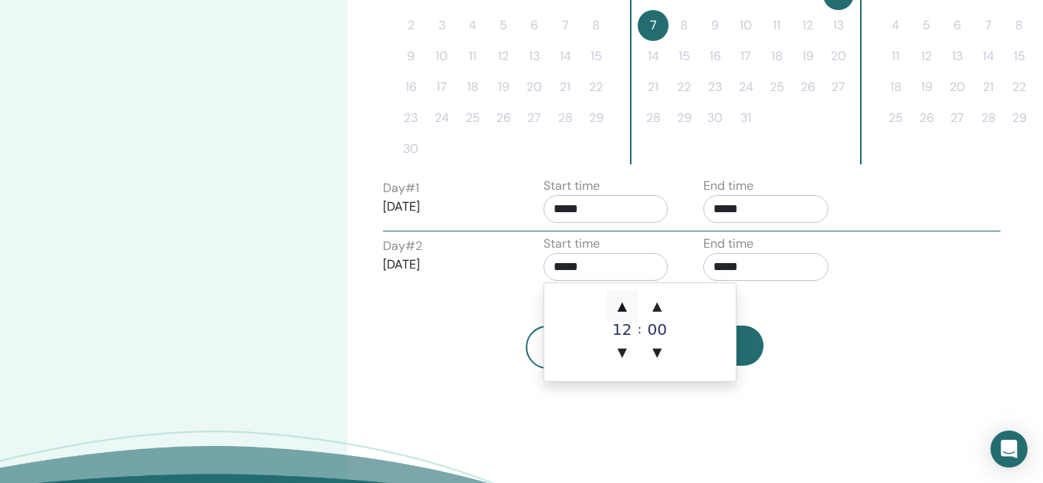
click at [620, 302] on span "▲" at bounding box center [622, 306] width 31 height 31
click at [620, 351] on span "▼" at bounding box center [622, 352] width 31 height 31
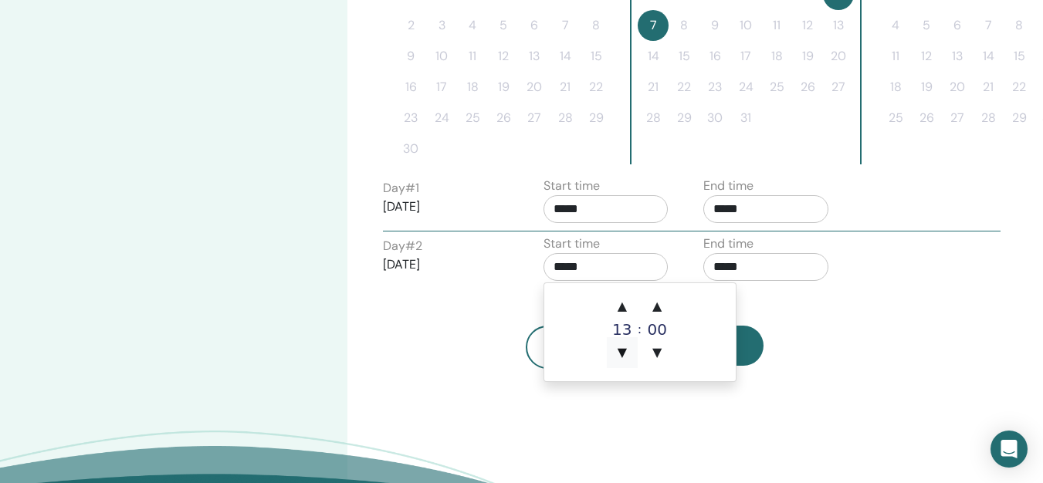
click at [620, 351] on span "▼" at bounding box center [622, 352] width 31 height 31
type input "*****"
click at [749, 258] on input "*****" at bounding box center [765, 267] width 125 height 28
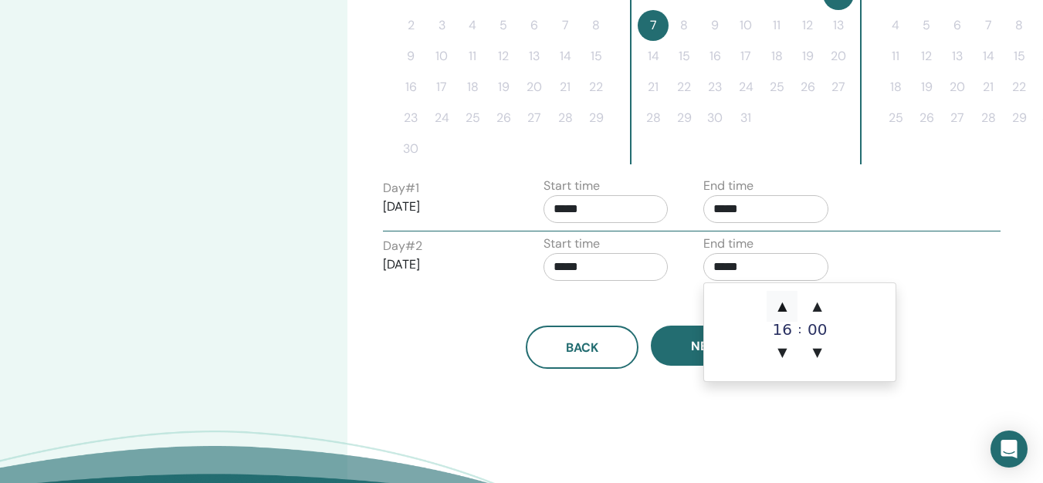
click at [780, 300] on span "▲" at bounding box center [781, 306] width 31 height 31
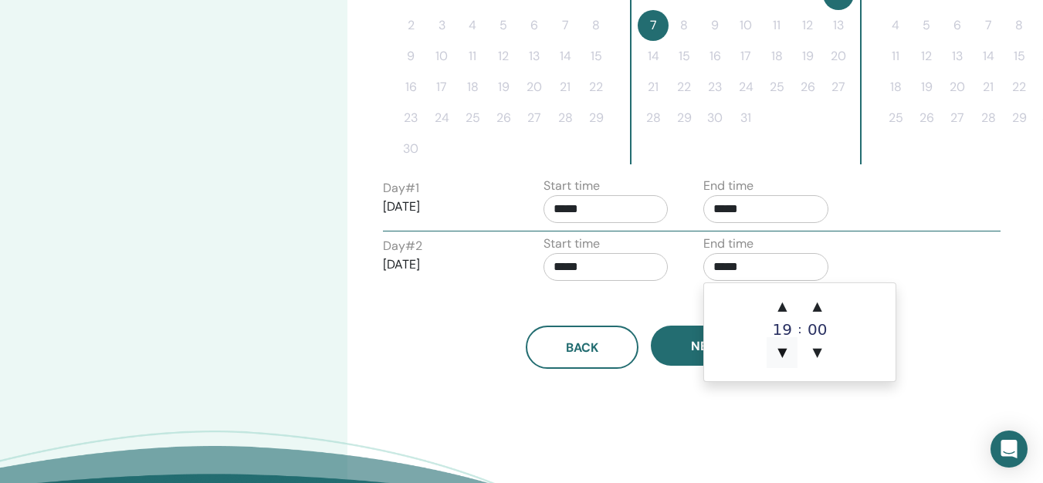
click at [783, 346] on span "▼" at bounding box center [781, 352] width 31 height 31
click at [817, 305] on span "▲" at bounding box center [817, 306] width 31 height 31
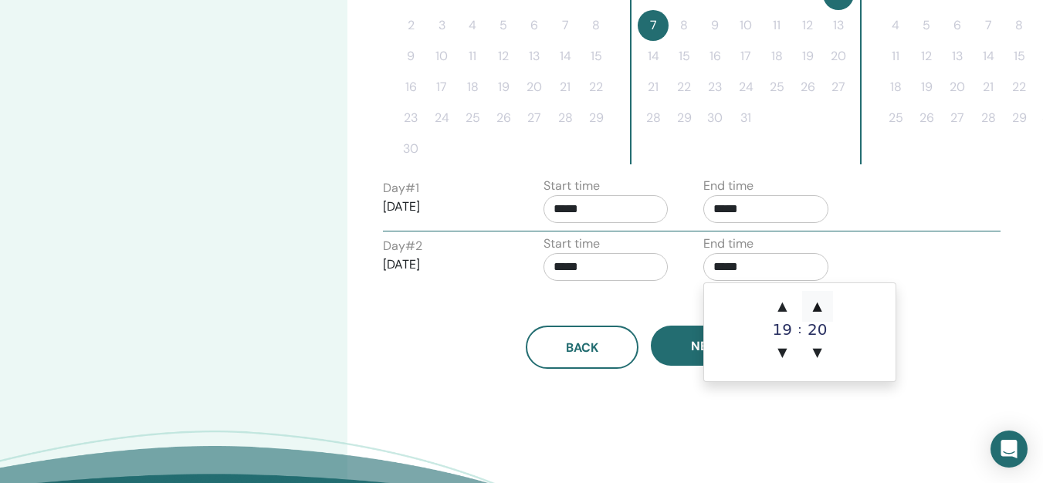
click at [817, 305] on span "▲" at bounding box center [817, 306] width 31 height 31
click at [815, 305] on span "▲" at bounding box center [817, 306] width 31 height 31
type input "*****"
click at [691, 340] on span "Next" at bounding box center [707, 346] width 32 height 16
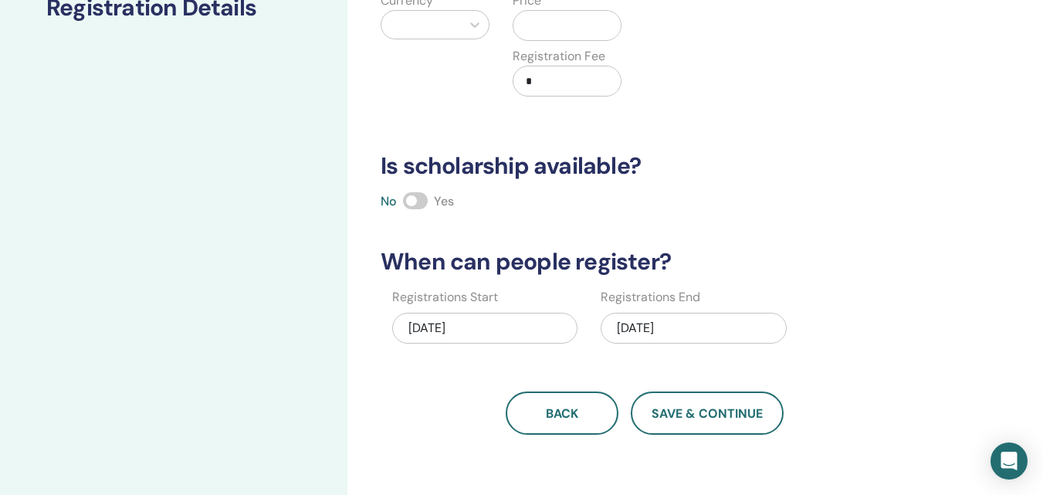
scroll to position [0, 0]
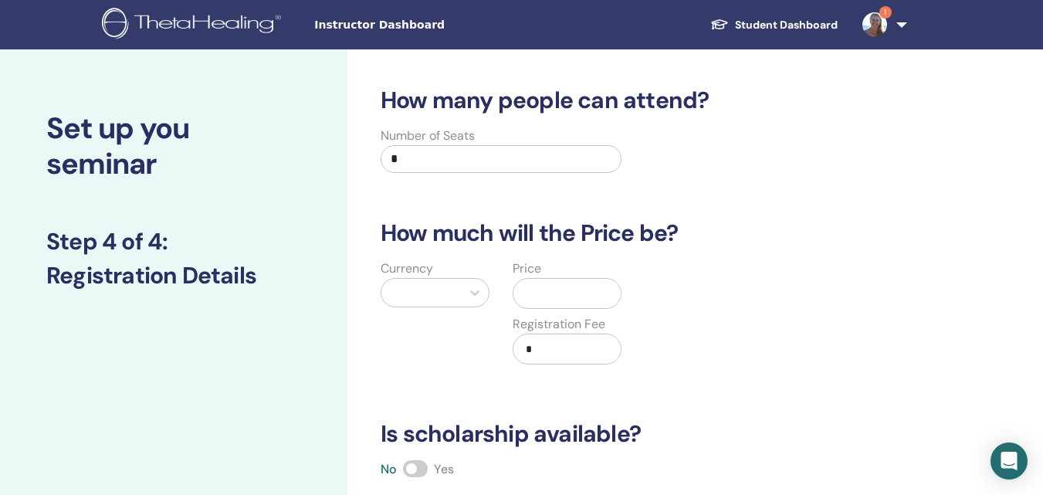
click at [522, 167] on input "*" at bounding box center [500, 159] width 241 height 28
type input "**"
click at [437, 292] on div at bounding box center [421, 293] width 64 height 22
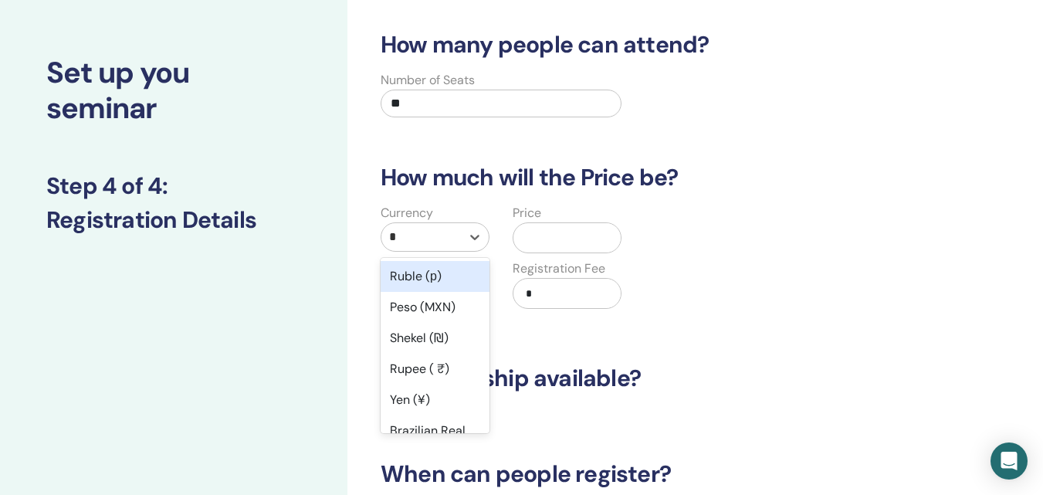
scroll to position [56, 0]
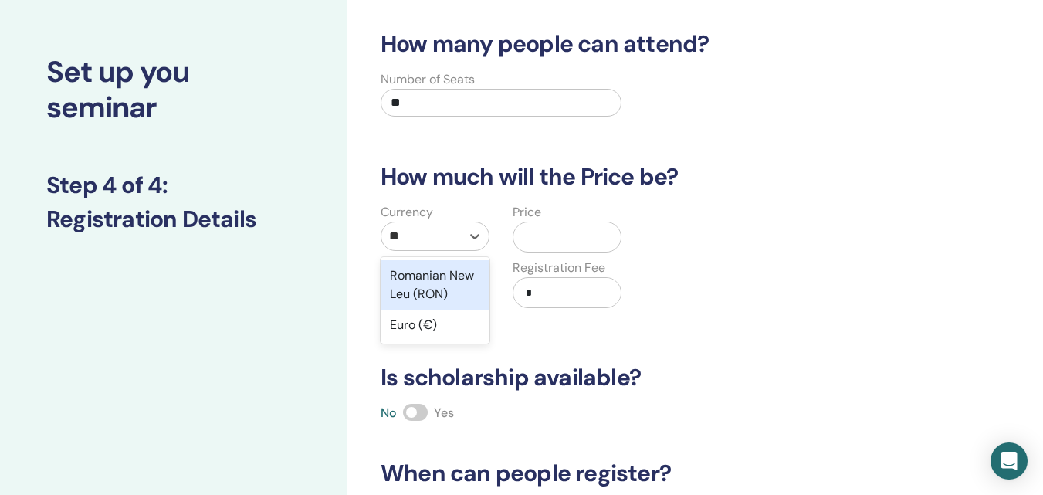
type input "***"
click at [448, 279] on div "Euro (€)" at bounding box center [434, 275] width 109 height 31
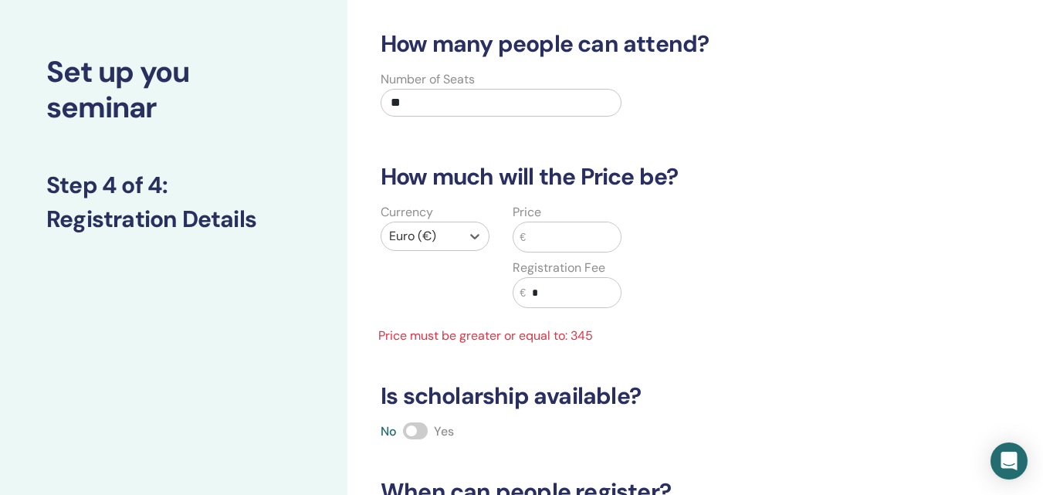
click at [546, 244] on input "text" at bounding box center [573, 236] width 95 height 29
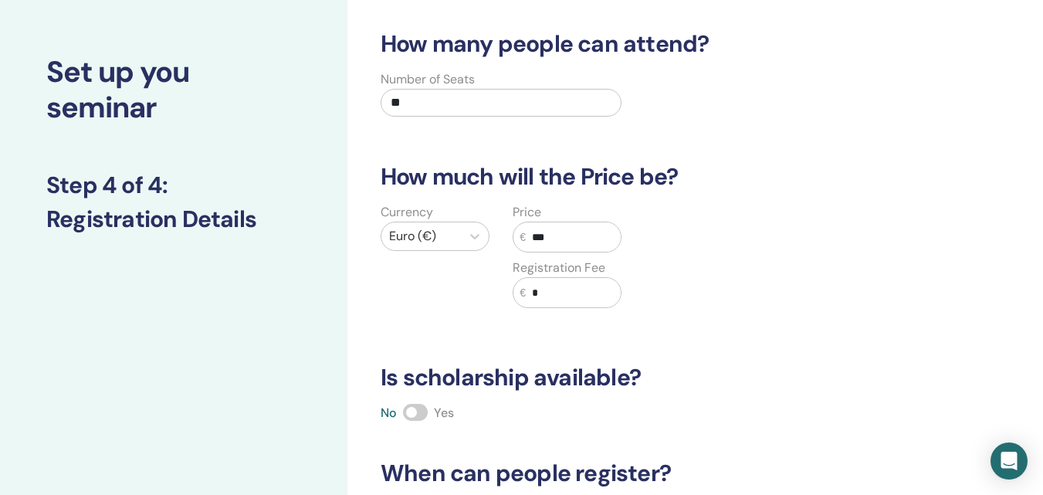
type input "***"
click at [804, 305] on div "Currency Euro (€) Price € *** Registration Fee € *" at bounding box center [633, 264] width 547 height 123
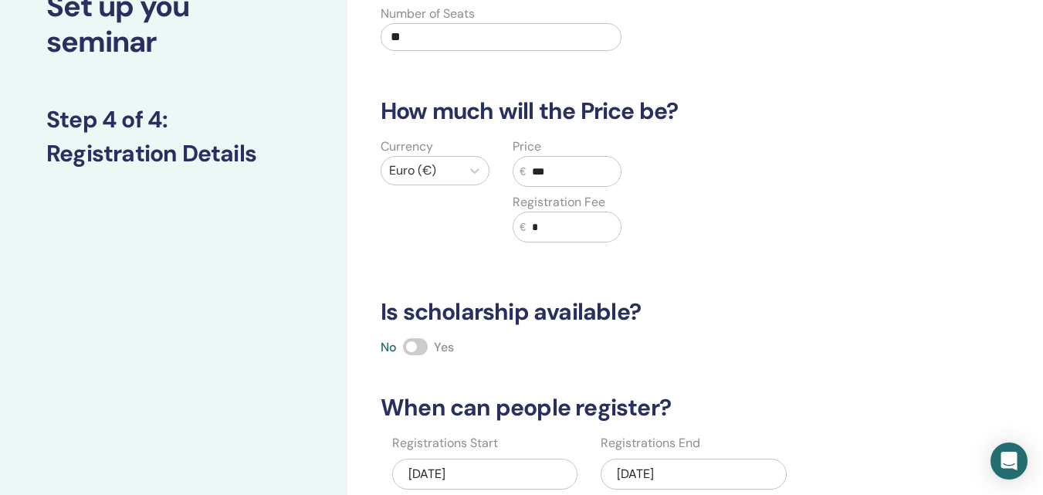
scroll to position [238, 0]
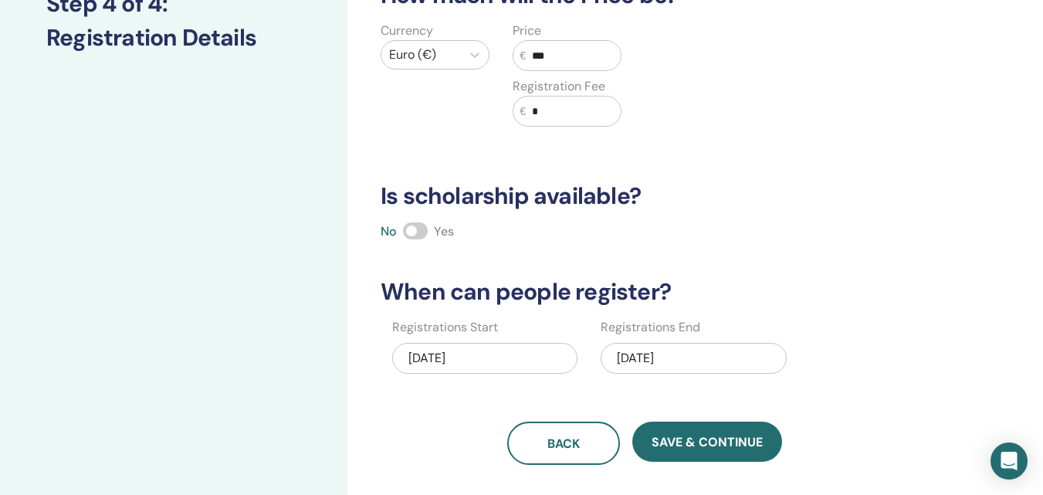
click at [420, 231] on span at bounding box center [415, 230] width 25 height 17
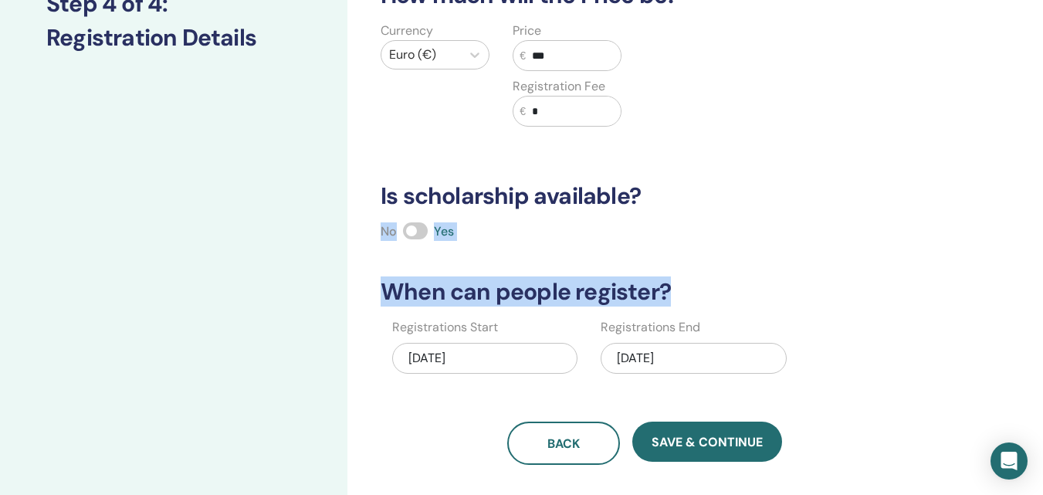
drag, startPoint x: 1035, startPoint y: 188, endPoint x: 1046, endPoint y: 259, distance: 72.7
click at [1042, 257] on html "Instructor Dashboard Student Dashboard 1 AZ Anne Zipse My ThetaLearning My Thet…" at bounding box center [521, 9] width 1043 height 495
click at [889, 201] on h3 "Is scholarship available?" at bounding box center [644, 196] width 547 height 28
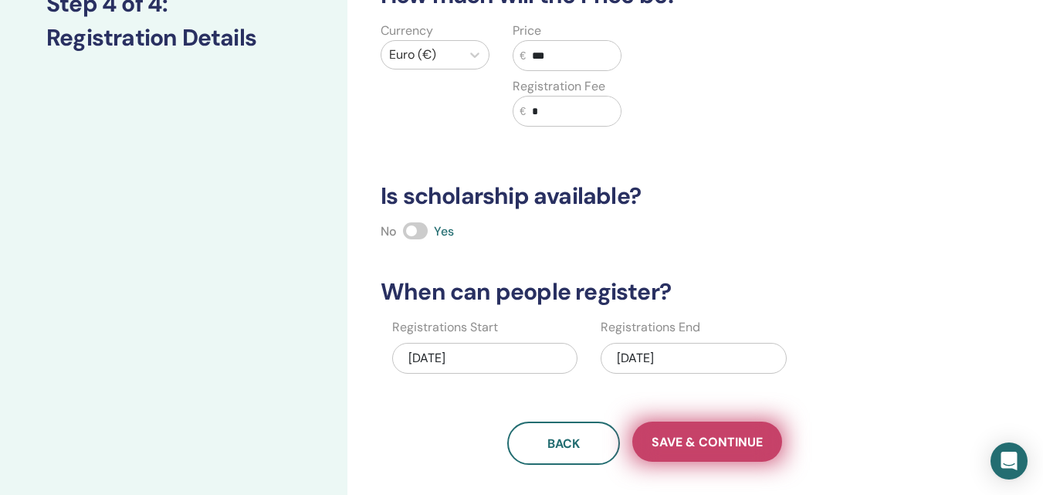
click at [740, 441] on span "Save & Continue" at bounding box center [706, 442] width 111 height 16
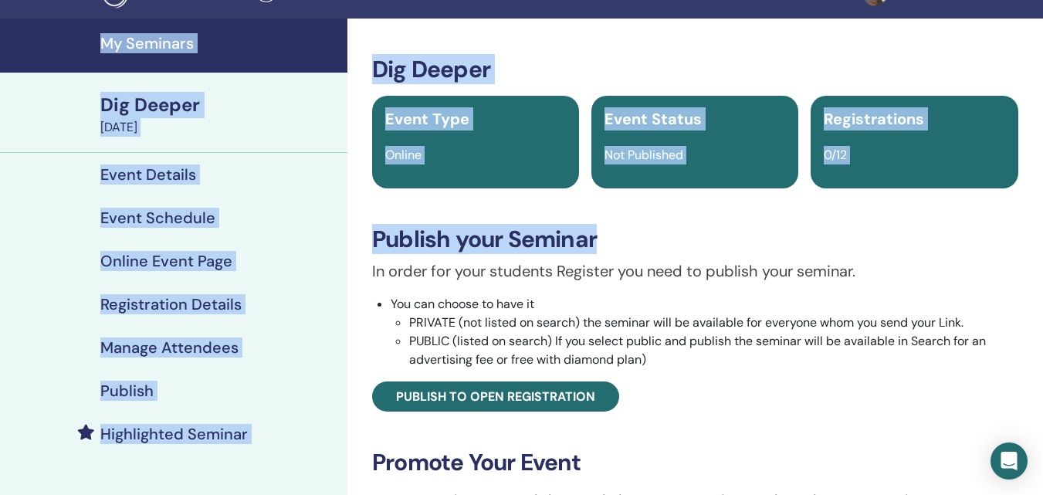
scroll to position [38, 0]
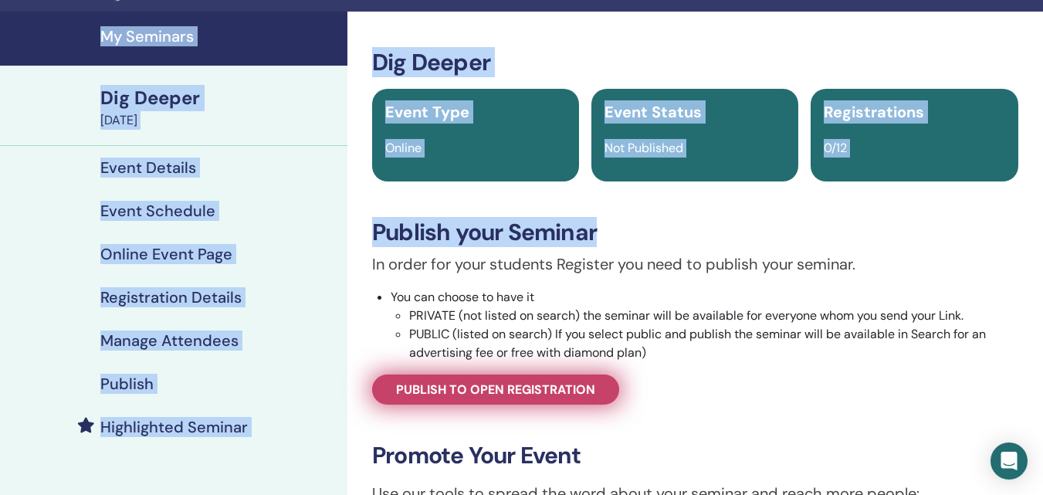
click at [522, 390] on span "Publish to open registration" at bounding box center [495, 389] width 199 height 16
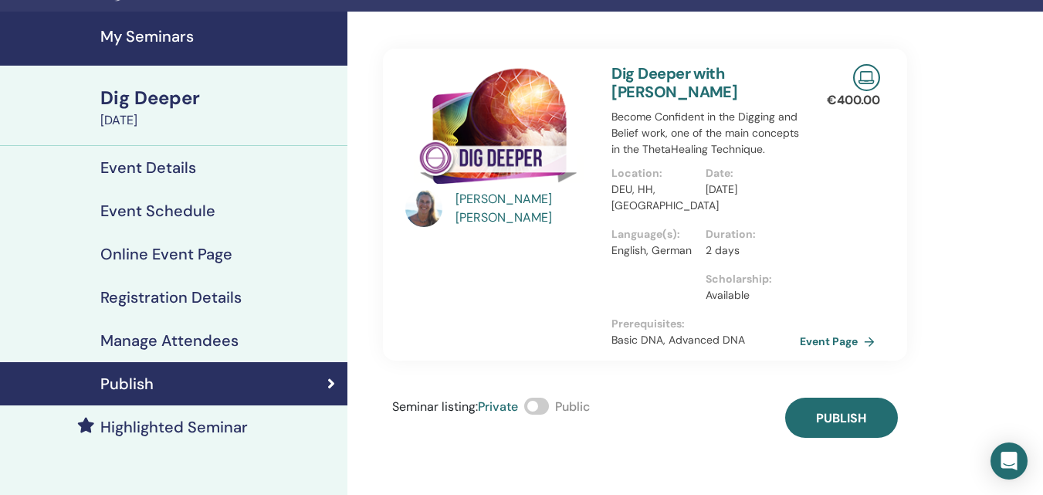
click at [549, 402] on span at bounding box center [536, 405] width 25 height 17
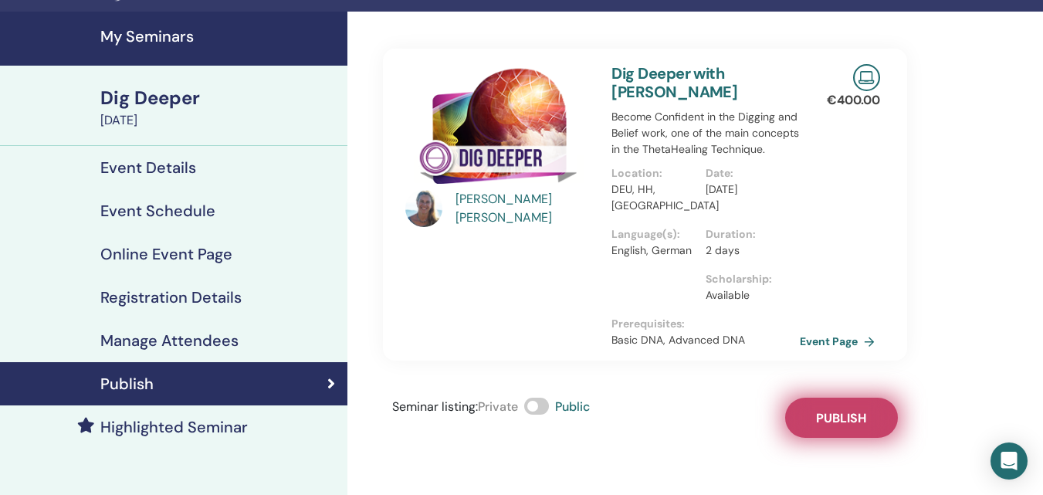
click at [863, 409] on button "Publish" at bounding box center [841, 417] width 113 height 40
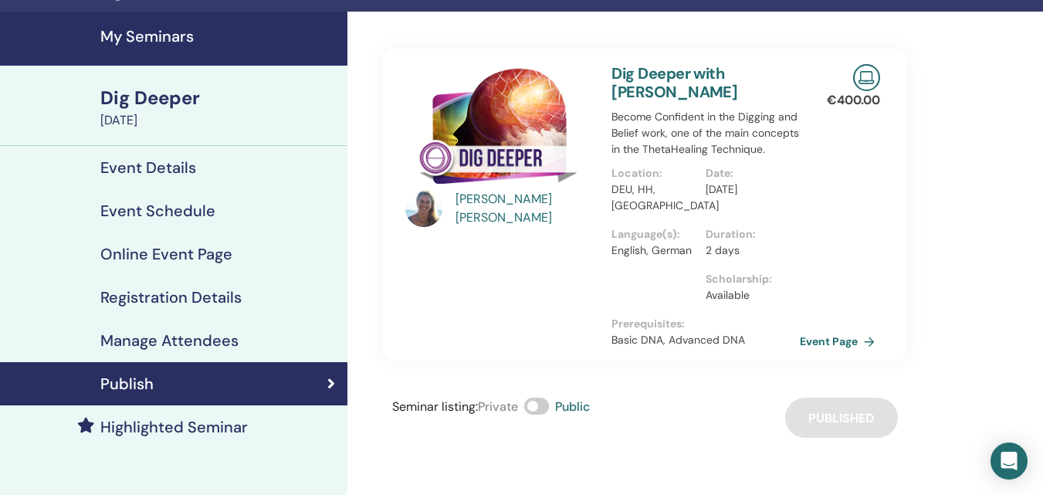
click at [192, 25] on link "My Seminars" at bounding box center [173, 39] width 347 height 54
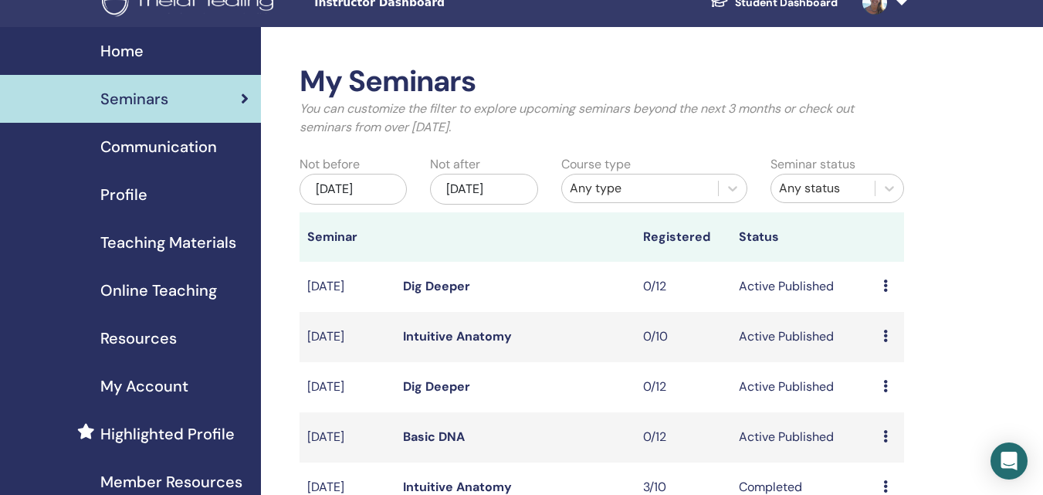
scroll to position [52, 0]
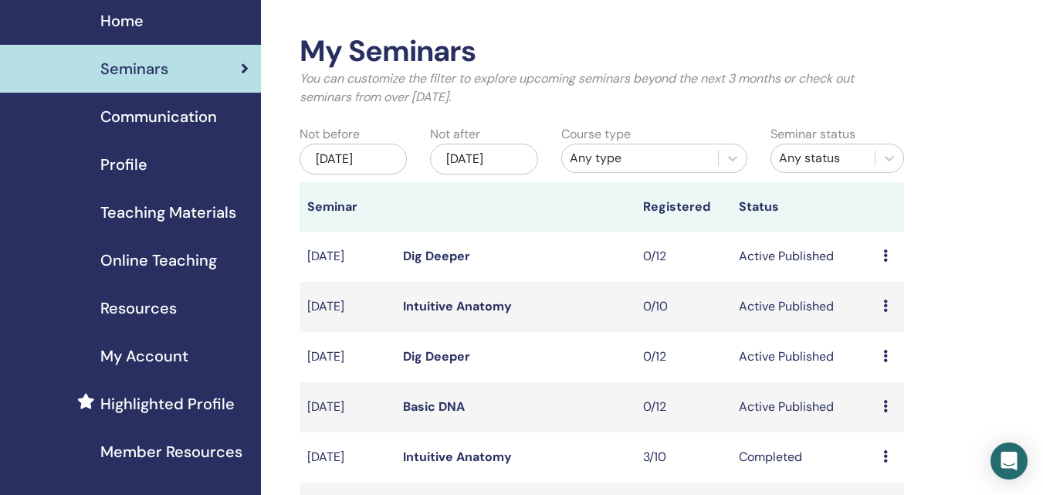
click at [888, 366] on div "Preview Edit Attendees Cancel" at bounding box center [889, 356] width 13 height 19
click at [874, 402] on link "Edit" at bounding box center [873, 407] width 22 height 16
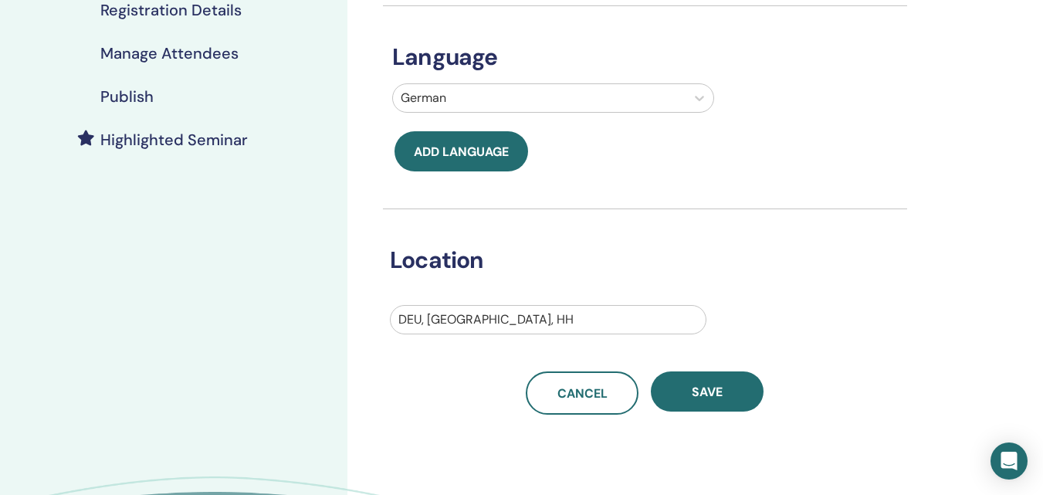
scroll to position [295, 0]
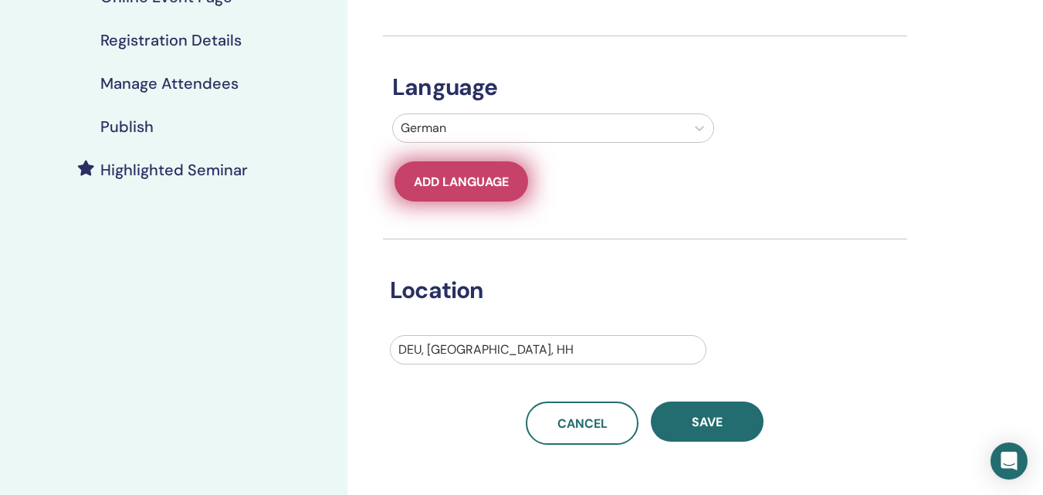
click at [478, 187] on span "Add language" at bounding box center [461, 182] width 95 height 16
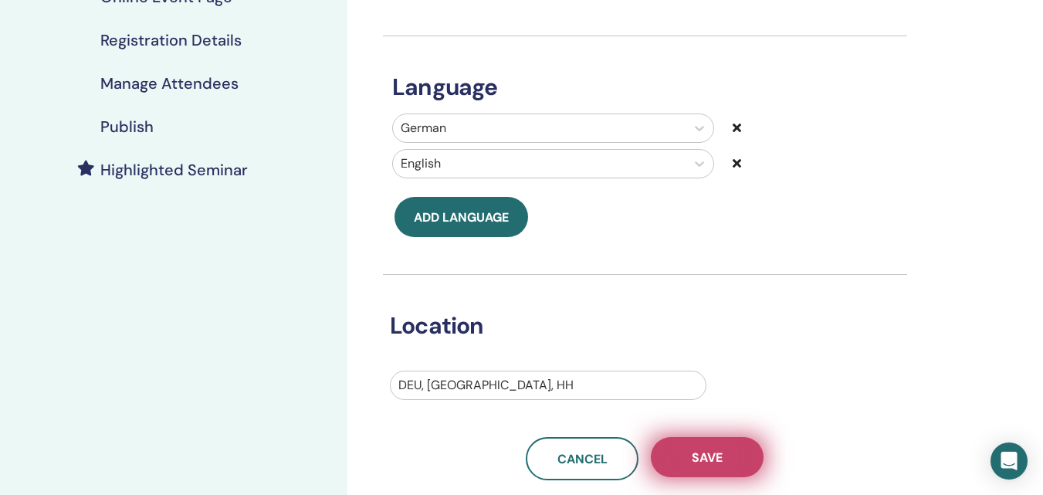
click at [732, 458] on button "Save" at bounding box center [707, 457] width 113 height 40
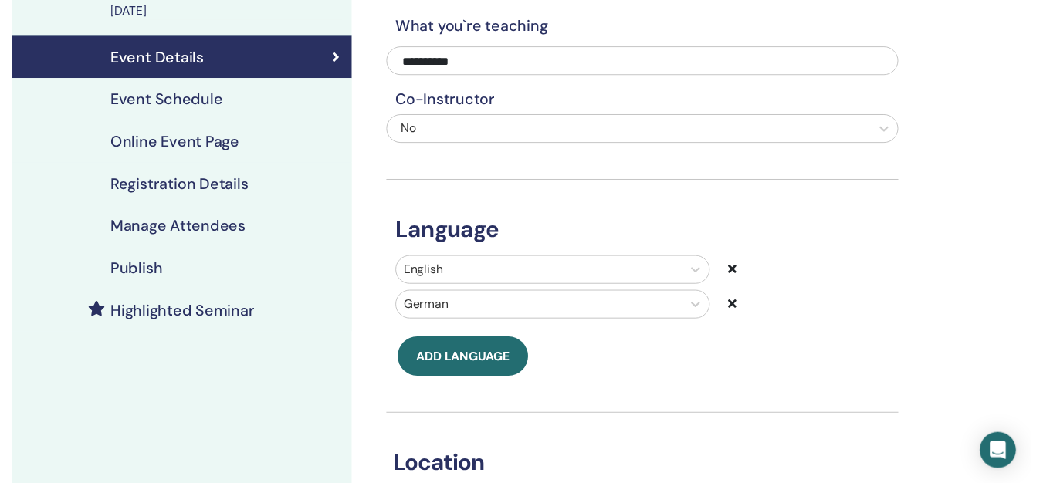
scroll to position [73, 0]
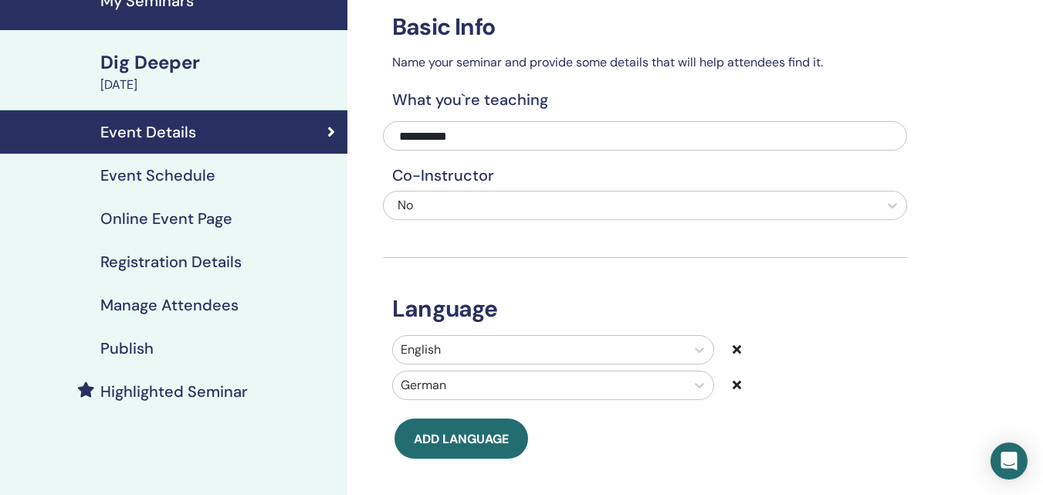
click at [151, 183] on h4 "Event Schedule" at bounding box center [157, 175] width 115 height 19
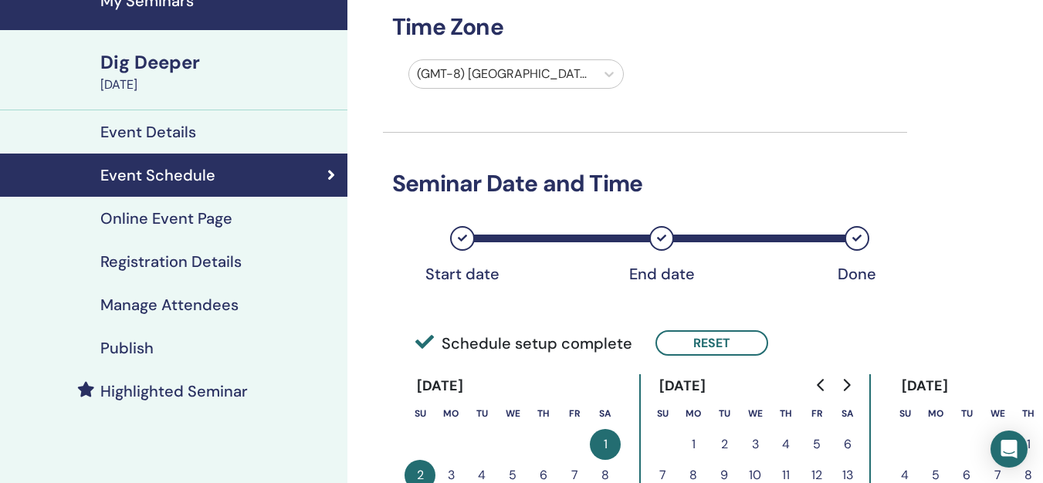
click at [546, 60] on div "(GMT-8) US/Alaska" at bounding box center [502, 74] width 186 height 28
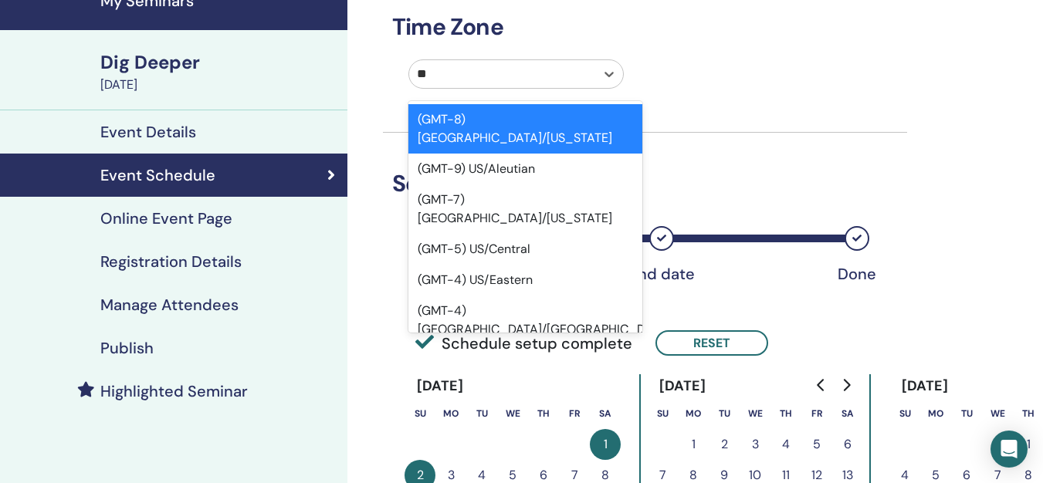
type input "*"
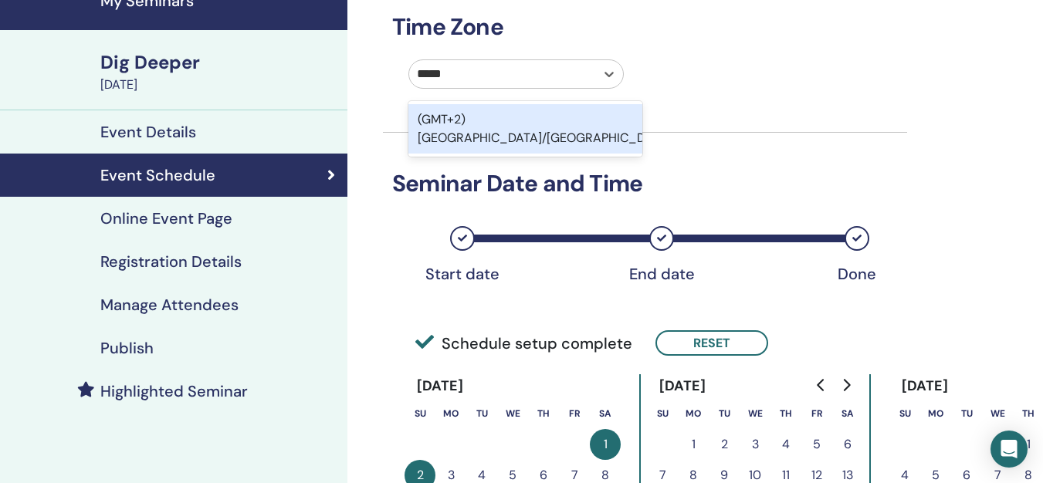
type input "******"
click at [542, 119] on div "(GMT+2) Europe/Berlin" at bounding box center [525, 128] width 234 height 49
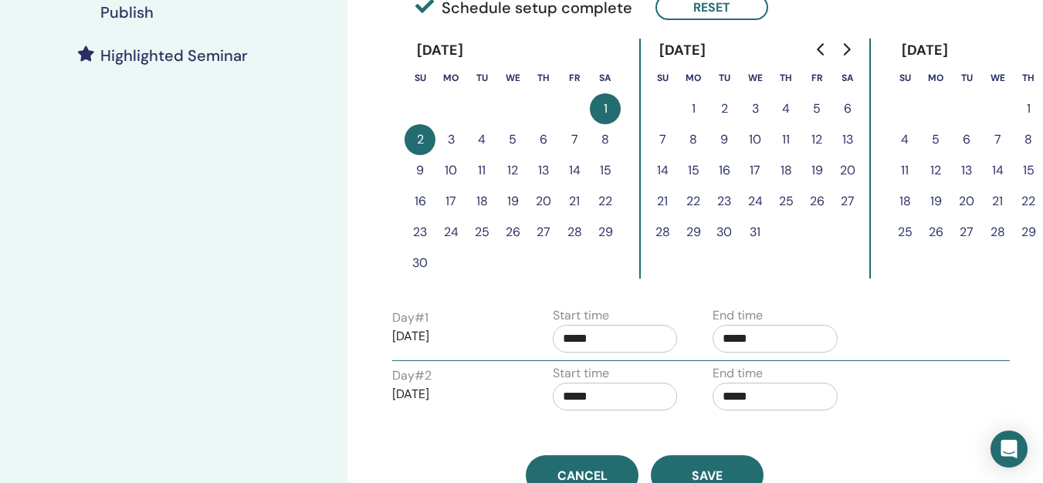
scroll to position [457, 0]
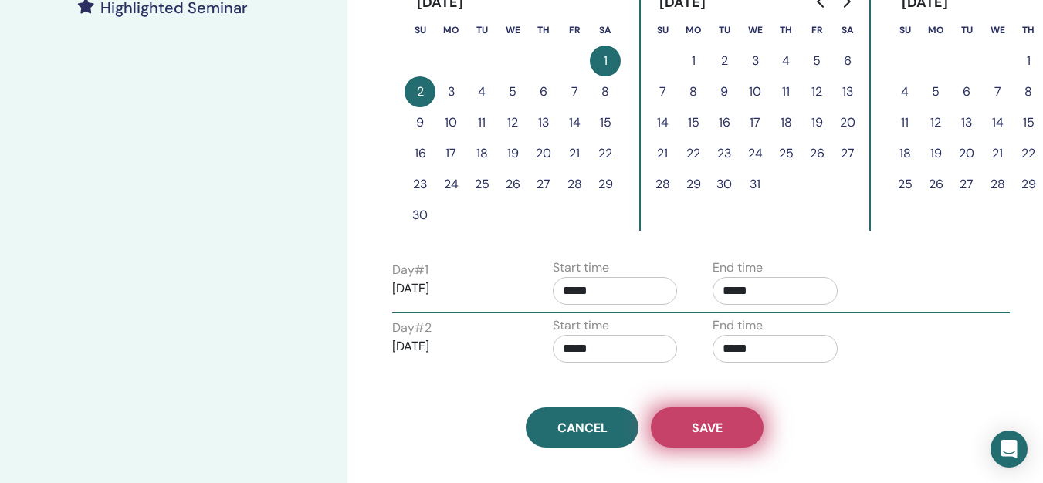
click at [728, 416] on button "Save" at bounding box center [707, 427] width 113 height 40
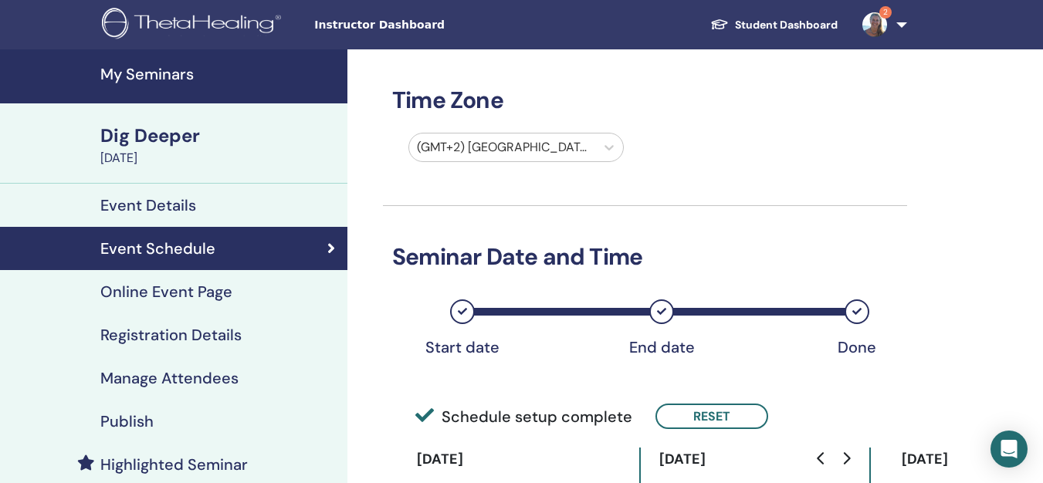
click at [167, 75] on h4 "My Seminars" at bounding box center [219, 74] width 238 height 19
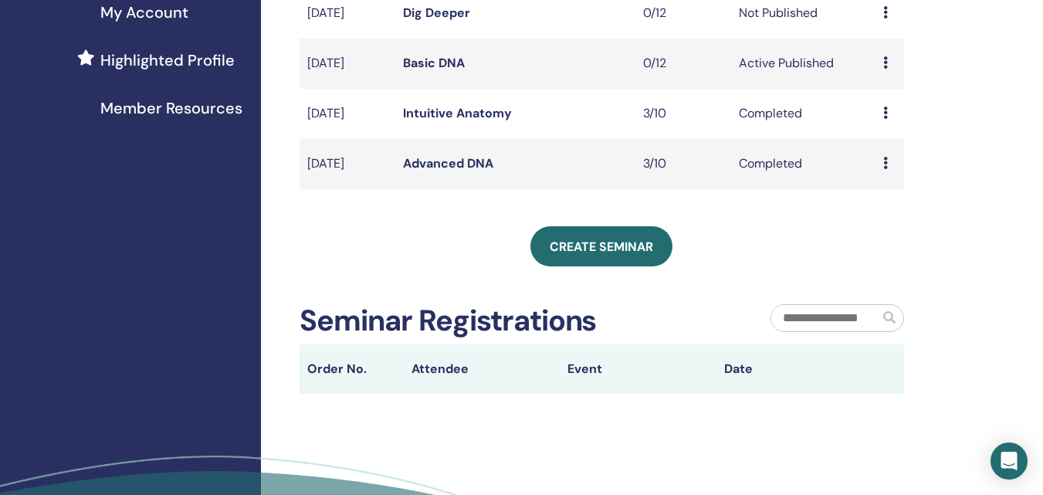
scroll to position [425, 0]
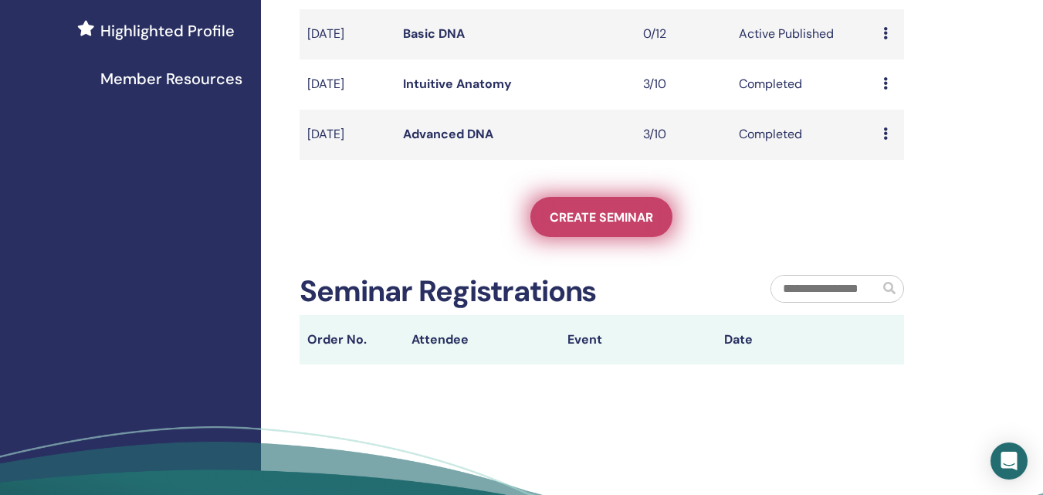
click at [624, 237] on link "Create seminar" at bounding box center [601, 217] width 142 height 40
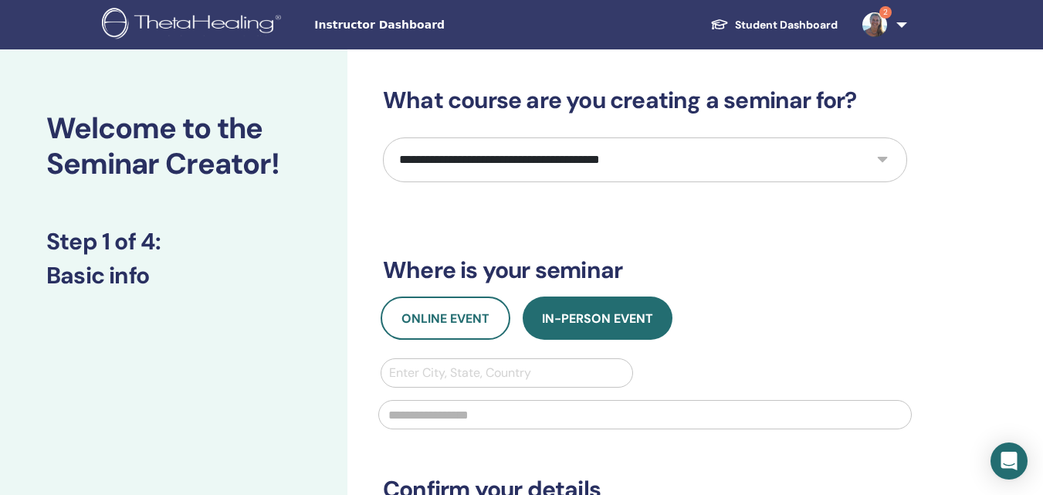
drag, startPoint x: 714, startPoint y: 159, endPoint x: 716, endPoint y: 146, distance: 13.3
click at [714, 155] on select "**********" at bounding box center [645, 159] width 524 height 45
select select "*"
click at [383, 137] on select "**********" at bounding box center [645, 159] width 524 height 45
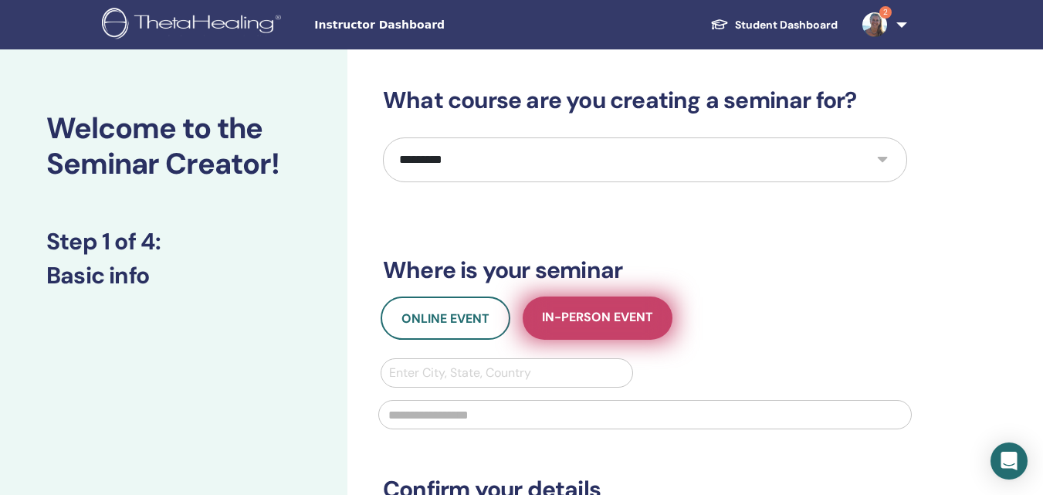
click at [623, 316] on span "In-Person Event" at bounding box center [597, 318] width 111 height 19
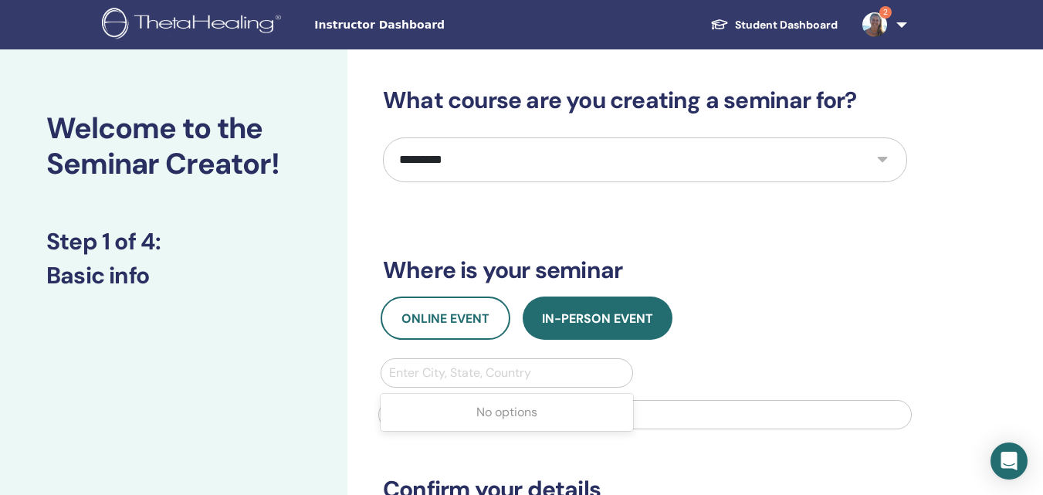
click at [560, 374] on div at bounding box center [506, 373] width 235 height 22
type input "*"
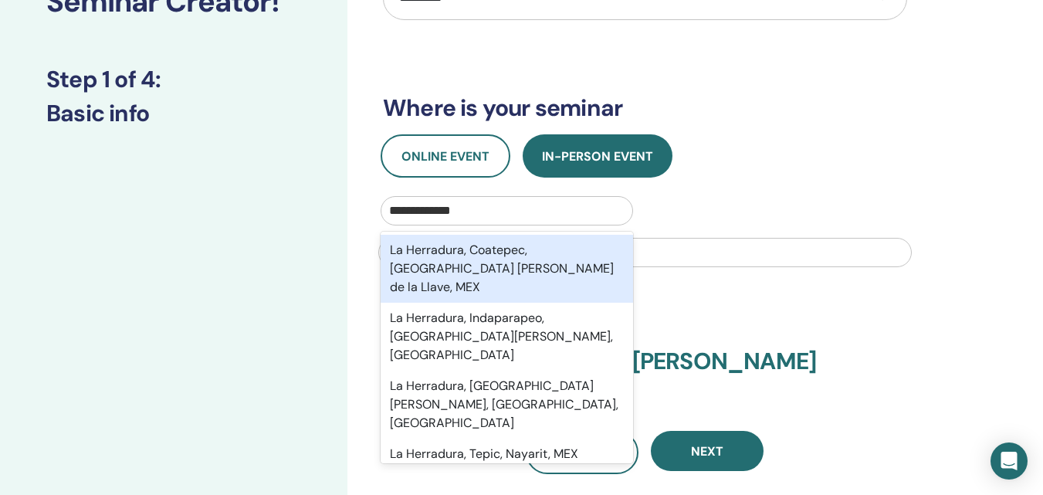
scroll to position [174, 0]
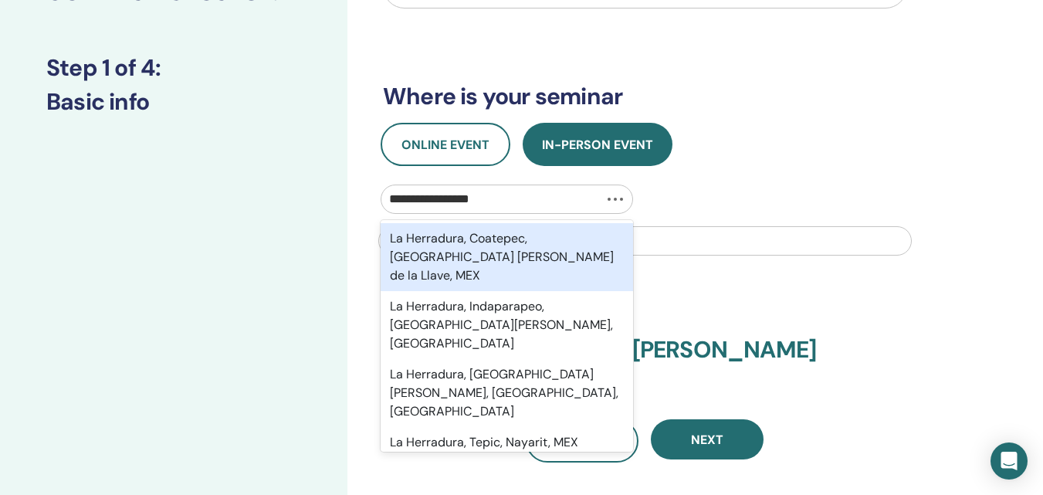
type input "**********"
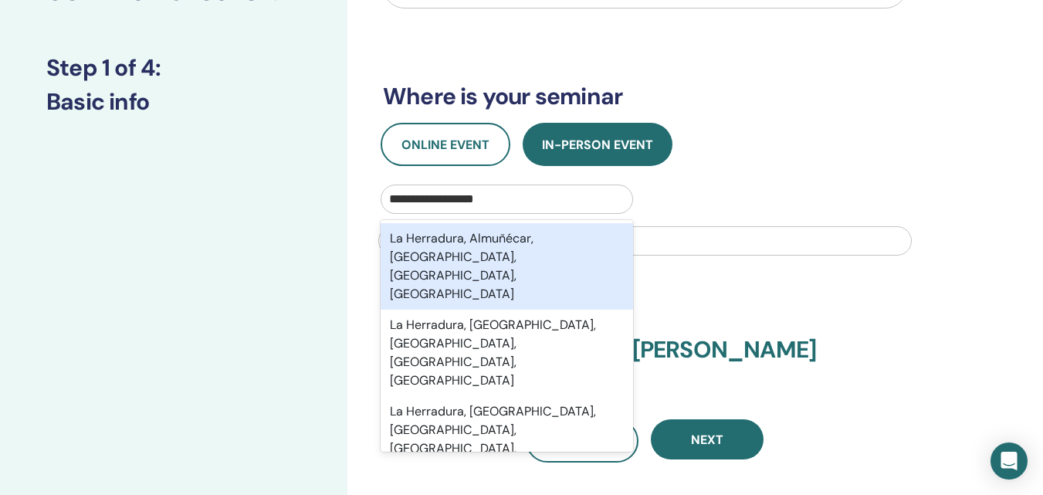
click at [515, 248] on div "La Herradura, Almuñécar, [GEOGRAPHIC_DATA], [GEOGRAPHIC_DATA], [GEOGRAPHIC_DATA]" at bounding box center [506, 266] width 252 height 86
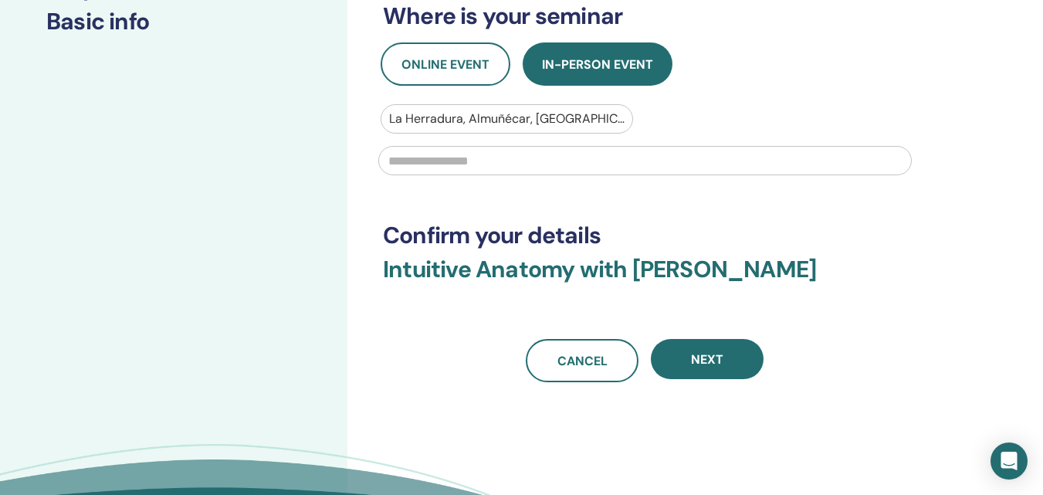
scroll to position [262, 0]
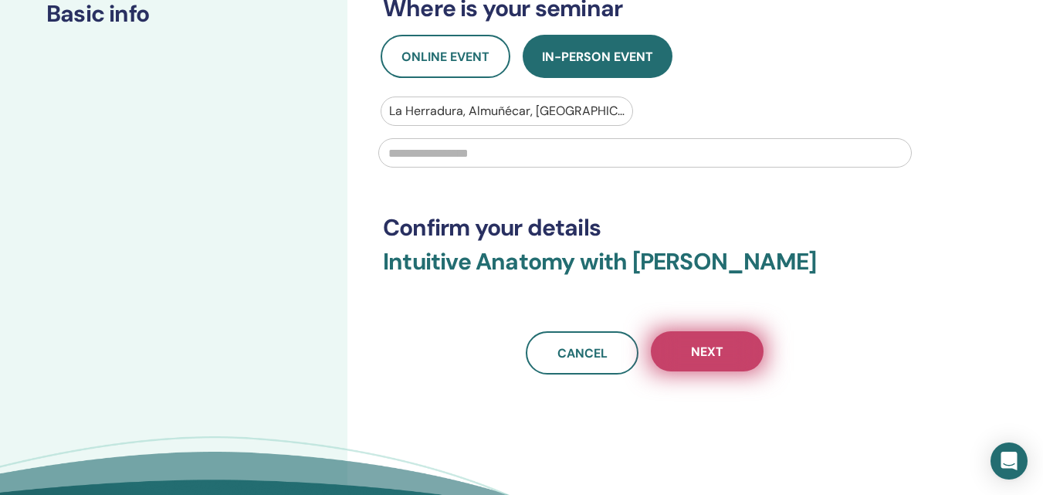
click at [731, 340] on button "Next" at bounding box center [707, 351] width 113 height 40
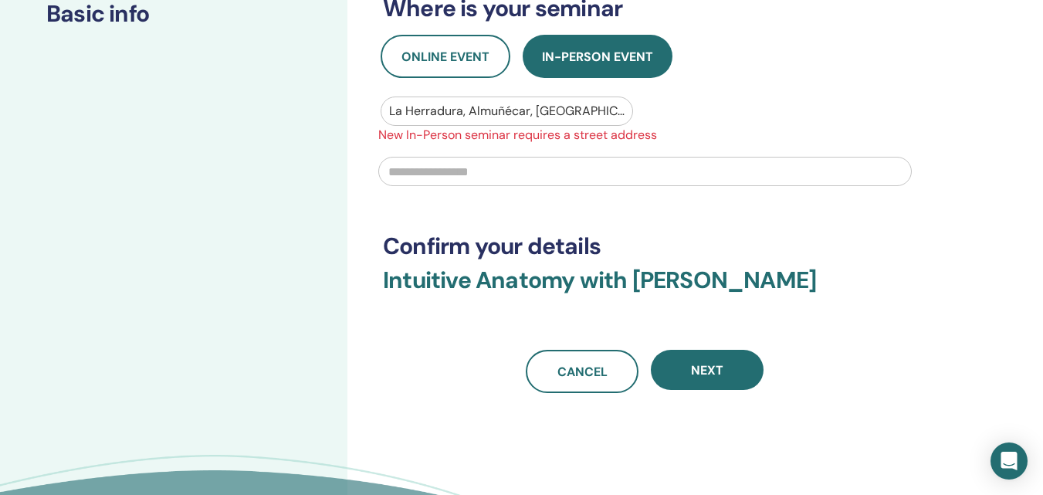
click at [585, 177] on input "text" at bounding box center [644, 171] width 533 height 29
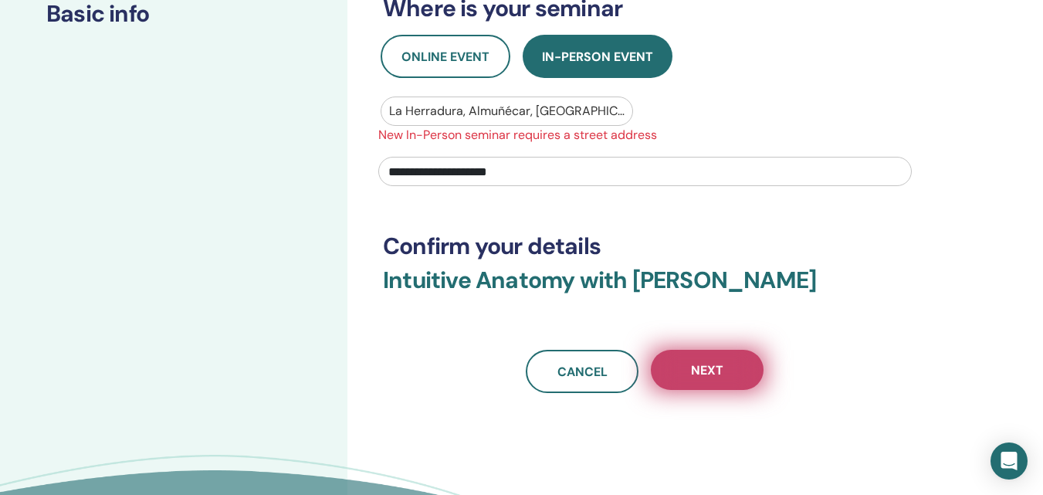
type input "**********"
click at [694, 363] on span "Next" at bounding box center [707, 370] width 32 height 16
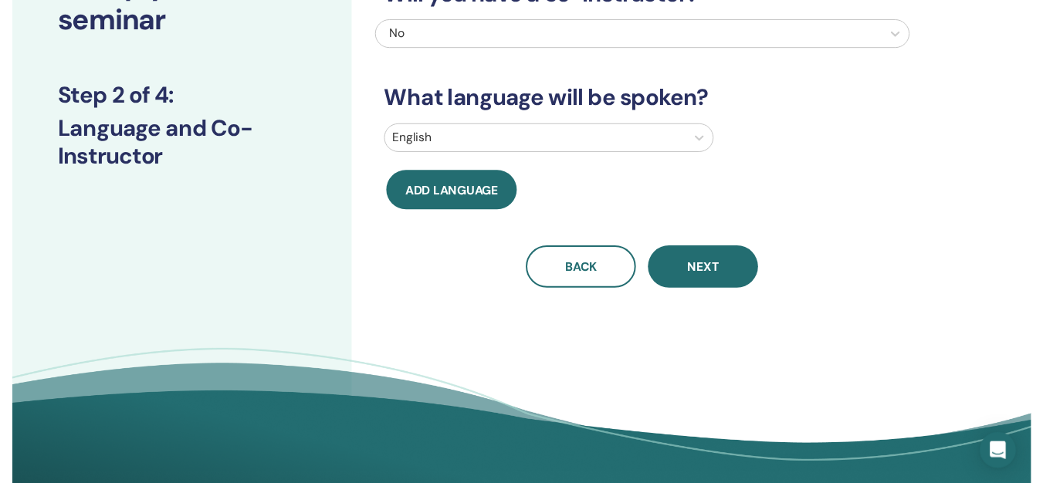
scroll to position [150, 0]
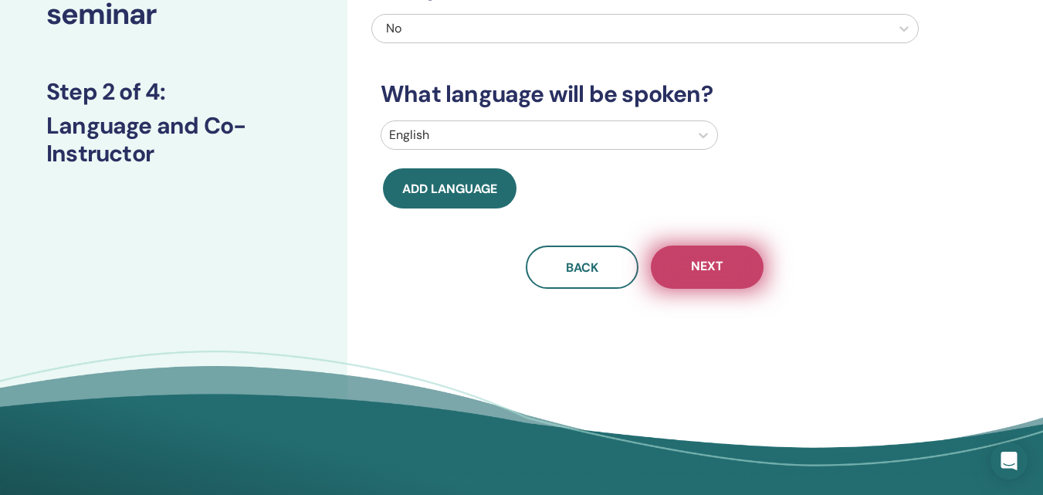
click at [701, 270] on span "Next" at bounding box center [707, 267] width 32 height 19
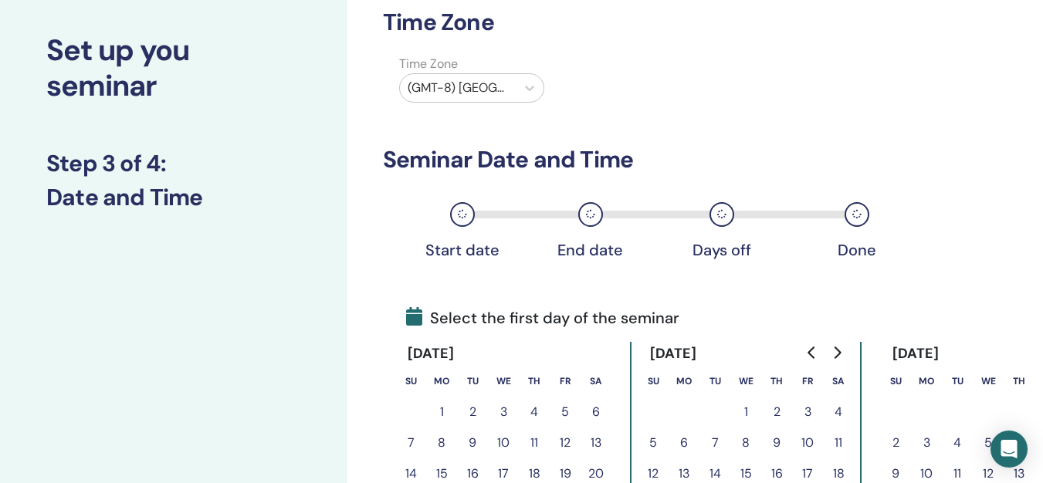
scroll to position [0, 0]
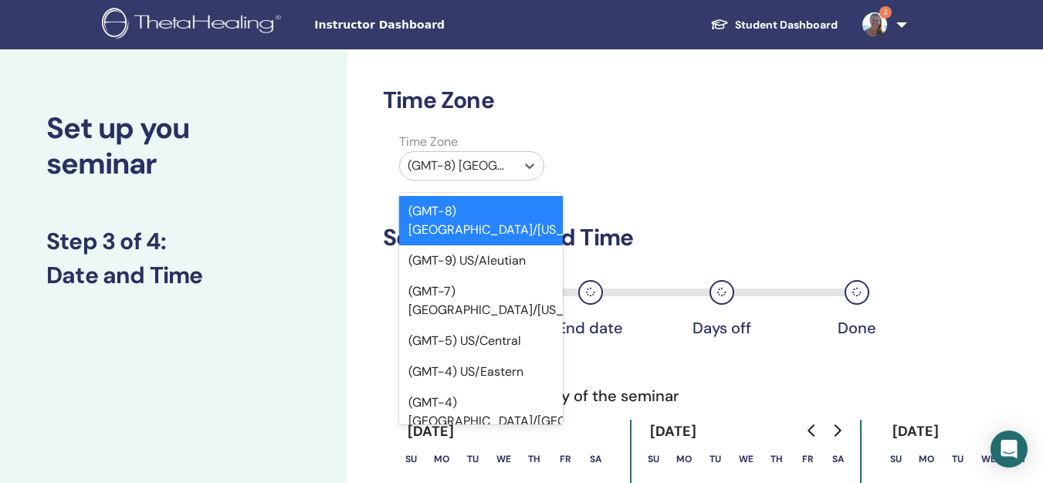
click at [509, 160] on div "(GMT-8) US/Alaska" at bounding box center [458, 166] width 116 height 28
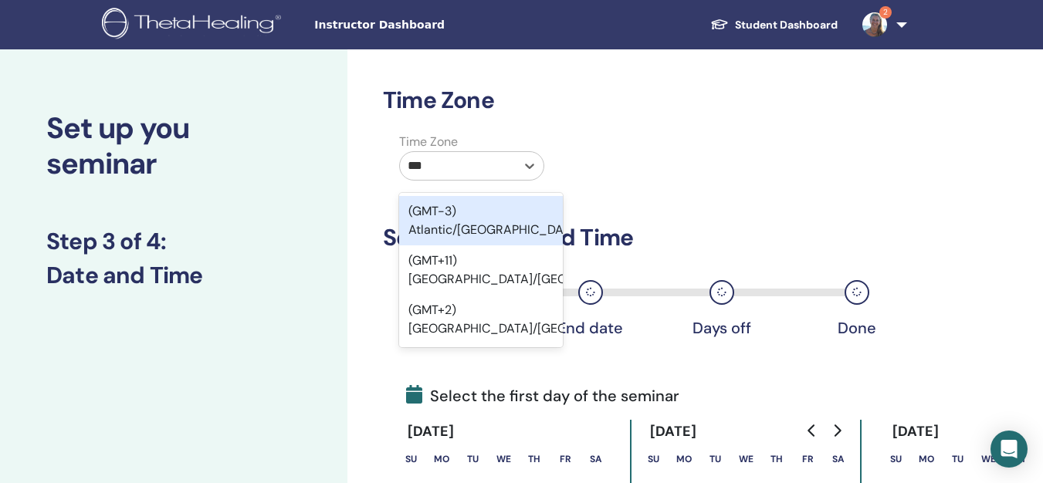
type input "****"
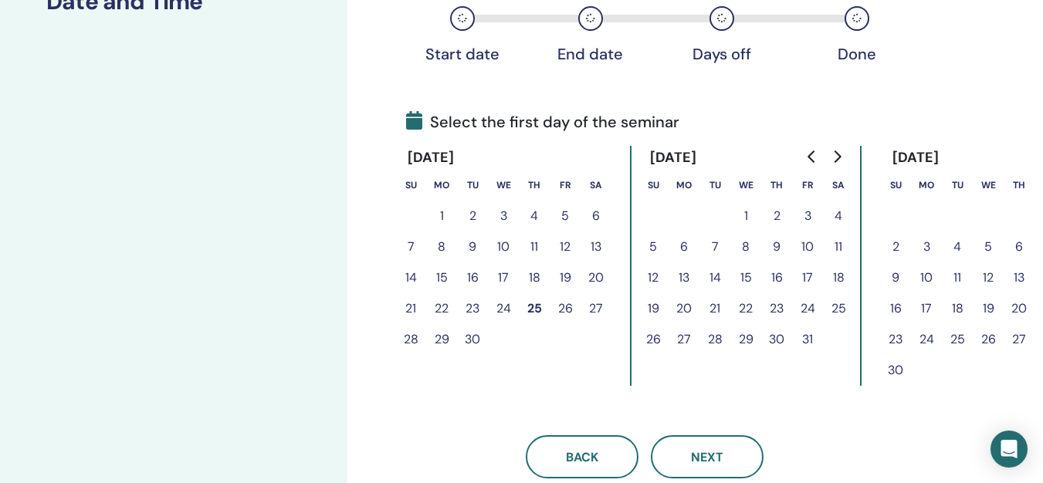
scroll to position [276, 0]
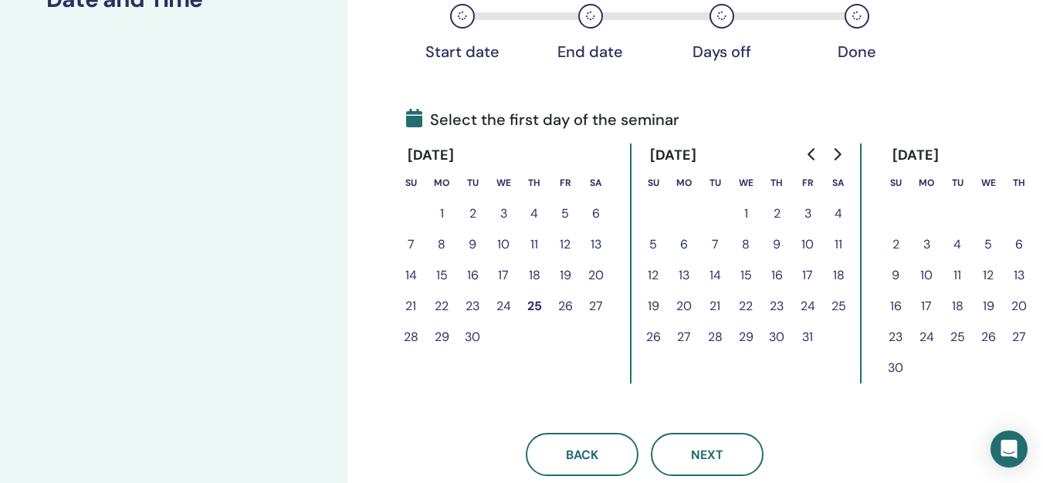
click at [835, 154] on icon "Go to next month" at bounding box center [836, 154] width 12 height 12
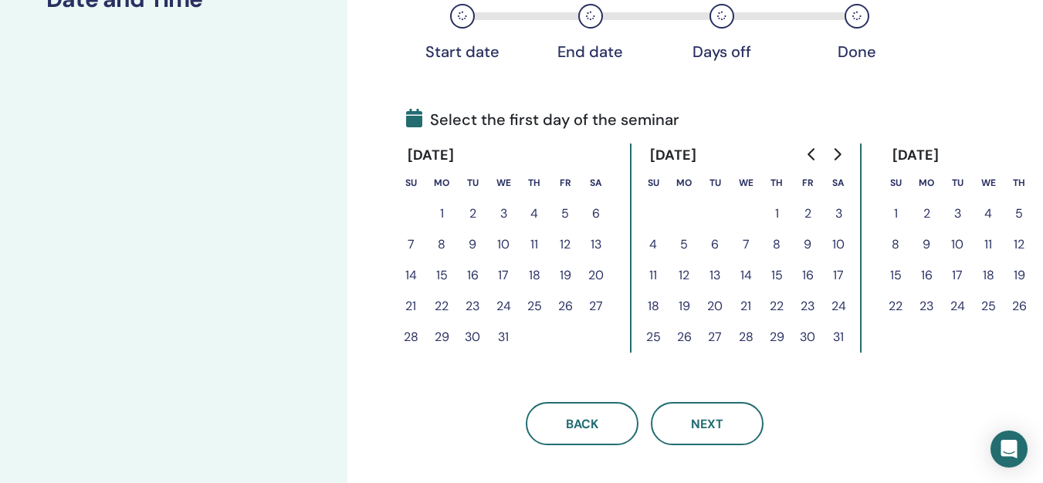
click at [835, 154] on icon "Go to next month" at bounding box center [836, 154] width 12 height 12
click at [679, 275] on button "16" at bounding box center [683, 275] width 31 height 31
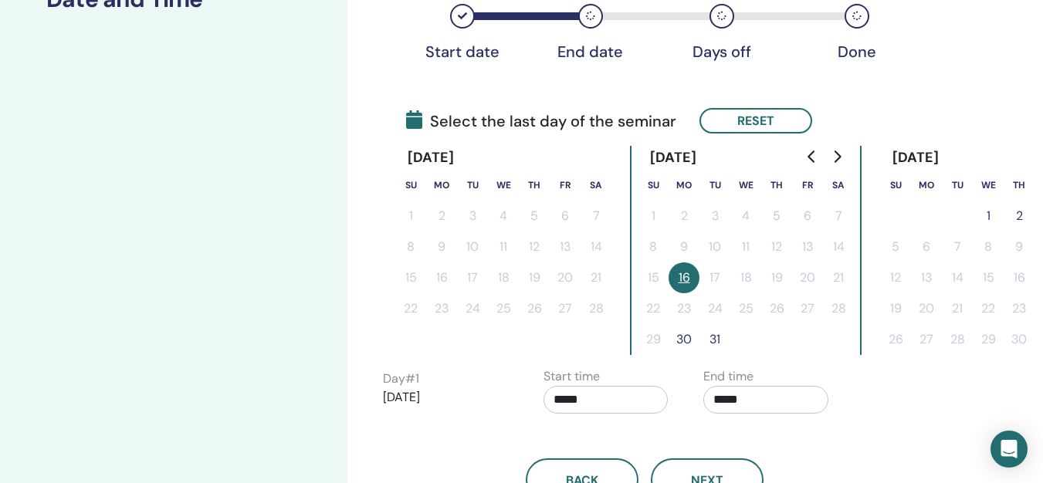
click at [836, 152] on icon "Go to next month" at bounding box center [837, 156] width 7 height 12
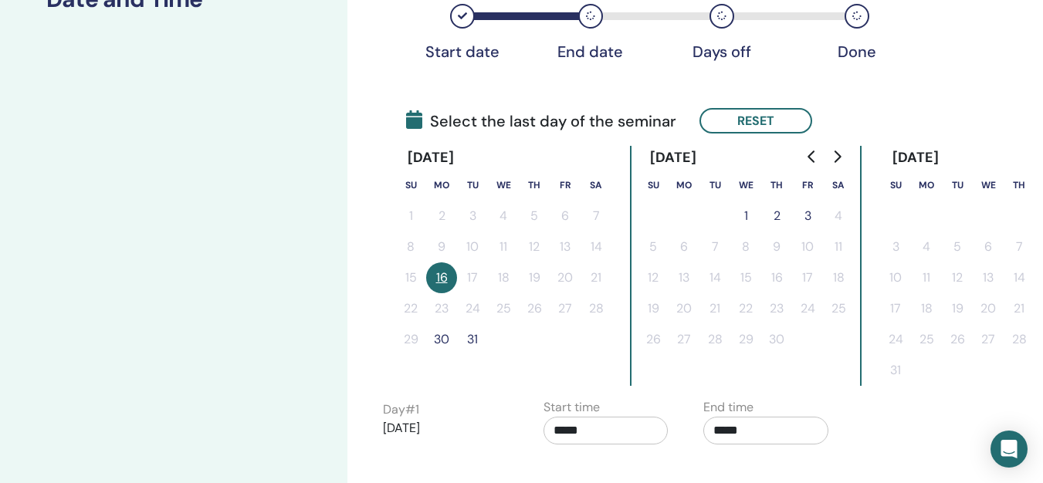
click at [808, 211] on button "3" at bounding box center [807, 216] width 31 height 31
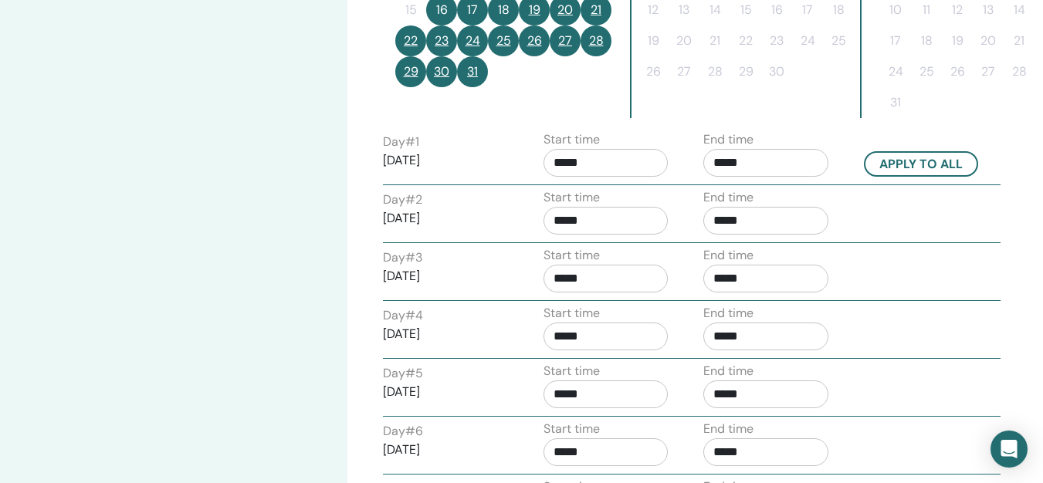
scroll to position [550, 0]
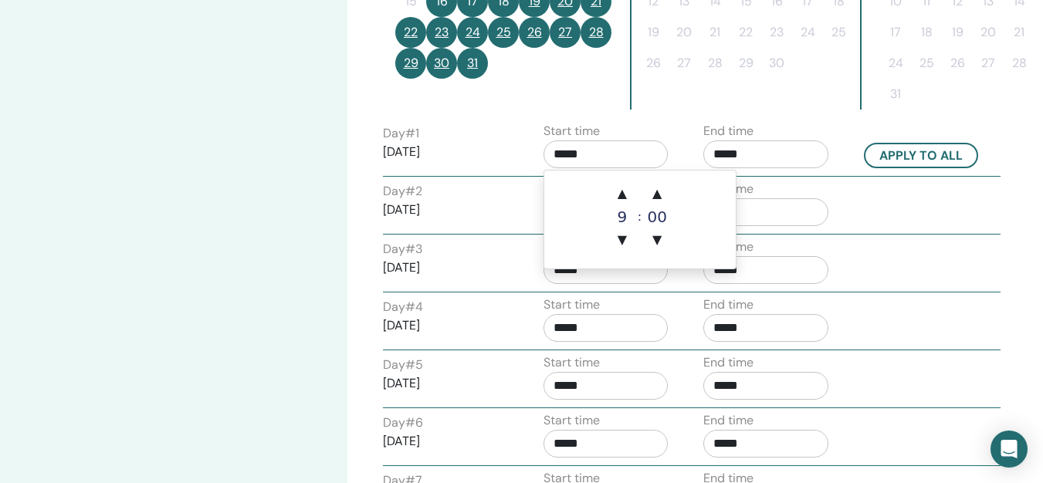
click at [563, 149] on input "*****" at bounding box center [605, 154] width 125 height 28
click at [622, 194] on span "▲" at bounding box center [622, 193] width 31 height 31
click at [660, 190] on span "▲" at bounding box center [656, 193] width 31 height 31
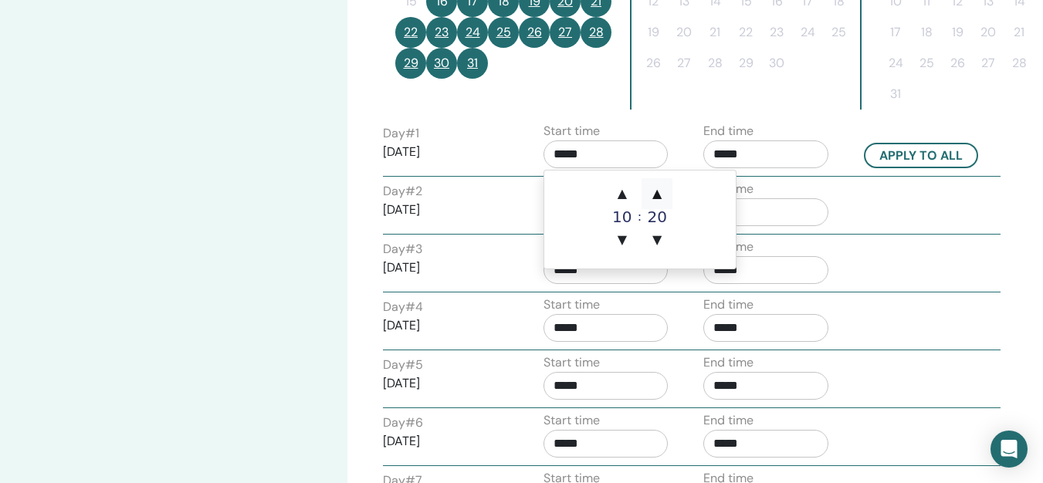
click at [660, 190] on span "▲" at bounding box center [656, 193] width 31 height 31
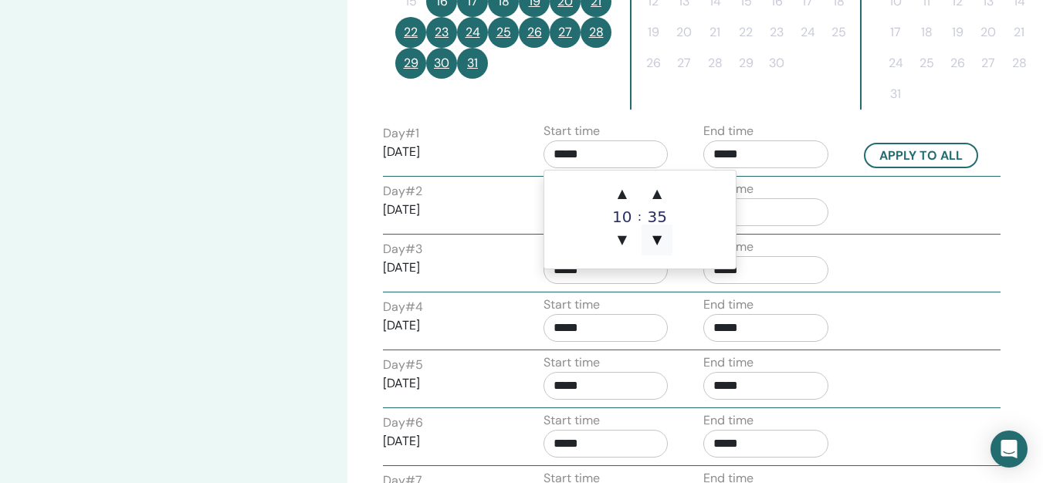
click at [657, 237] on span "▼" at bounding box center [656, 240] width 31 height 31
type input "*****"
click at [765, 149] on input "*****" at bounding box center [765, 154] width 125 height 28
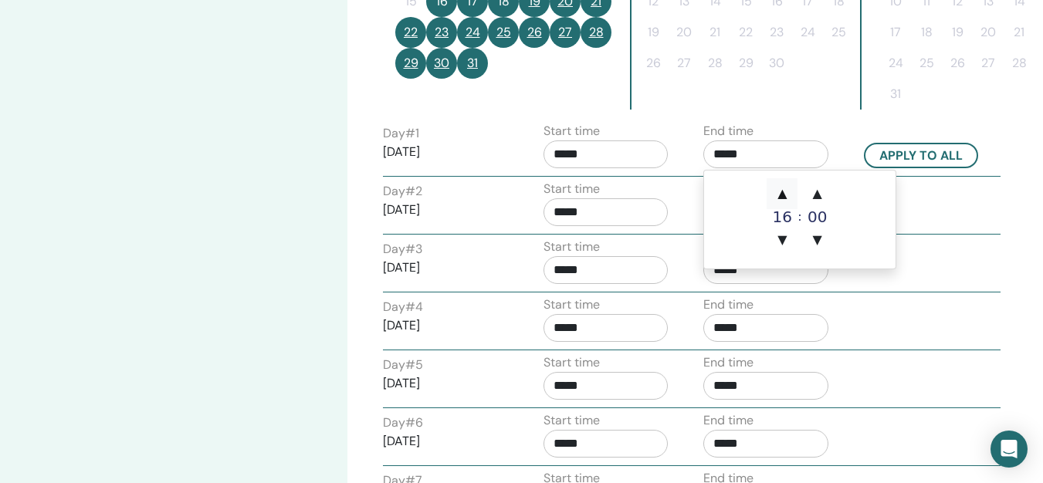
click at [777, 190] on span "▲" at bounding box center [781, 193] width 31 height 31
click at [812, 191] on span "▲" at bounding box center [817, 193] width 31 height 31
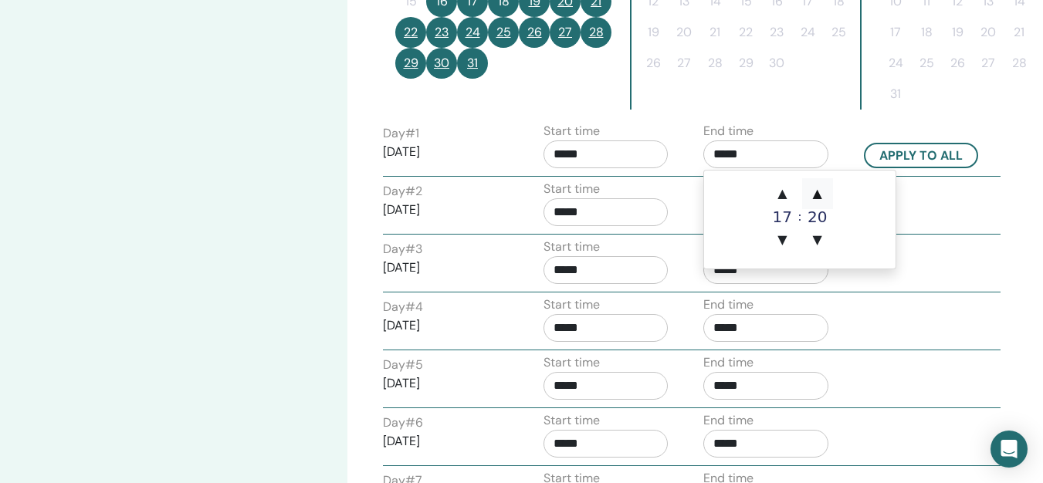
click at [812, 191] on span "▲" at bounding box center [817, 193] width 31 height 31
type input "*****"
click at [964, 249] on div "Day # 3 2026/03/18 Start time ***** End time *****" at bounding box center [691, 265] width 640 height 54
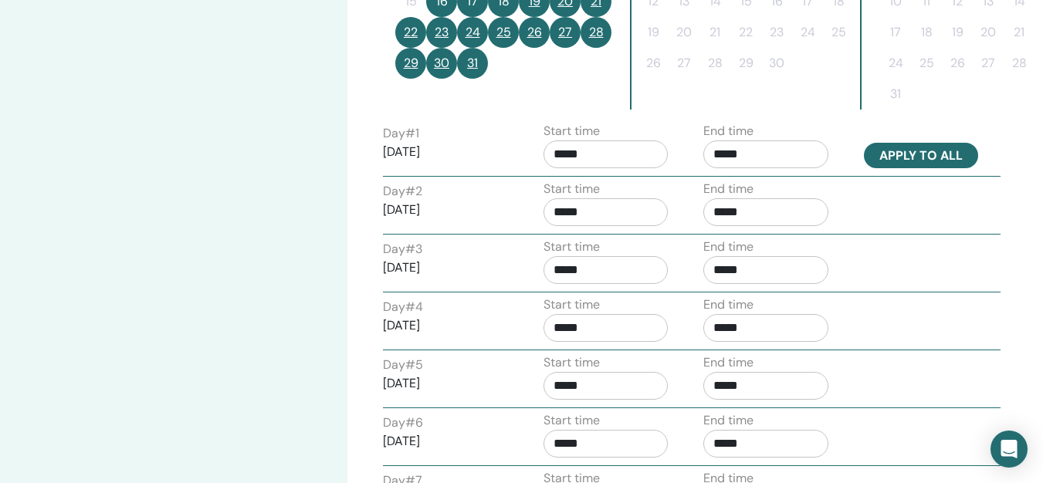
click at [919, 145] on button "Apply to all" at bounding box center [920, 155] width 114 height 25
type input "*****"
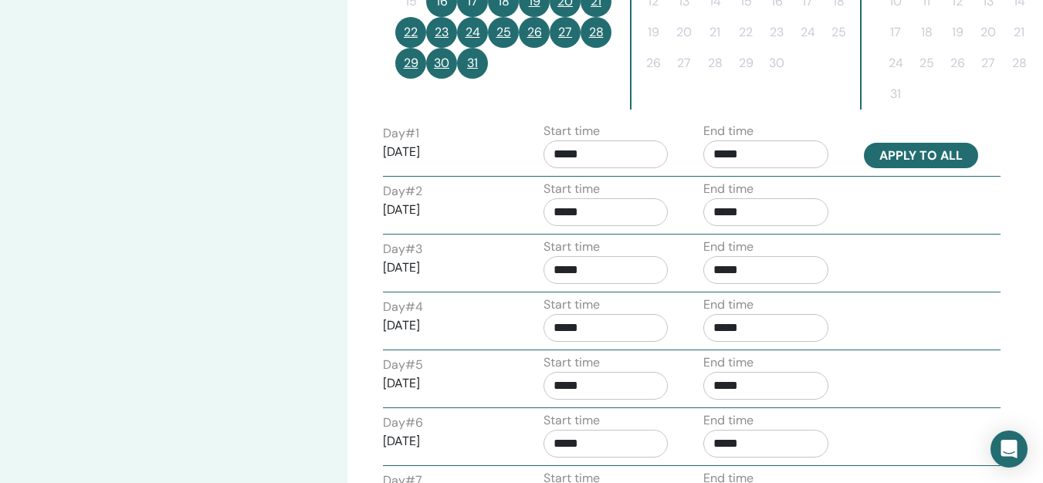
type input "*****"
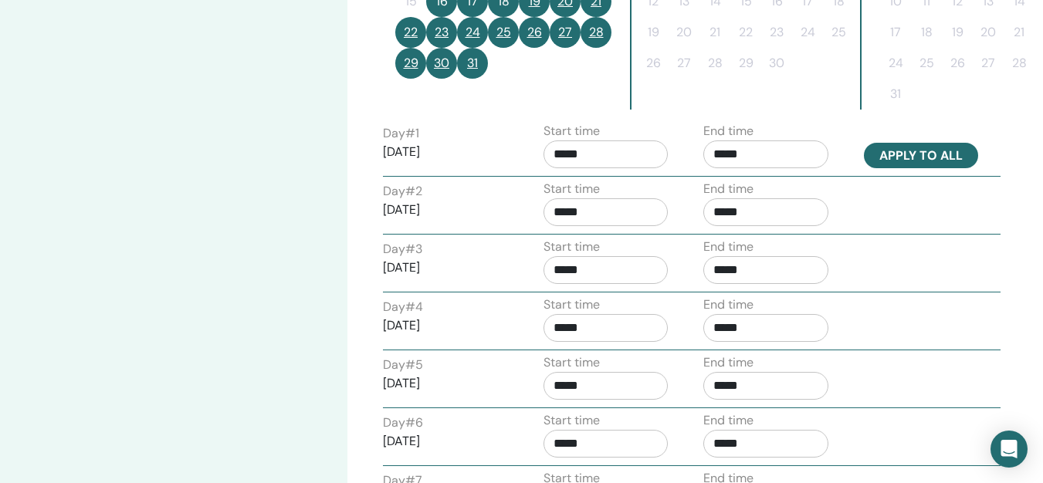
type input "*****"
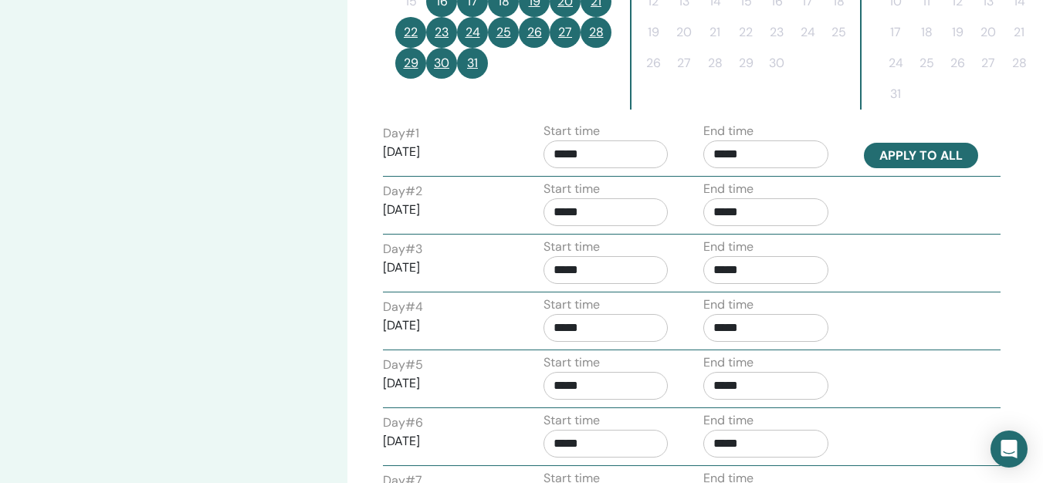
type input "*****"
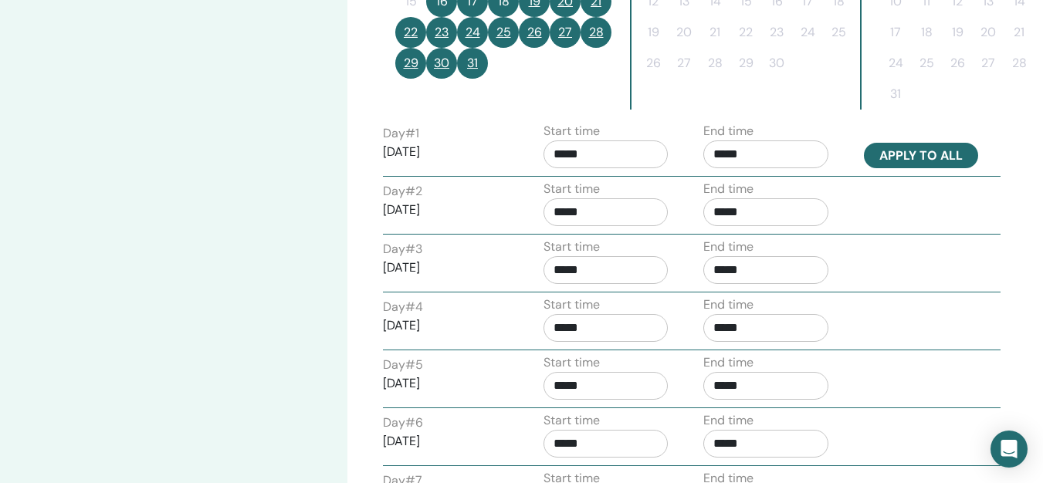
type input "*****"
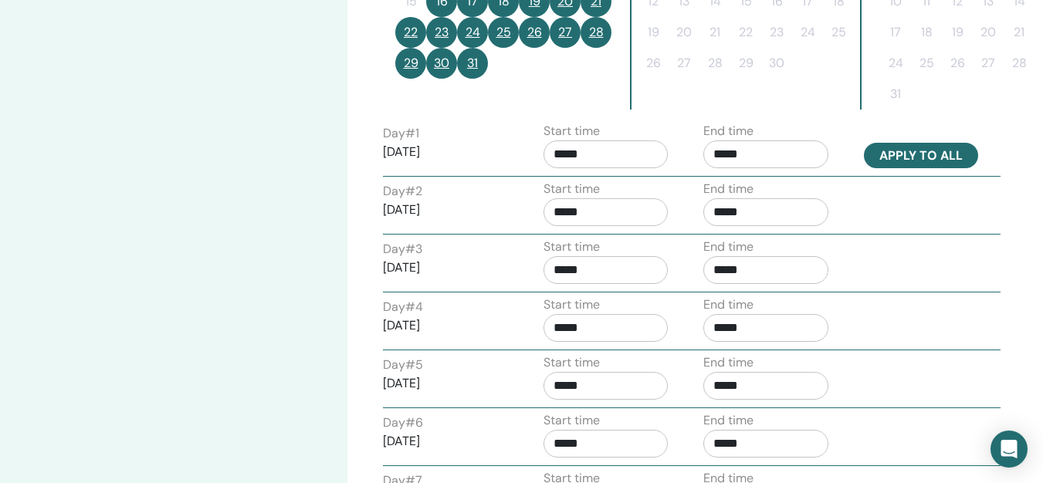
type input "*****"
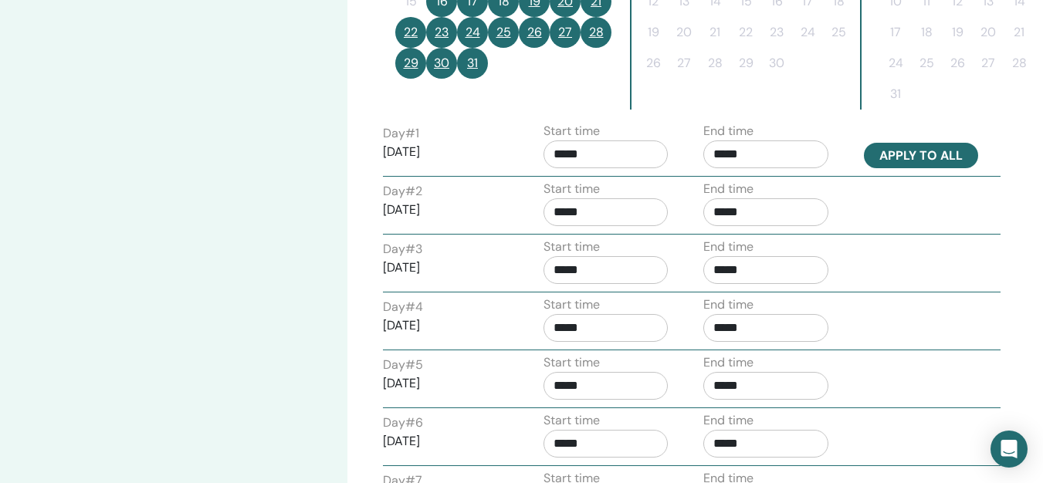
type input "*****"
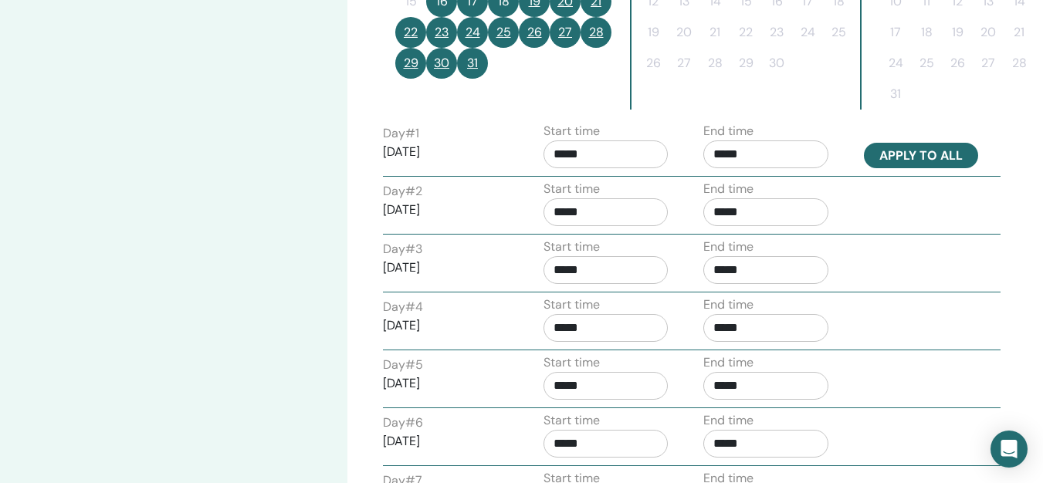
type input "*****"
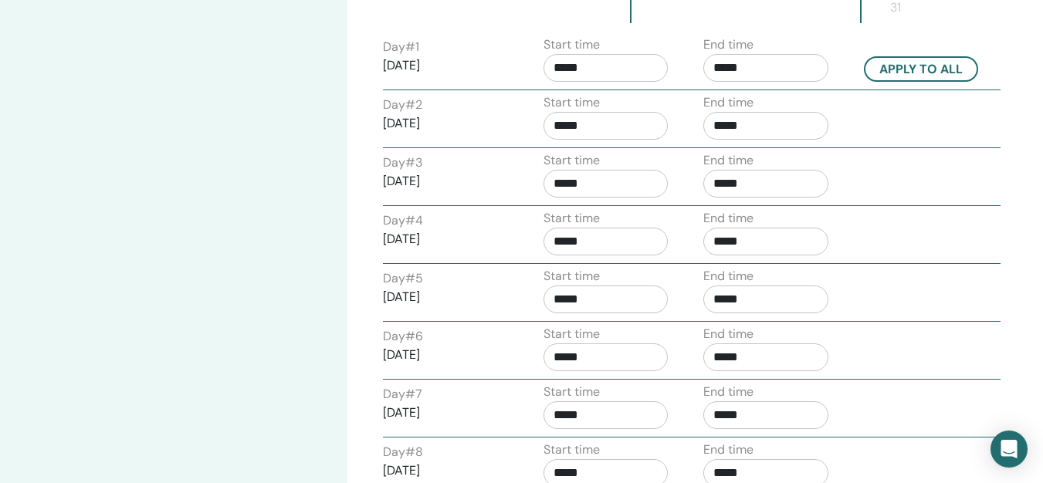
scroll to position [661, 0]
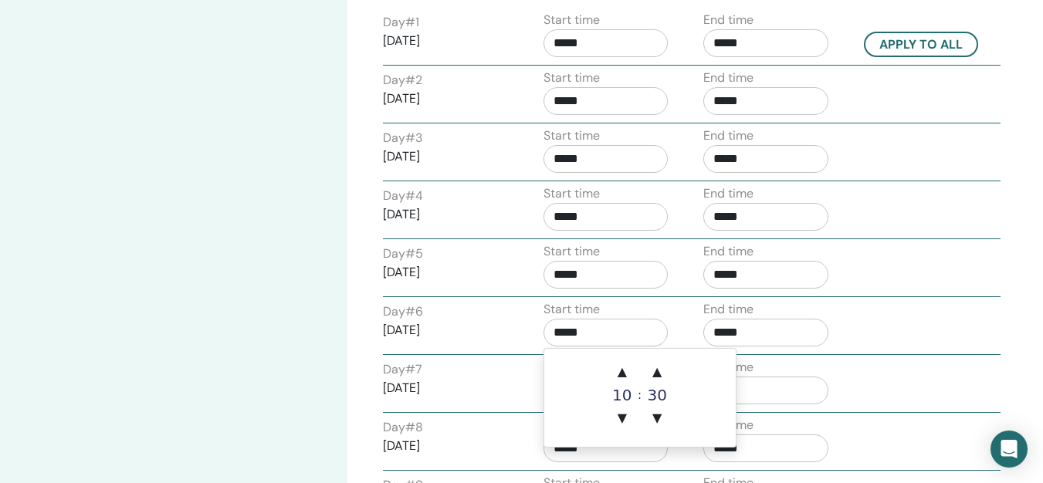
click at [641, 323] on input "*****" at bounding box center [605, 333] width 125 height 28
click at [463, 319] on div "Day # 6 2026/03/21" at bounding box center [445, 326] width 125 height 49
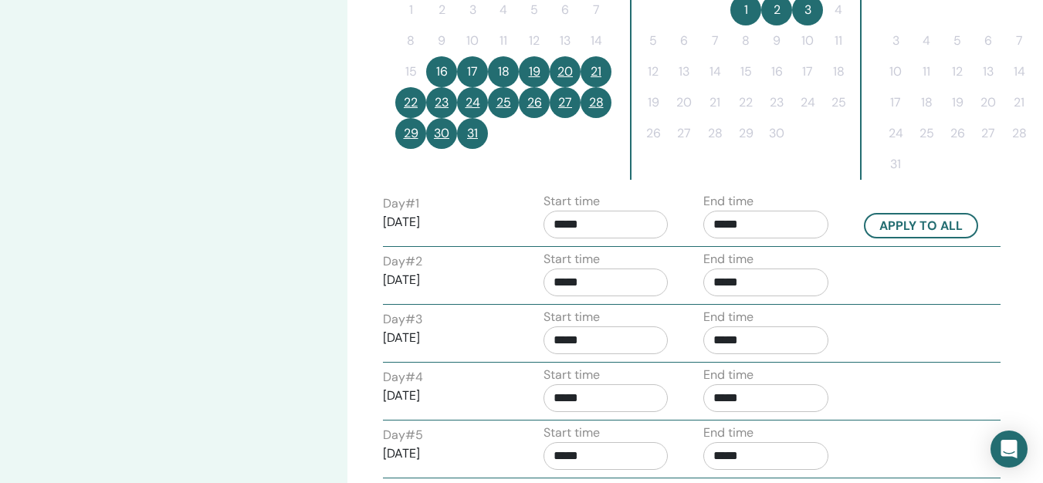
scroll to position [390, 0]
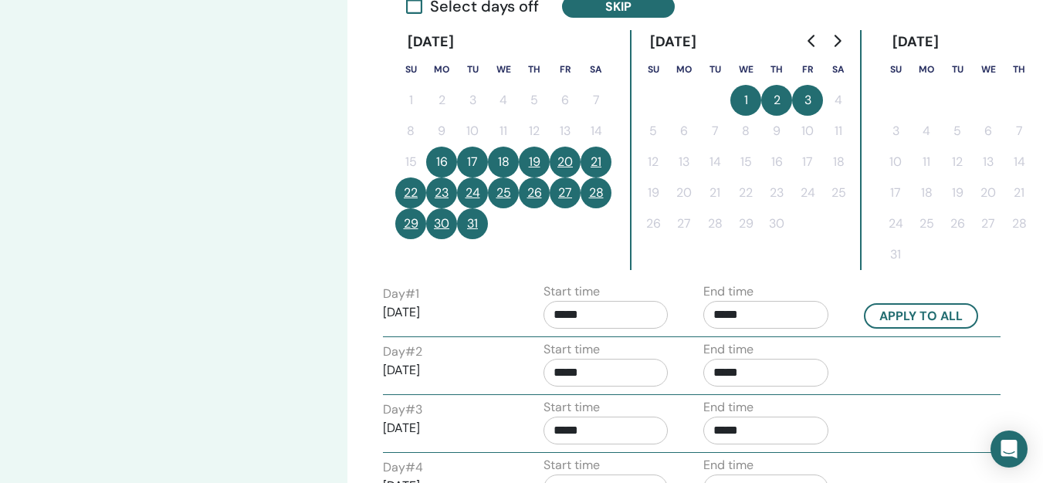
click at [598, 157] on button "21" at bounding box center [595, 162] width 31 height 31
click at [414, 186] on button "22" at bounding box center [410, 192] width 31 height 31
click at [591, 192] on button "28" at bounding box center [595, 192] width 31 height 31
click at [411, 221] on button "29" at bounding box center [410, 223] width 31 height 31
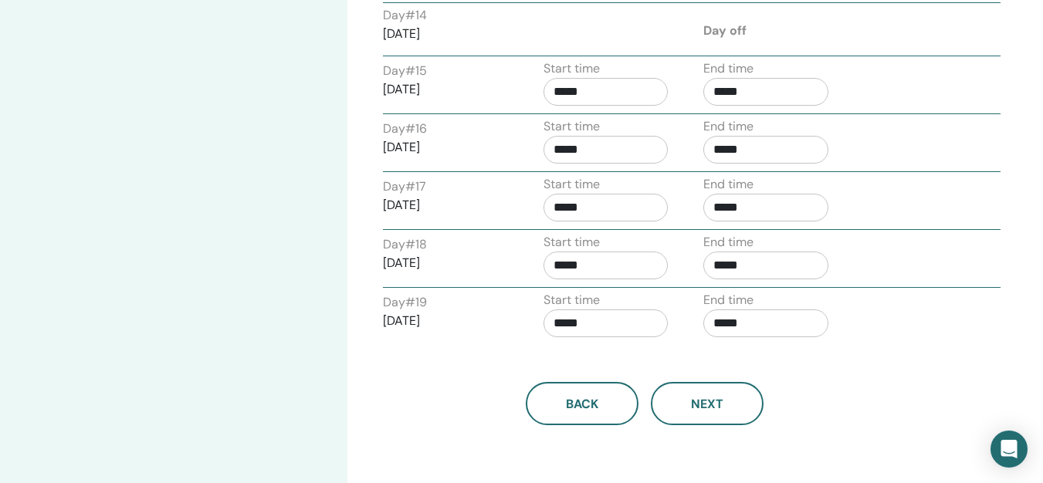
scroll to position [1408, 0]
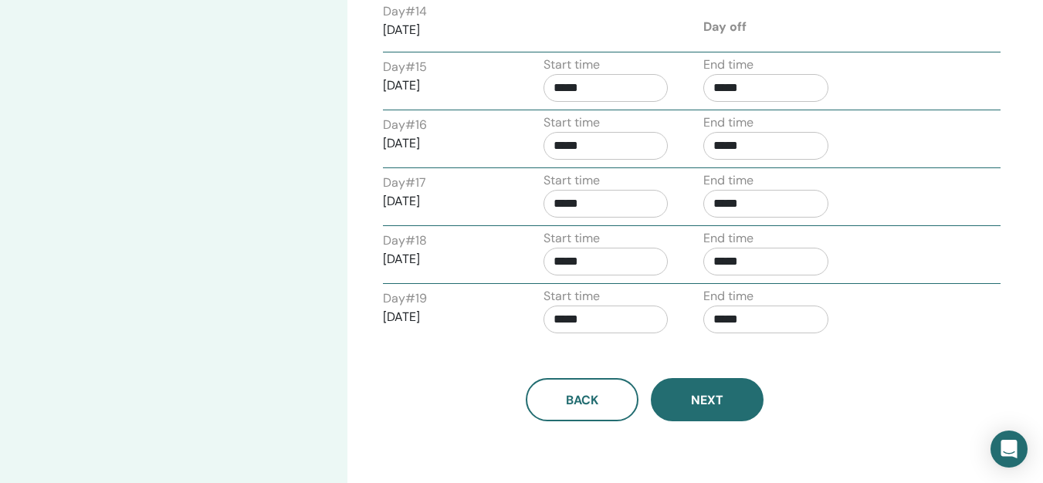
click at [720, 400] on span "Next" at bounding box center [707, 400] width 32 height 16
click at [698, 400] on span "Next" at bounding box center [707, 400] width 32 height 16
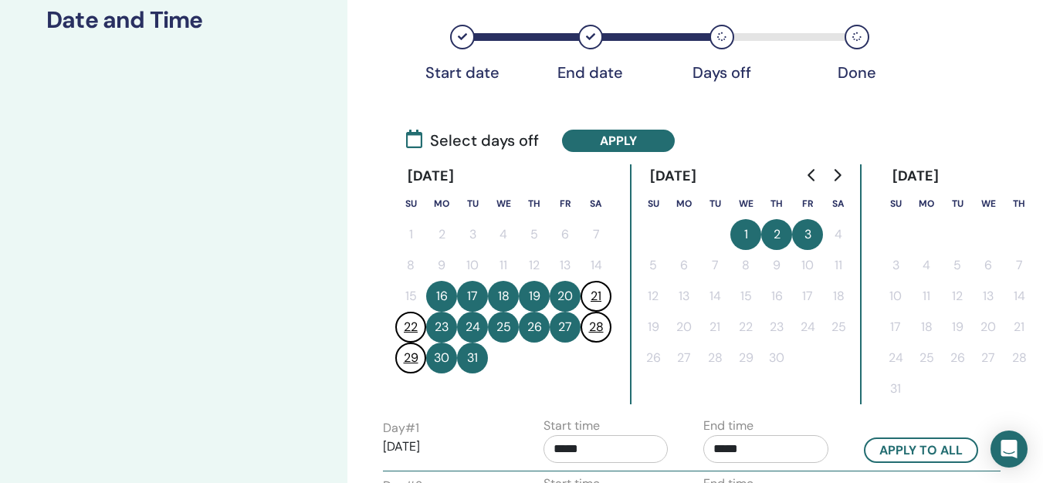
scroll to position [248, 0]
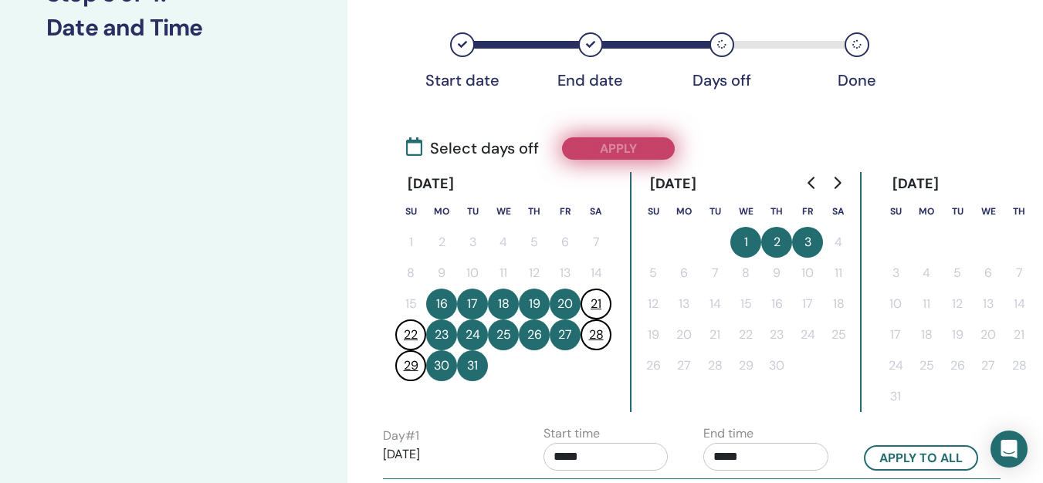
click at [569, 140] on button "Apply" at bounding box center [618, 148] width 113 height 22
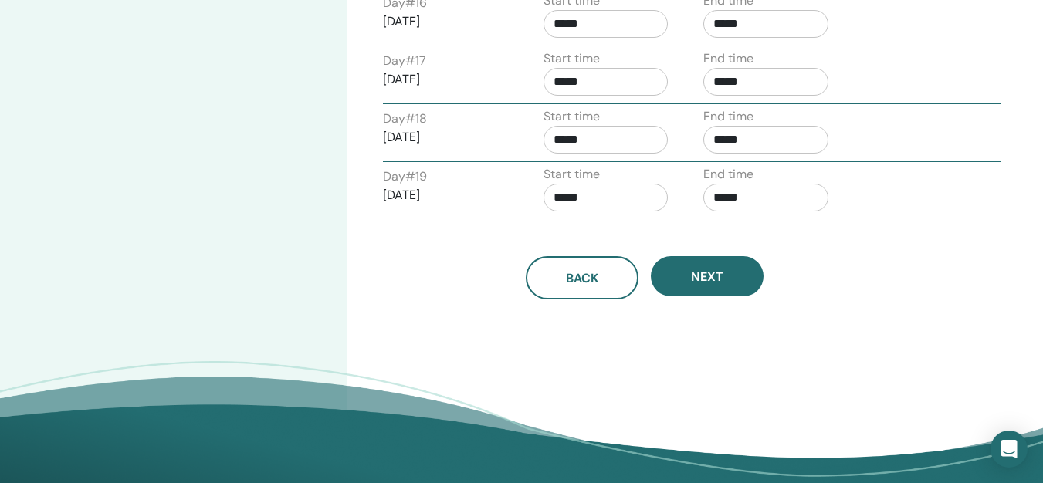
scroll to position [1545, 0]
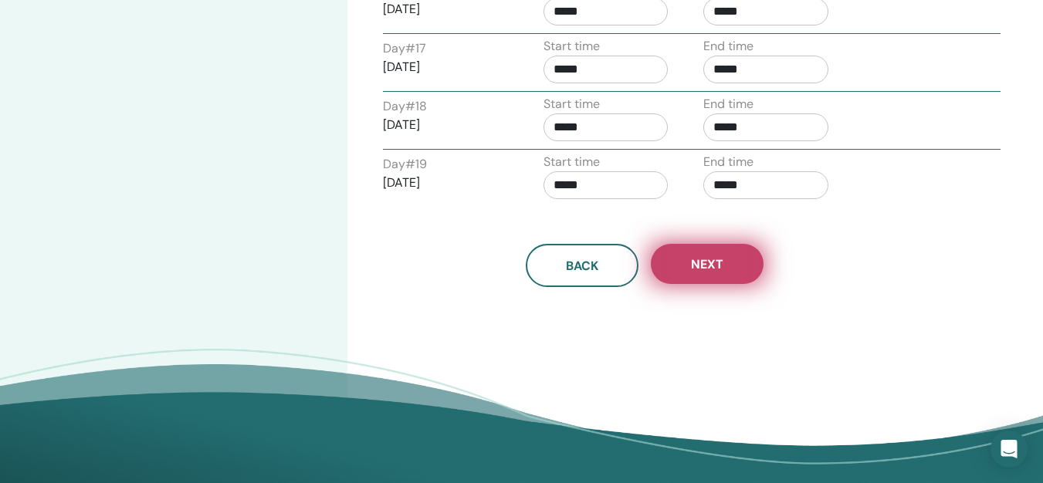
click at [711, 262] on span "Next" at bounding box center [707, 264] width 32 height 16
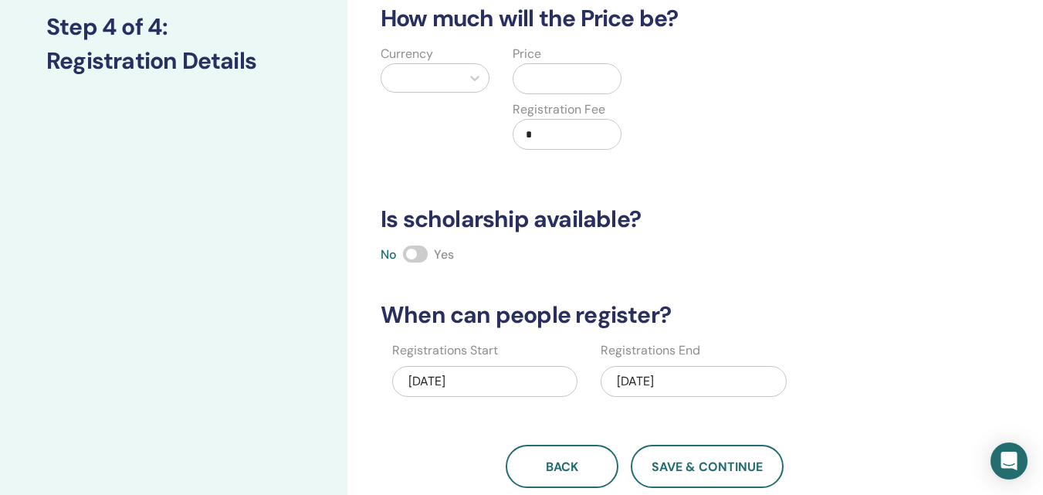
scroll to position [0, 0]
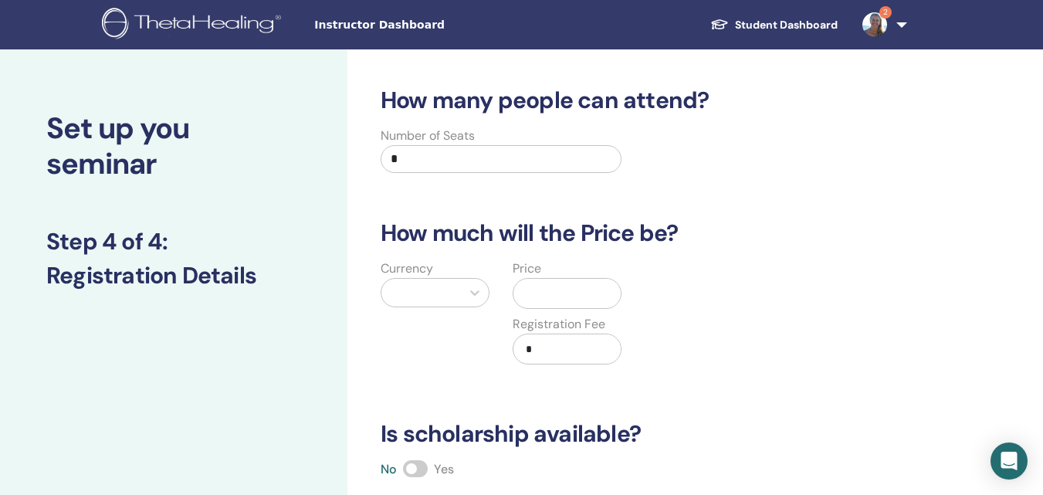
click at [434, 150] on input "*" at bounding box center [500, 159] width 241 height 28
type input "**"
click at [456, 294] on div at bounding box center [420, 293] width 79 height 28
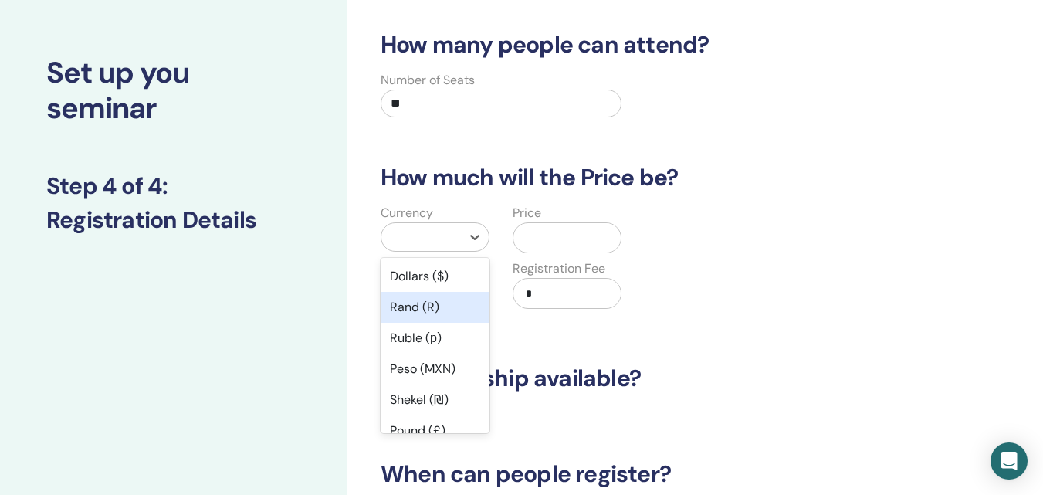
scroll to position [56, 0]
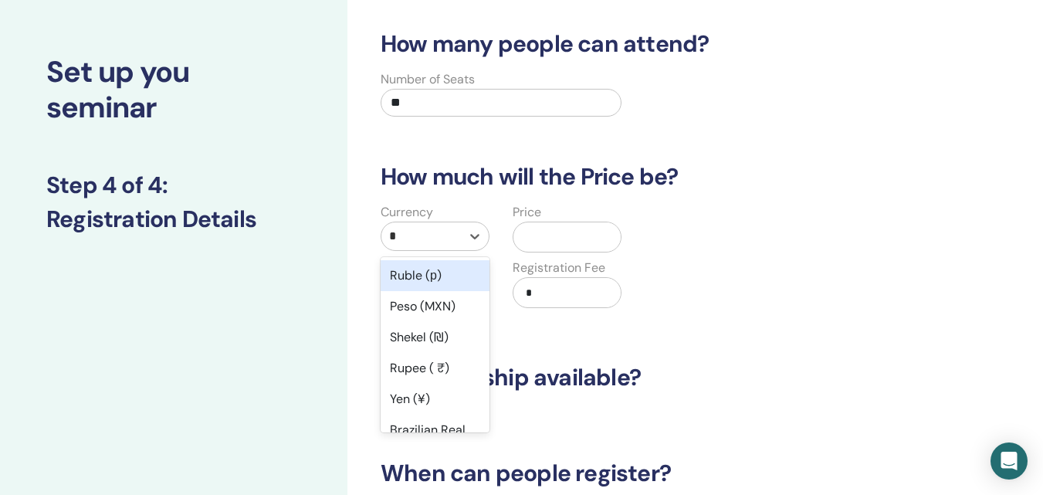
type input "**"
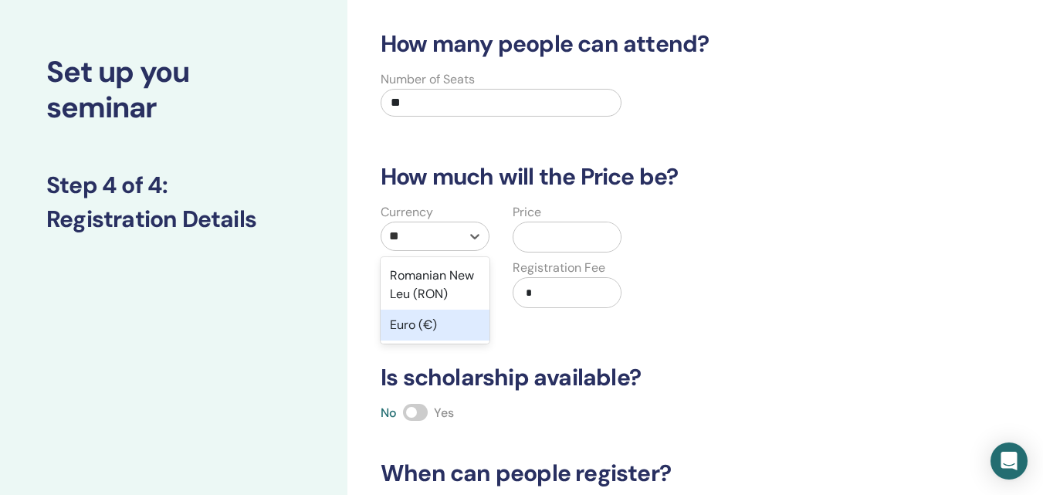
click at [440, 334] on div "Euro (€)" at bounding box center [434, 324] width 109 height 31
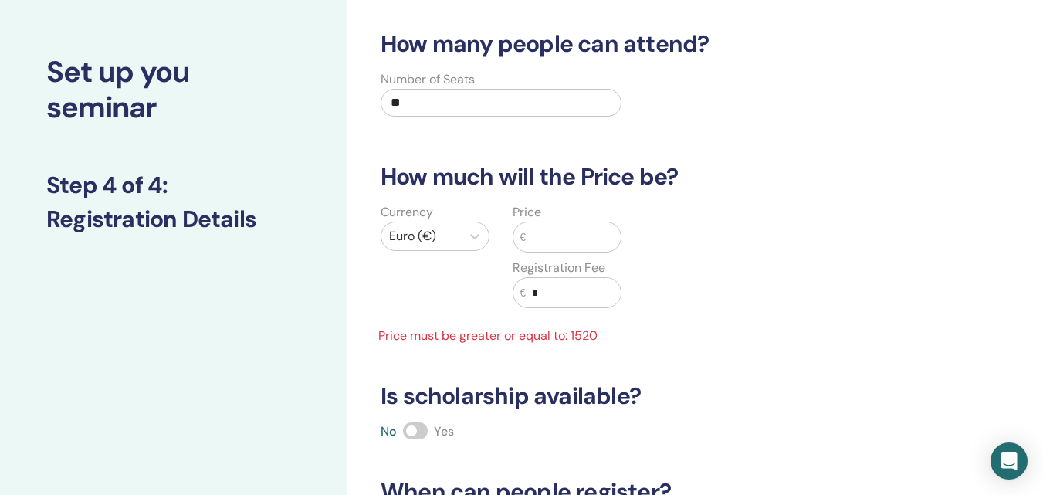
click at [576, 240] on input "text" at bounding box center [573, 236] width 95 height 29
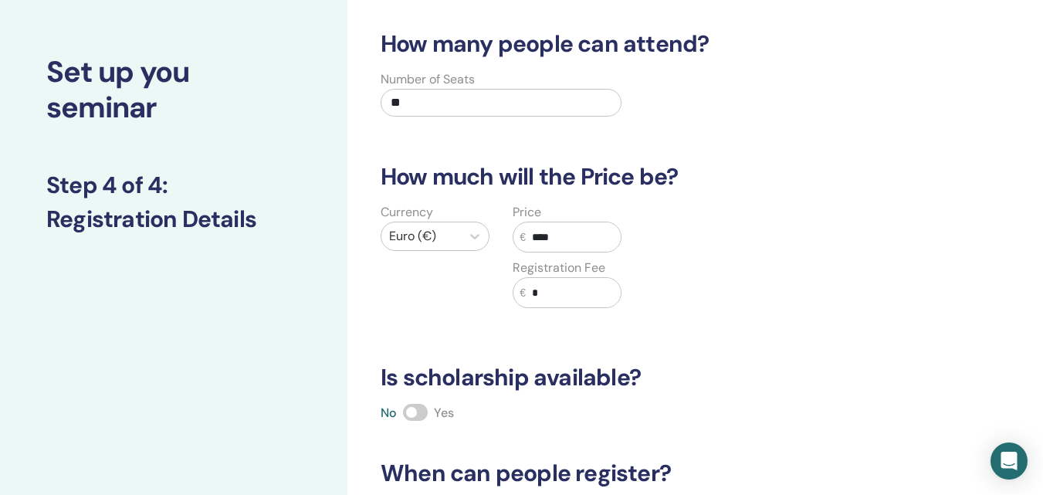
type input "****"
click at [735, 321] on div "Currency Euro (€) Price € **** Registration Fee € *" at bounding box center [633, 264] width 547 height 123
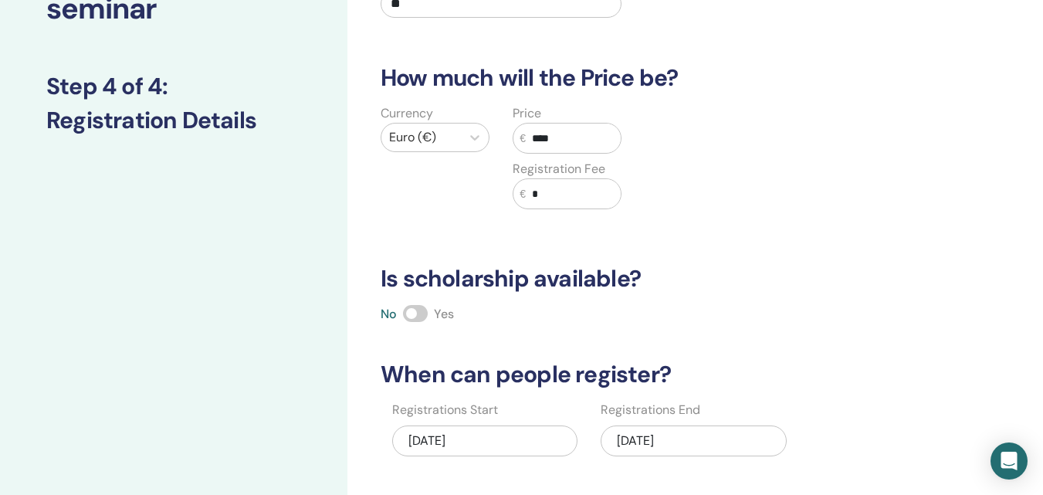
scroll to position [172, 0]
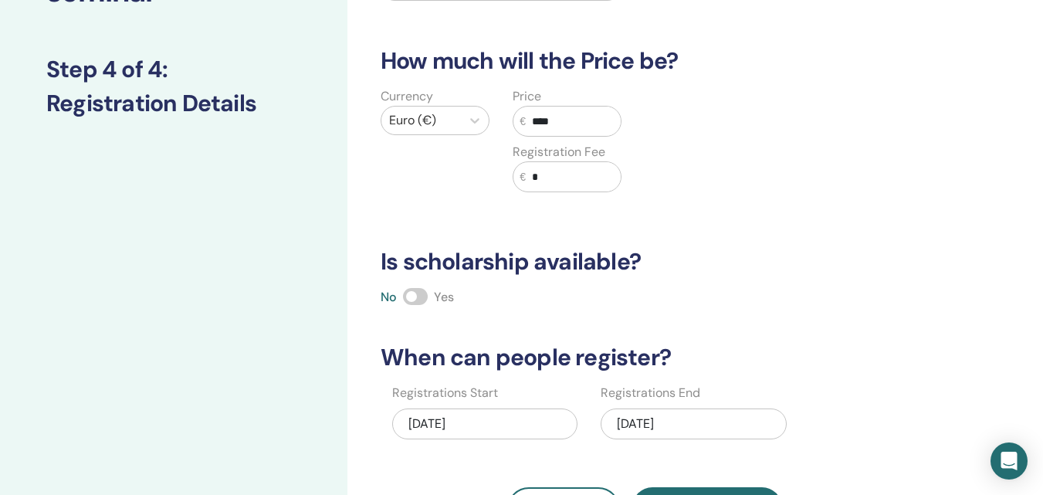
click at [422, 297] on span at bounding box center [415, 296] width 25 height 17
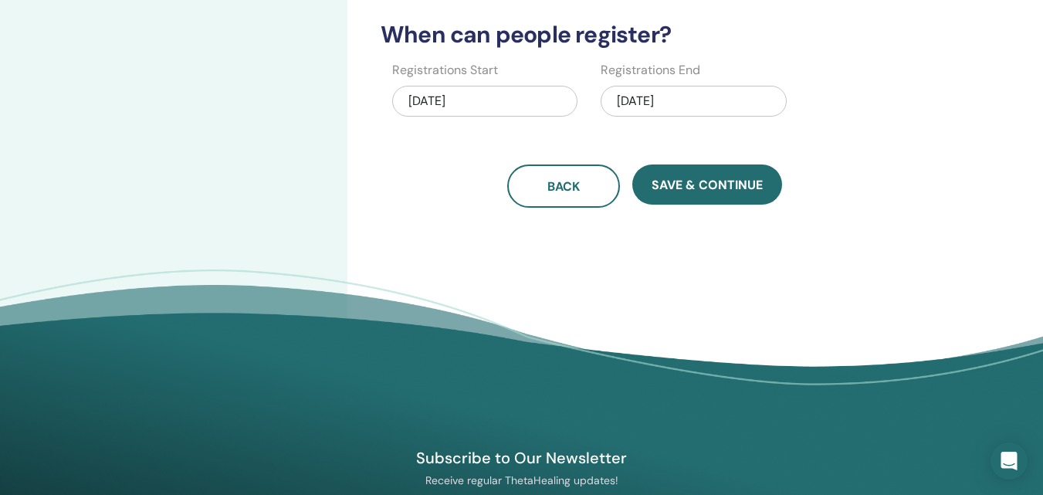
scroll to position [520, 0]
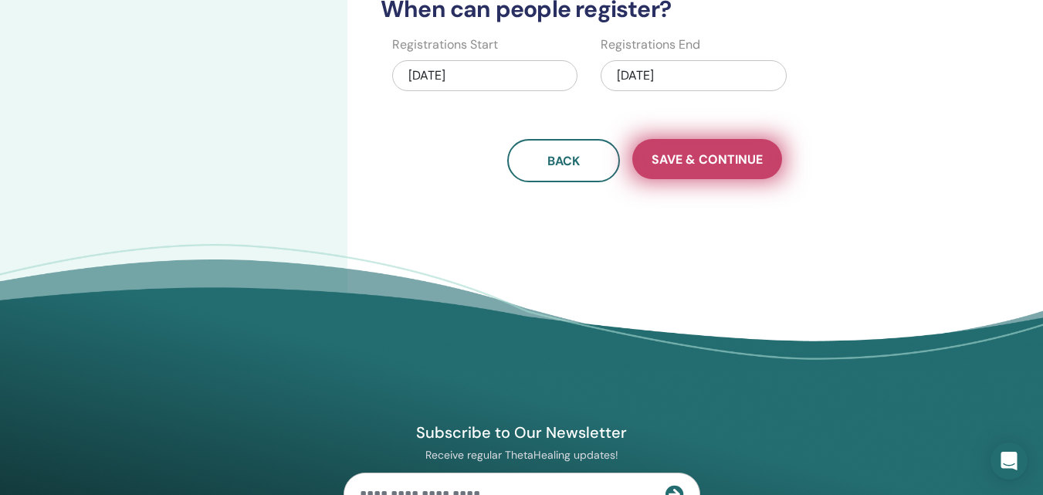
click at [732, 155] on span "Save & Continue" at bounding box center [706, 159] width 111 height 16
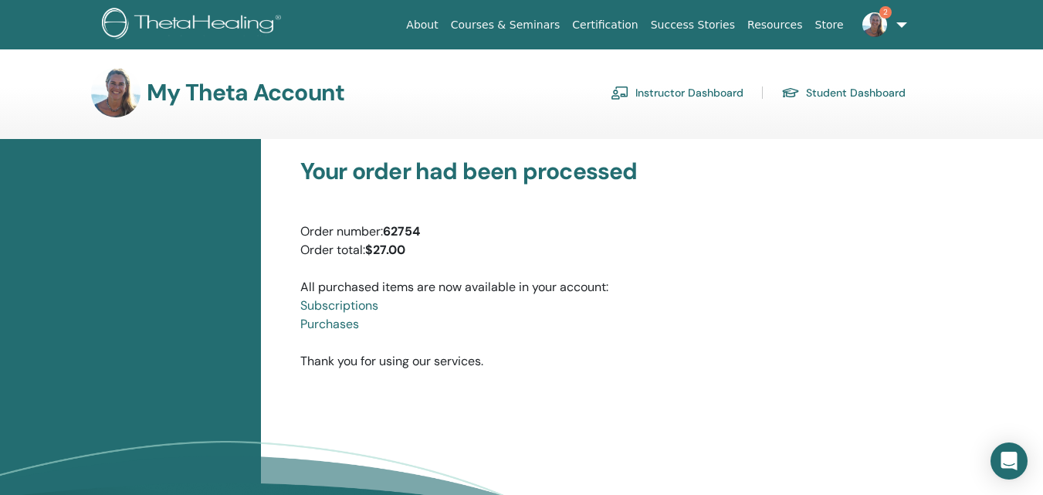
click at [875, 22] on img at bounding box center [874, 24] width 25 height 25
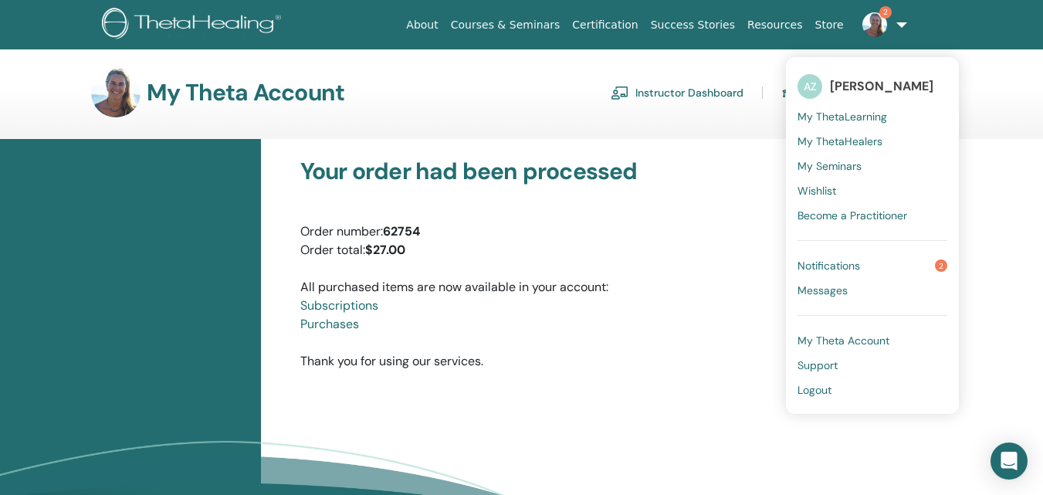
click at [850, 263] on span "Notifications" at bounding box center [828, 266] width 63 height 14
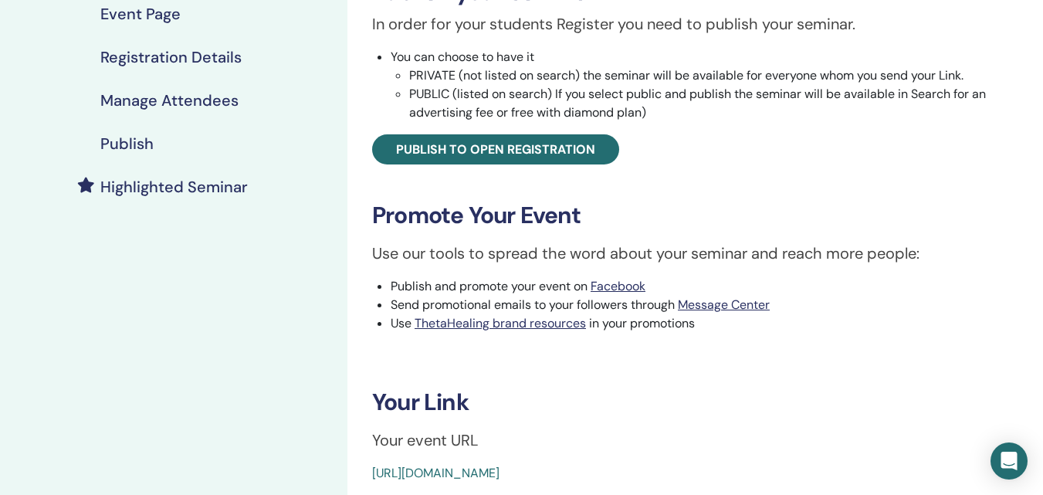
scroll to position [282, 0]
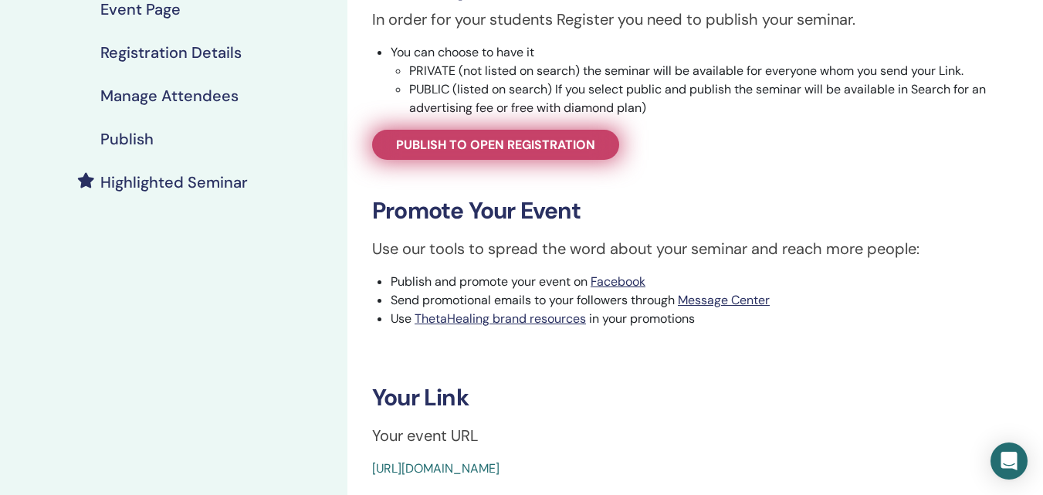
click at [556, 148] on span "Publish to open registration" at bounding box center [495, 145] width 199 height 16
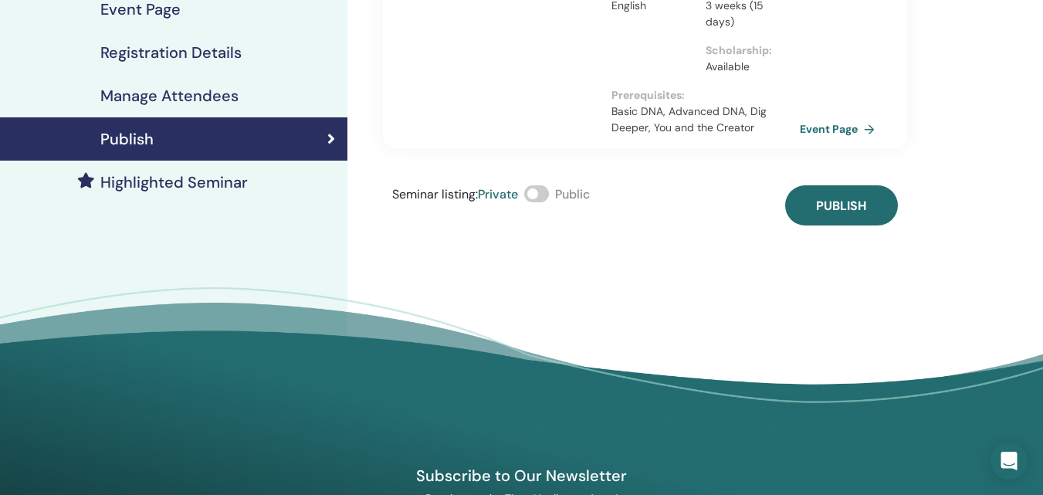
click at [549, 194] on span at bounding box center [536, 193] width 25 height 17
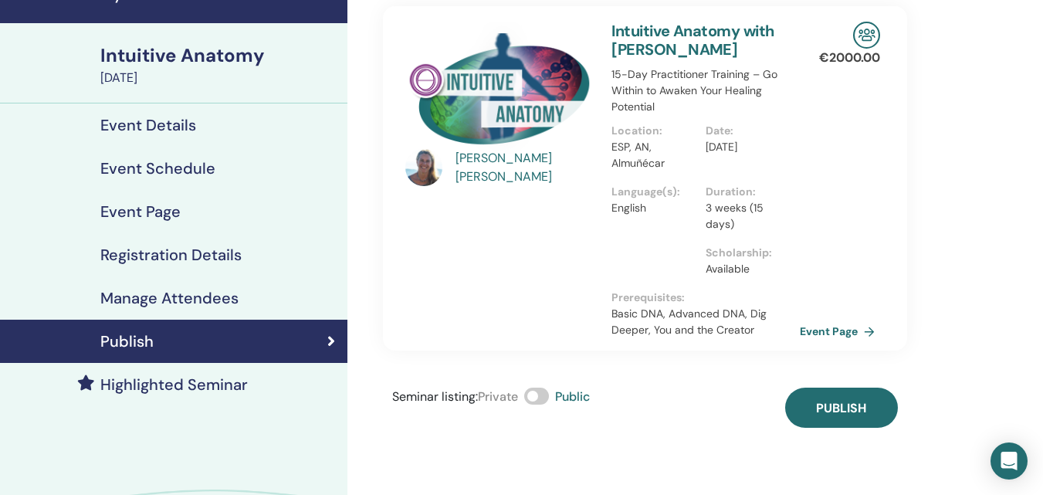
scroll to position [79, 0]
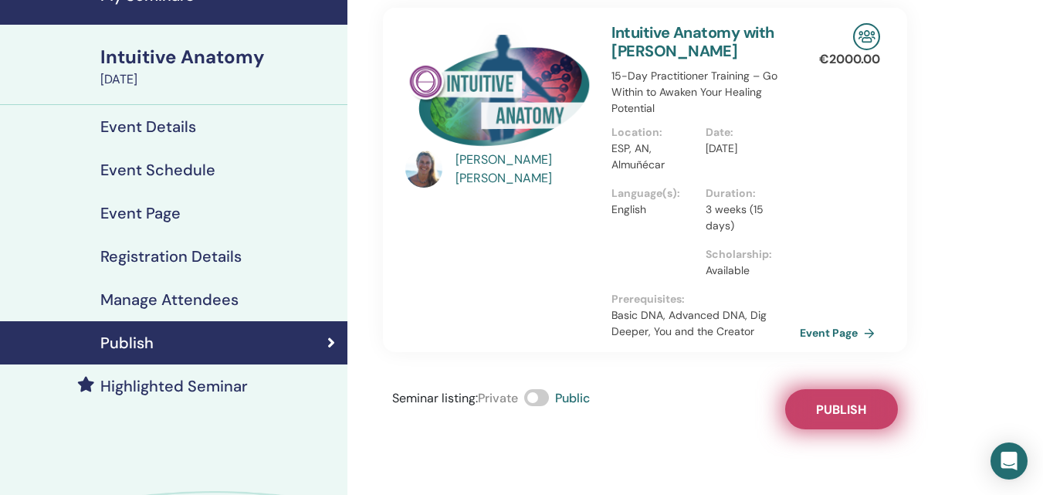
click at [823, 400] on button "Publish" at bounding box center [841, 409] width 113 height 40
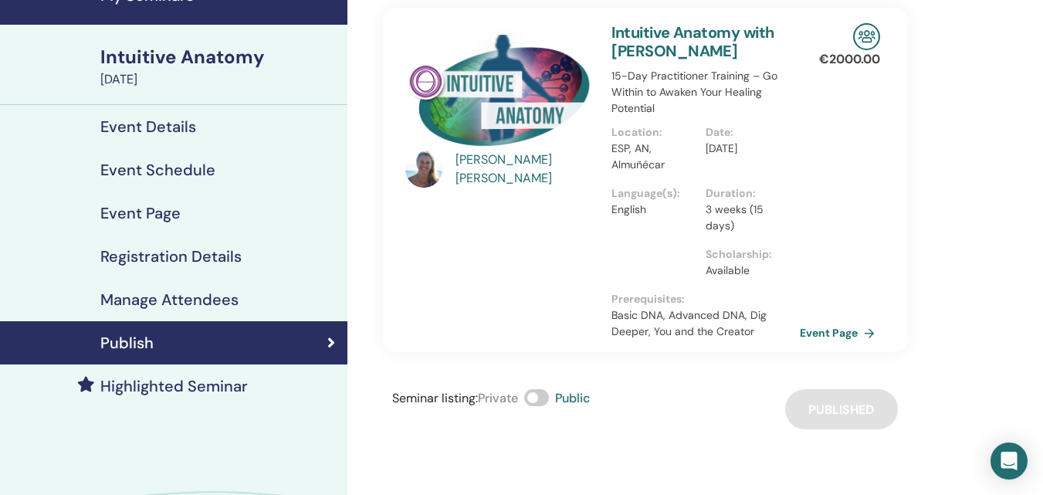
scroll to position [0, 0]
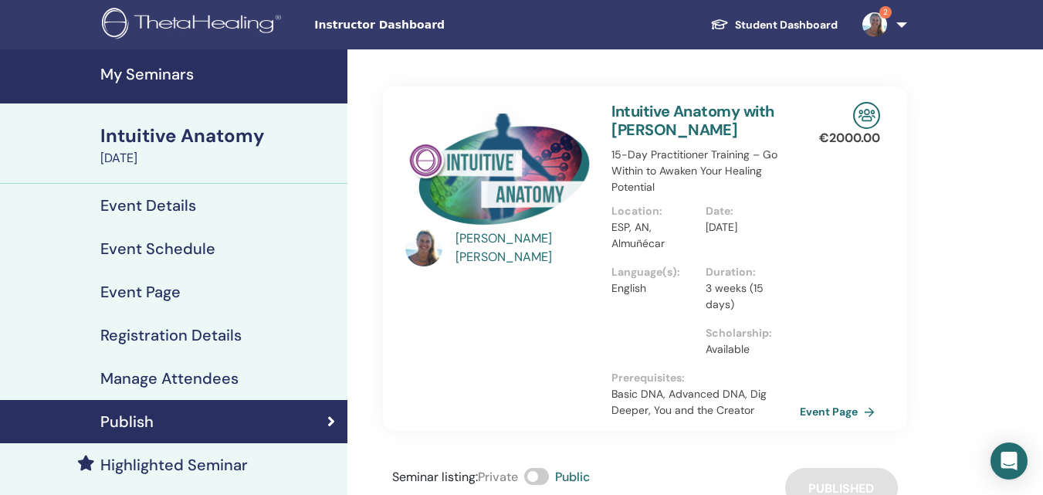
click at [158, 73] on h4 "My Seminars" at bounding box center [219, 74] width 238 height 19
